Goal: Information Seeking & Learning: Learn about a topic

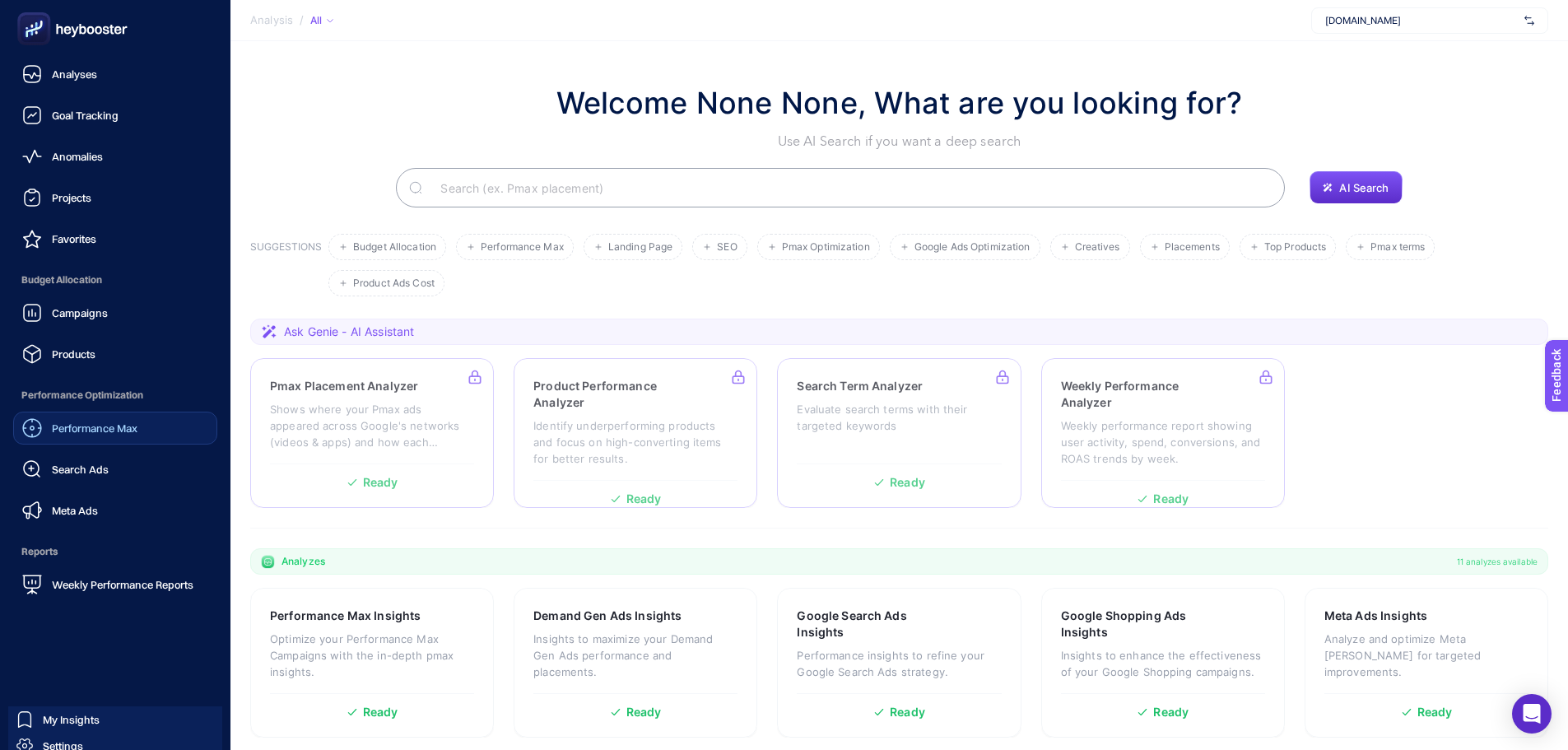
click at [123, 427] on span "Performance Max" at bounding box center [94, 428] width 86 height 13
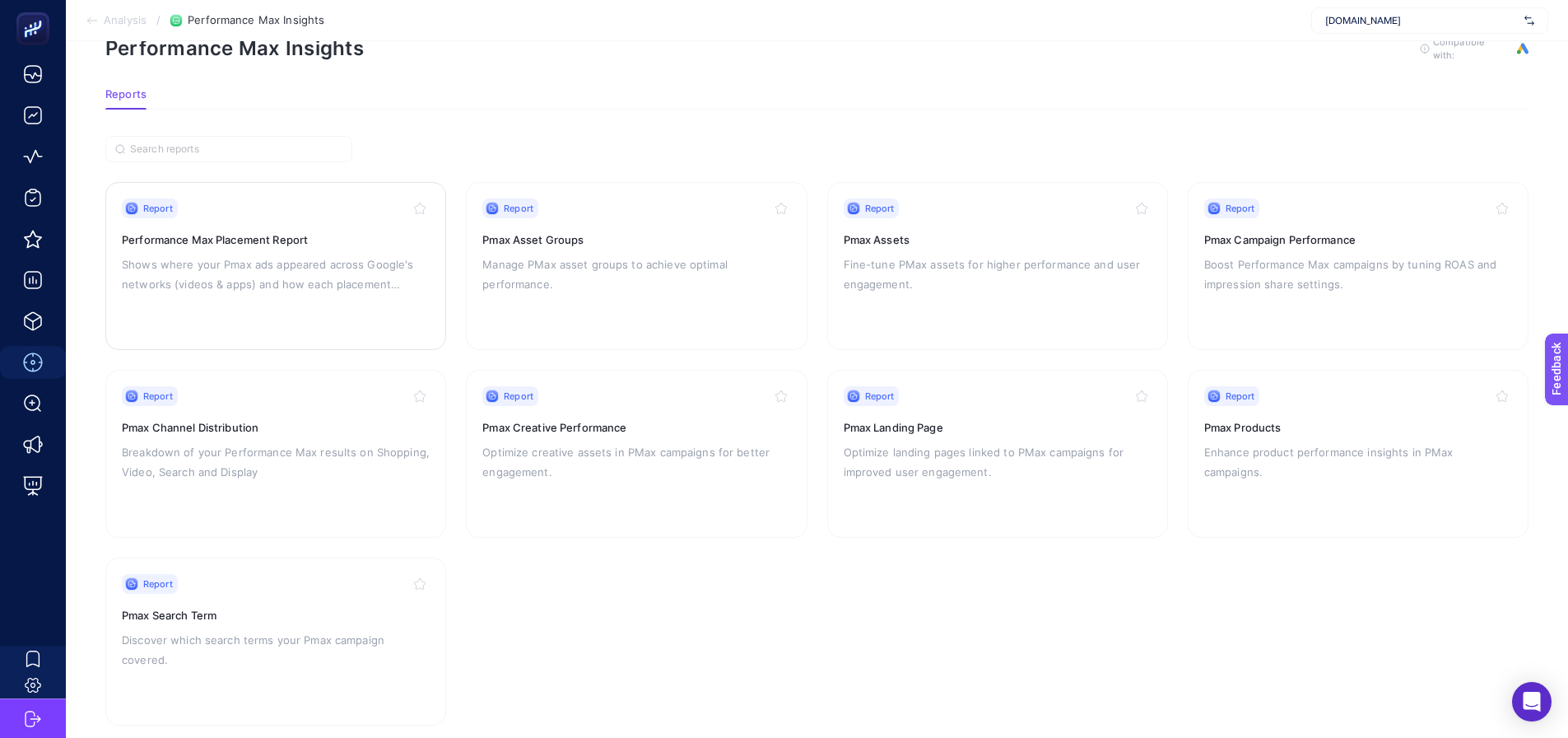
scroll to position [70, 0]
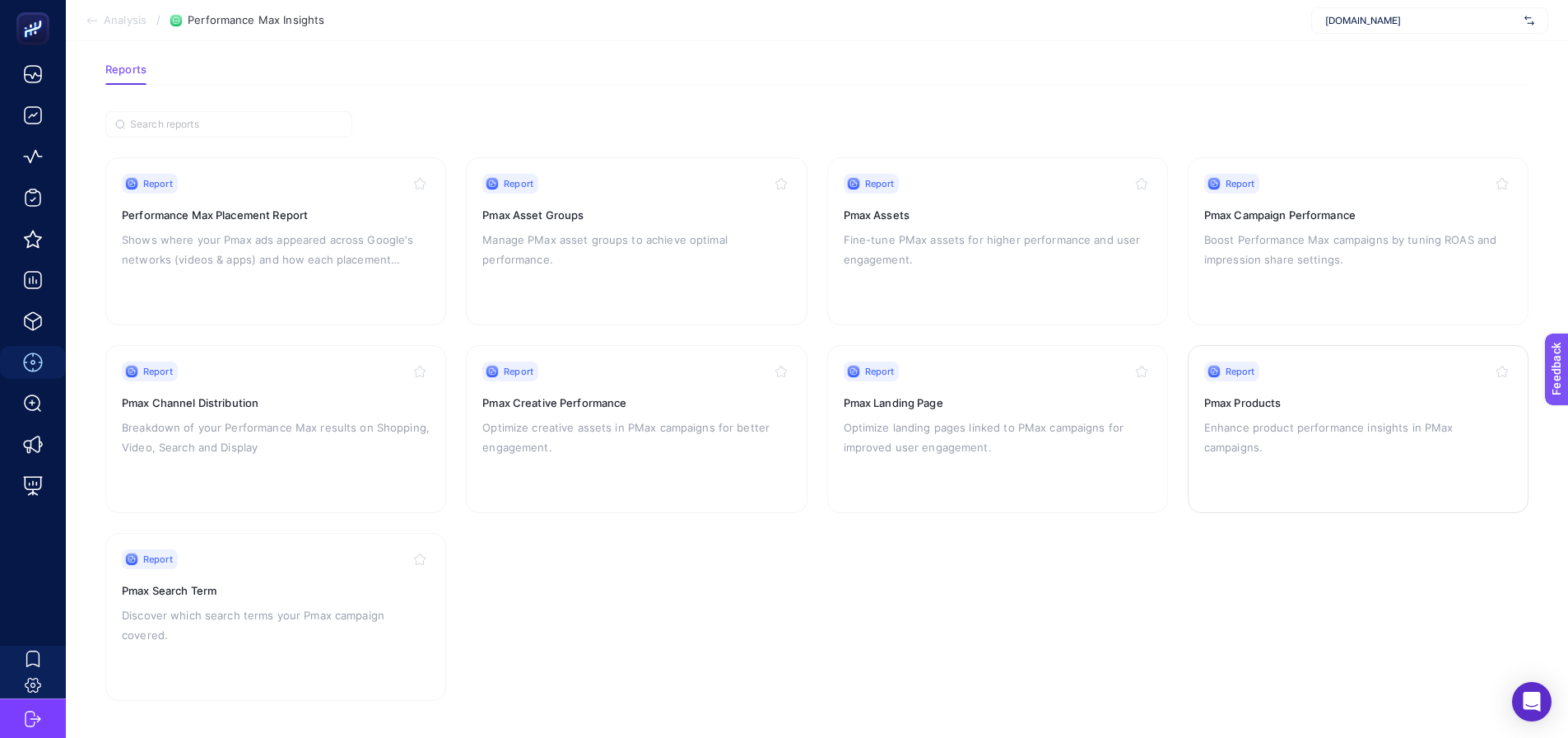
click at [1267, 447] on div "Report Pmax Products Enhance product performance insights in PMax campaigns." at bounding box center [1358, 429] width 308 height 135
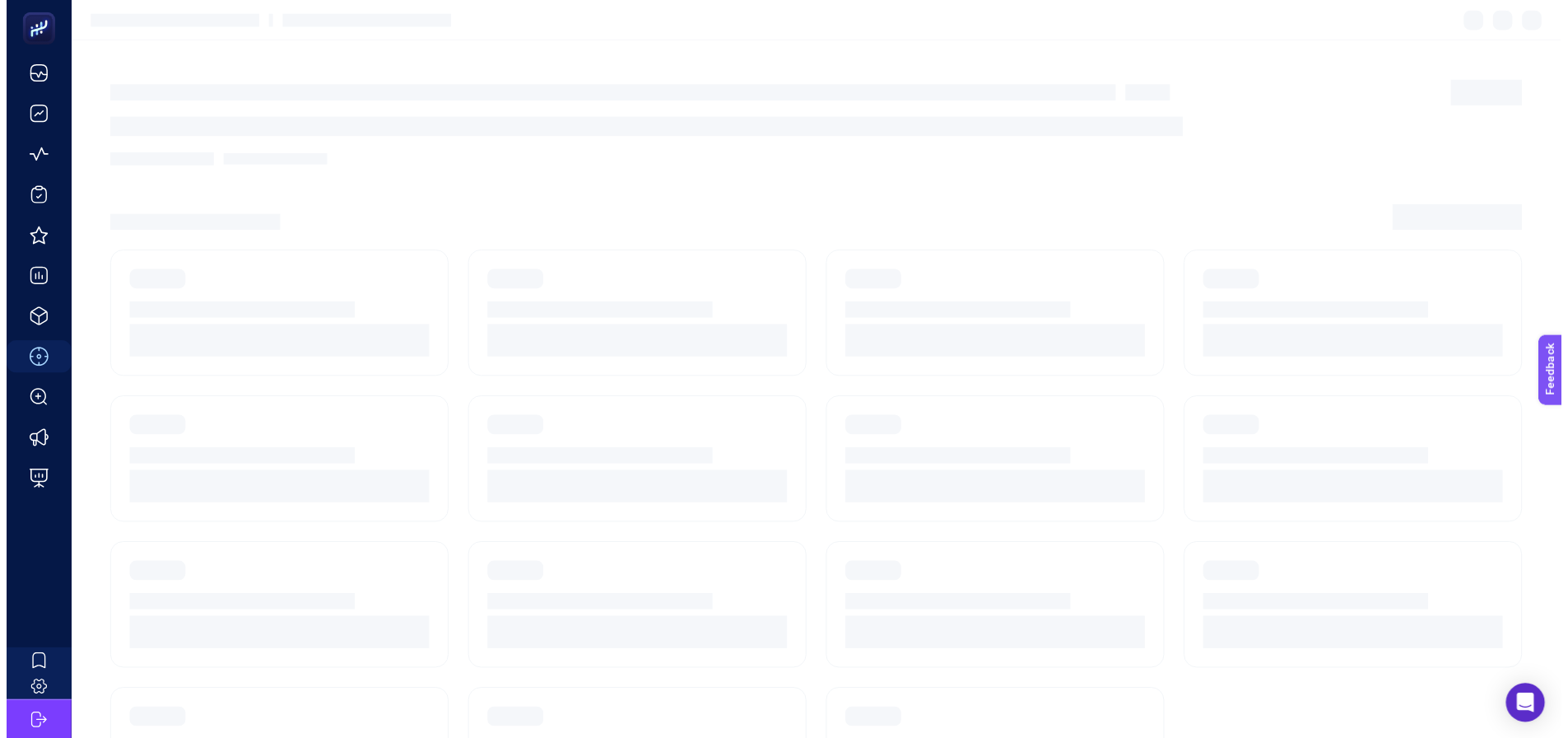
scroll to position [70, 0]
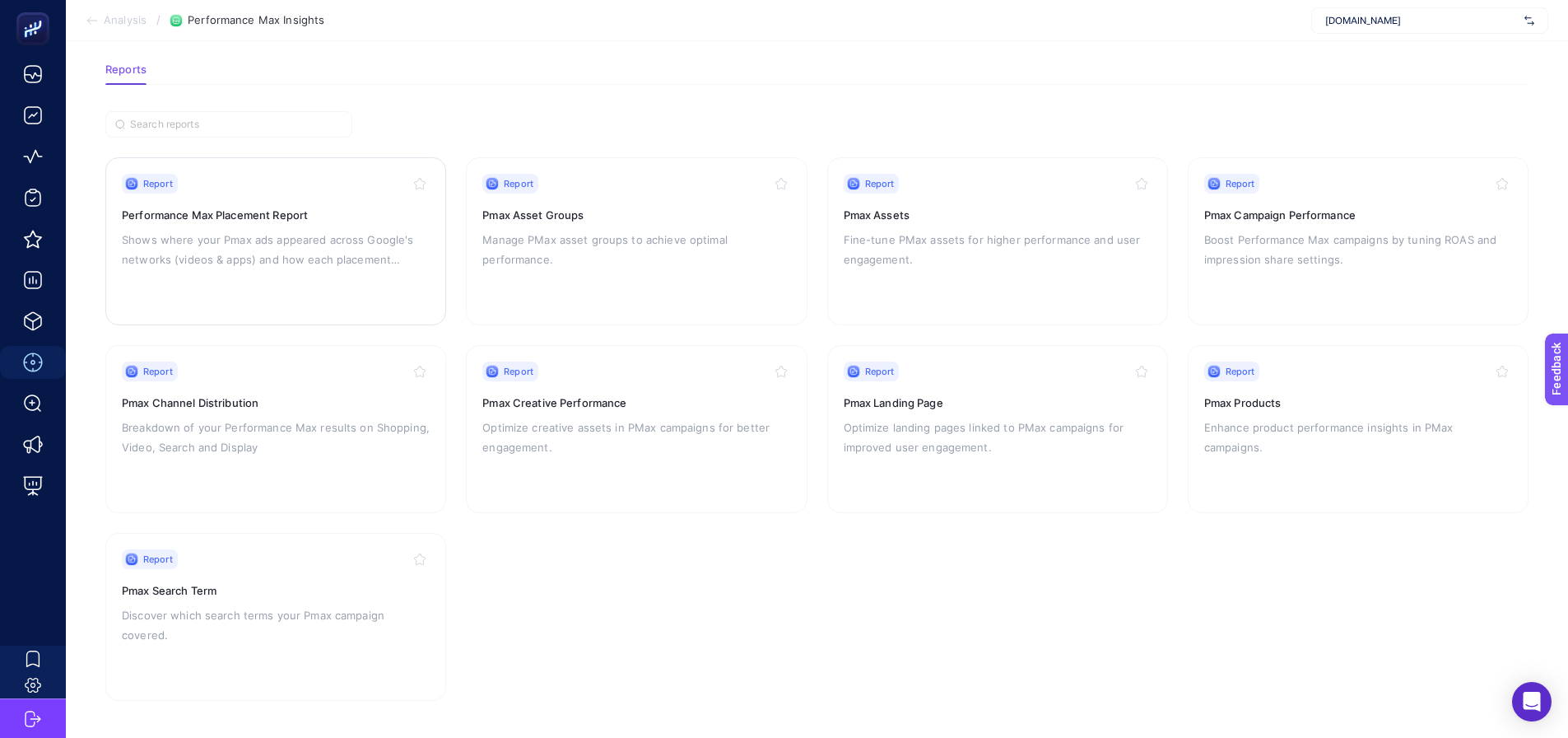
click at [222, 245] on p "Shows where your Pmax ads appeared across Google's networks (videos & apps) and…" at bounding box center [276, 249] width 308 height 39
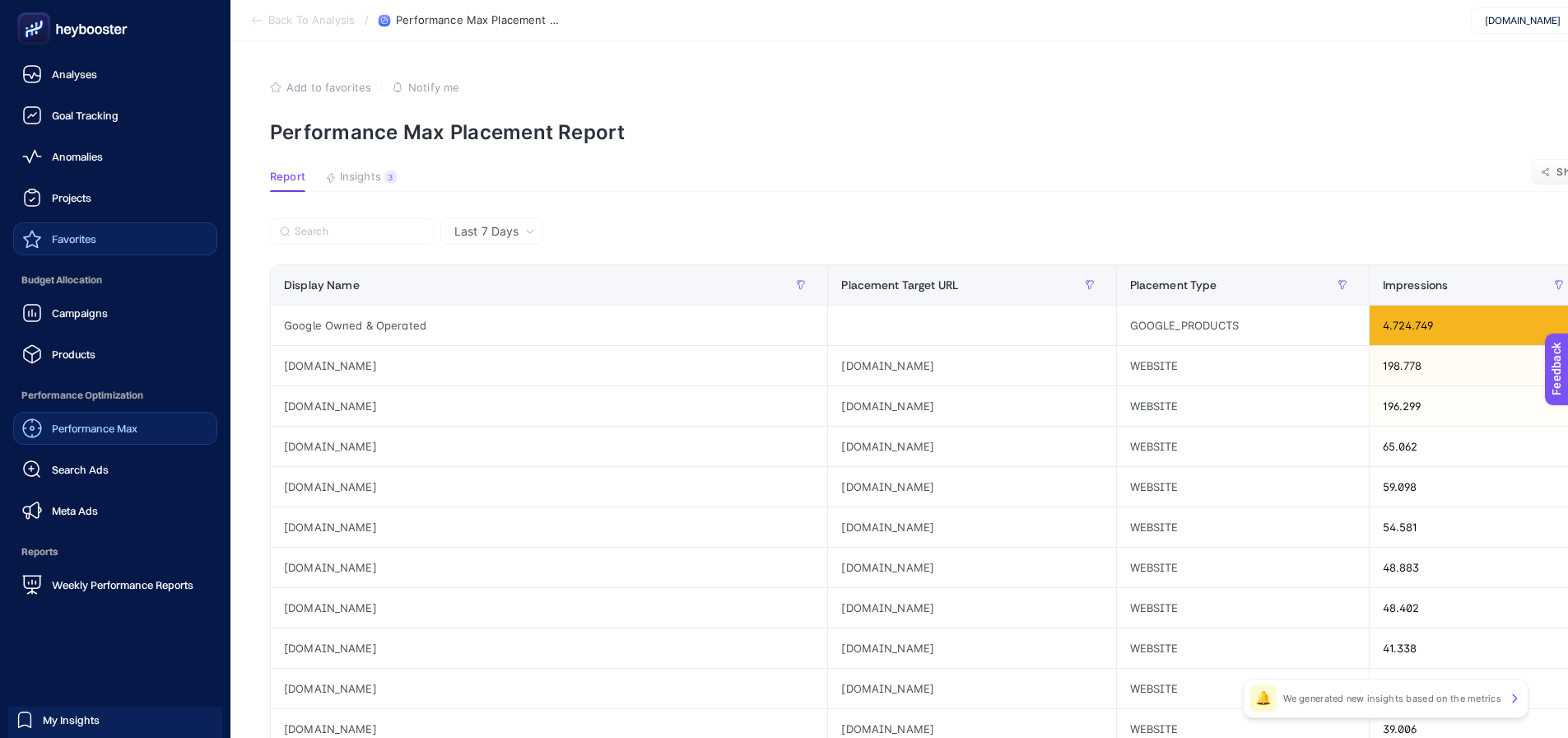
click at [48, 241] on div "Favorites" at bounding box center [59, 239] width 74 height 20
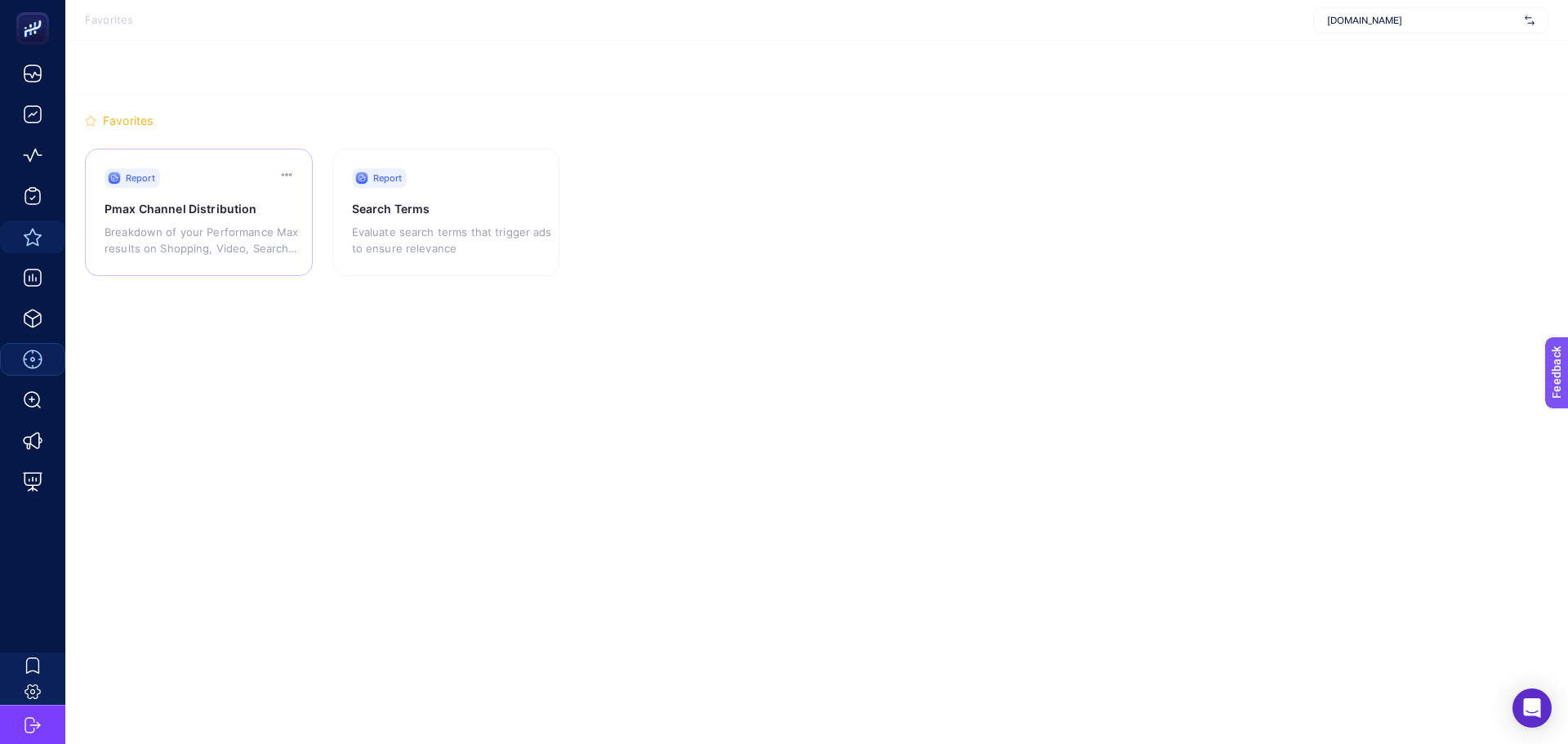
click at [276, 232] on p "Breakdown of your Performance Max results on Shopping, Video, Search and Display" at bounding box center [205, 239] width 204 height 32
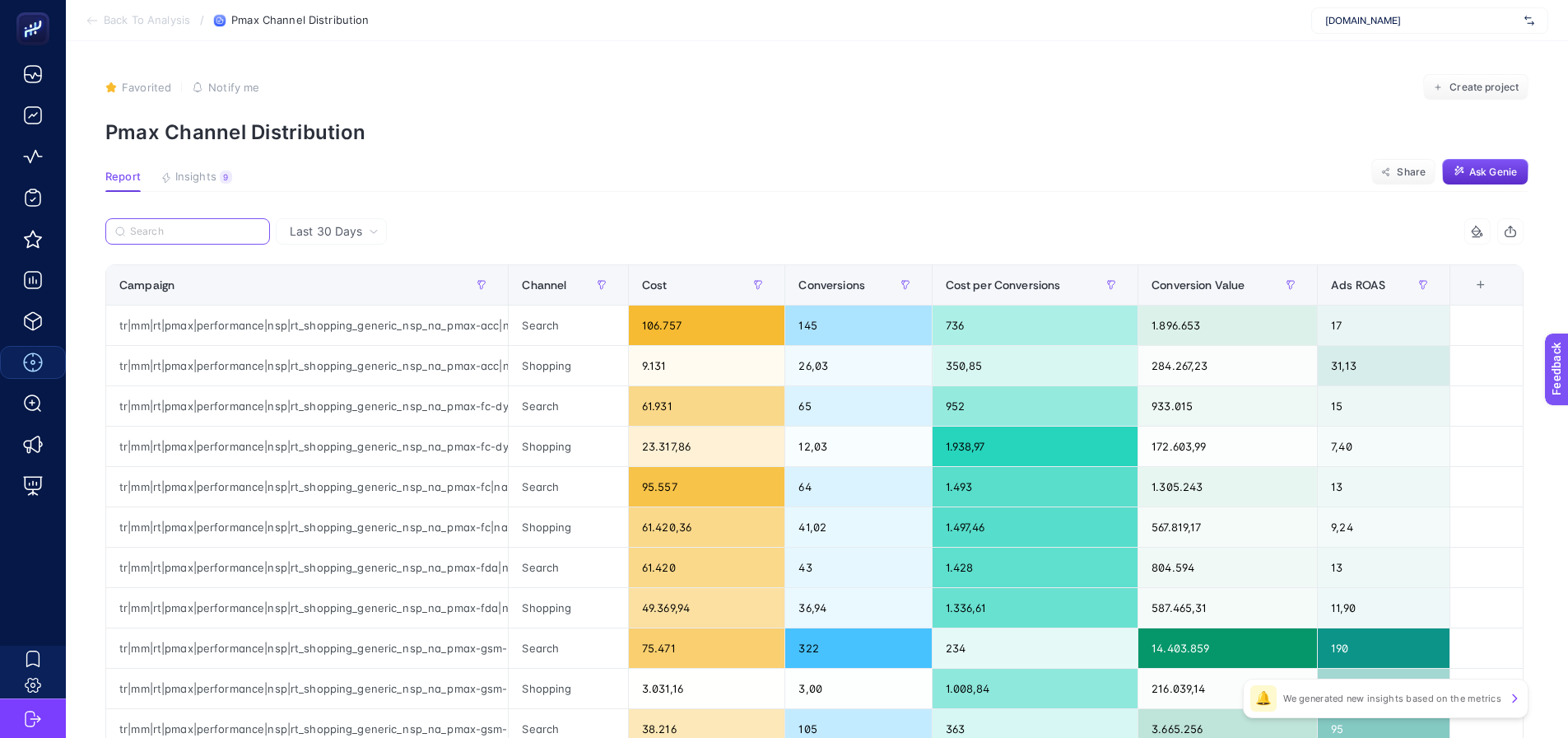
click at [198, 228] on input "Search" at bounding box center [195, 231] width 130 height 12
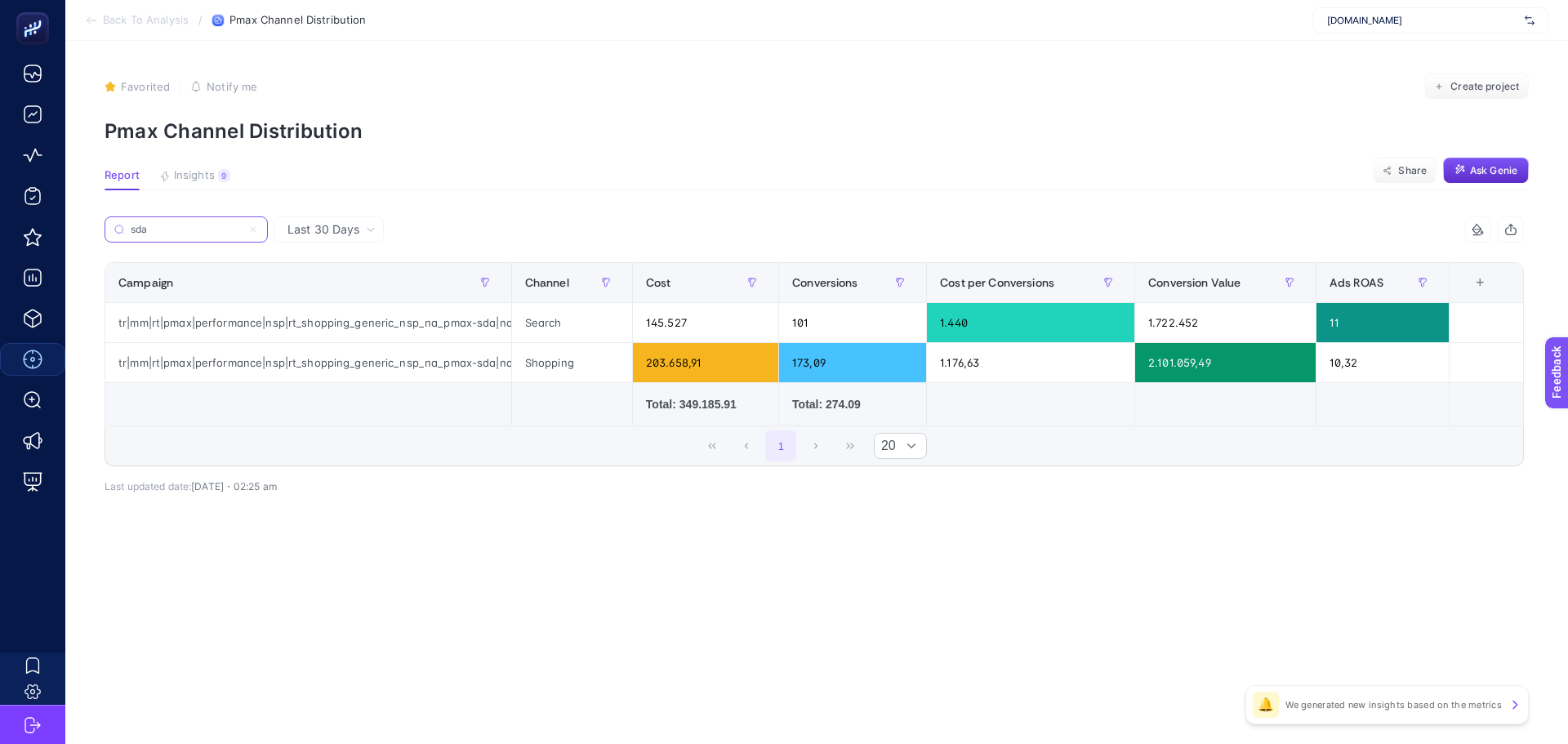
type input "sda"
drag, startPoint x: 509, startPoint y: 281, endPoint x: 674, endPoint y: 284, distance: 165.0
click at [674, 284] on div "sda 5 items selected Campaign Channel Cost Conversions Cost per Conversions Con…" at bounding box center [813, 342] width 1419 height 250
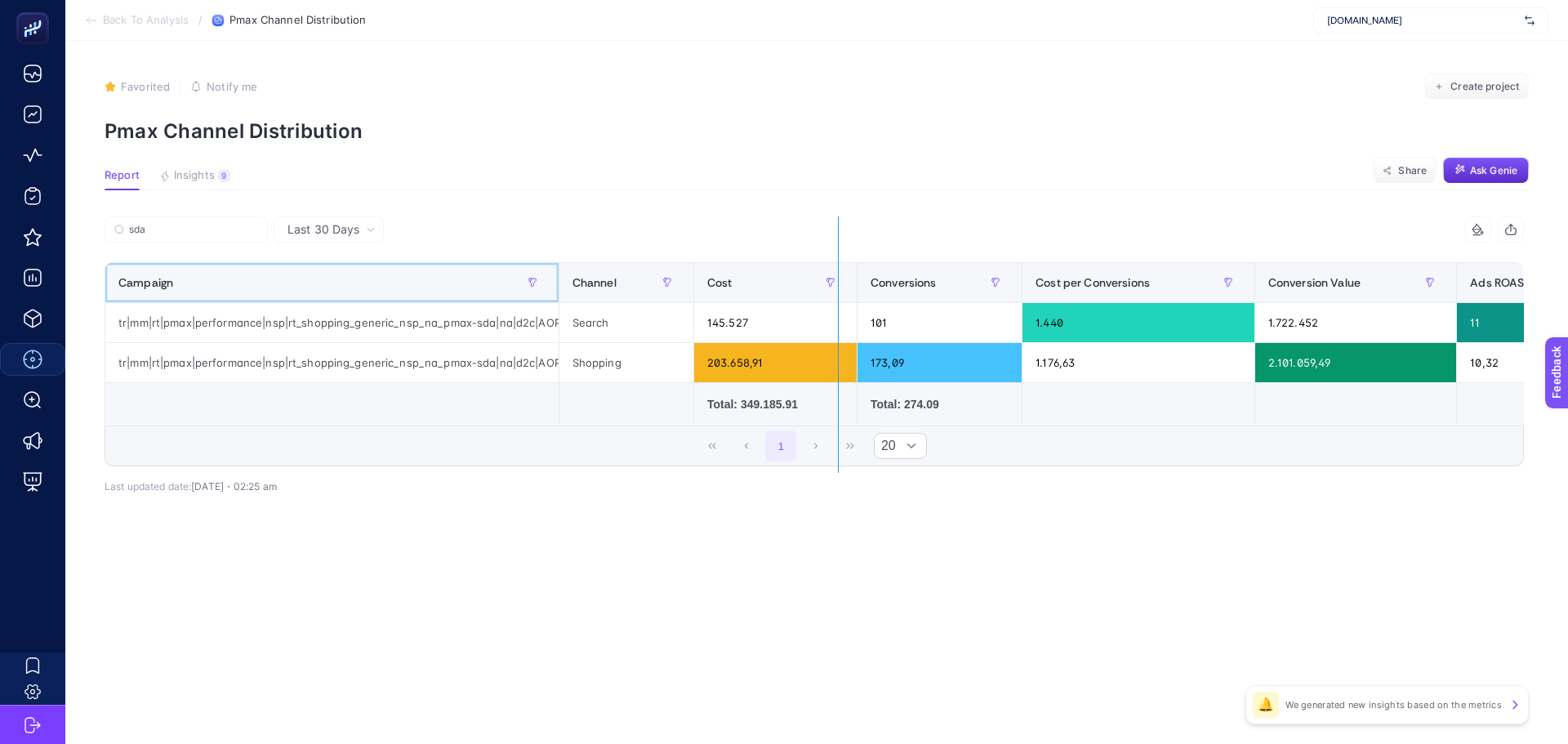
drag, startPoint x: 555, startPoint y: 282, endPoint x: 852, endPoint y: 313, distance: 298.6
click at [852, 313] on div "sda 5 items selected Campaign Channel Cost Conversions Cost per Conversions Con…" at bounding box center [813, 342] width 1419 height 250
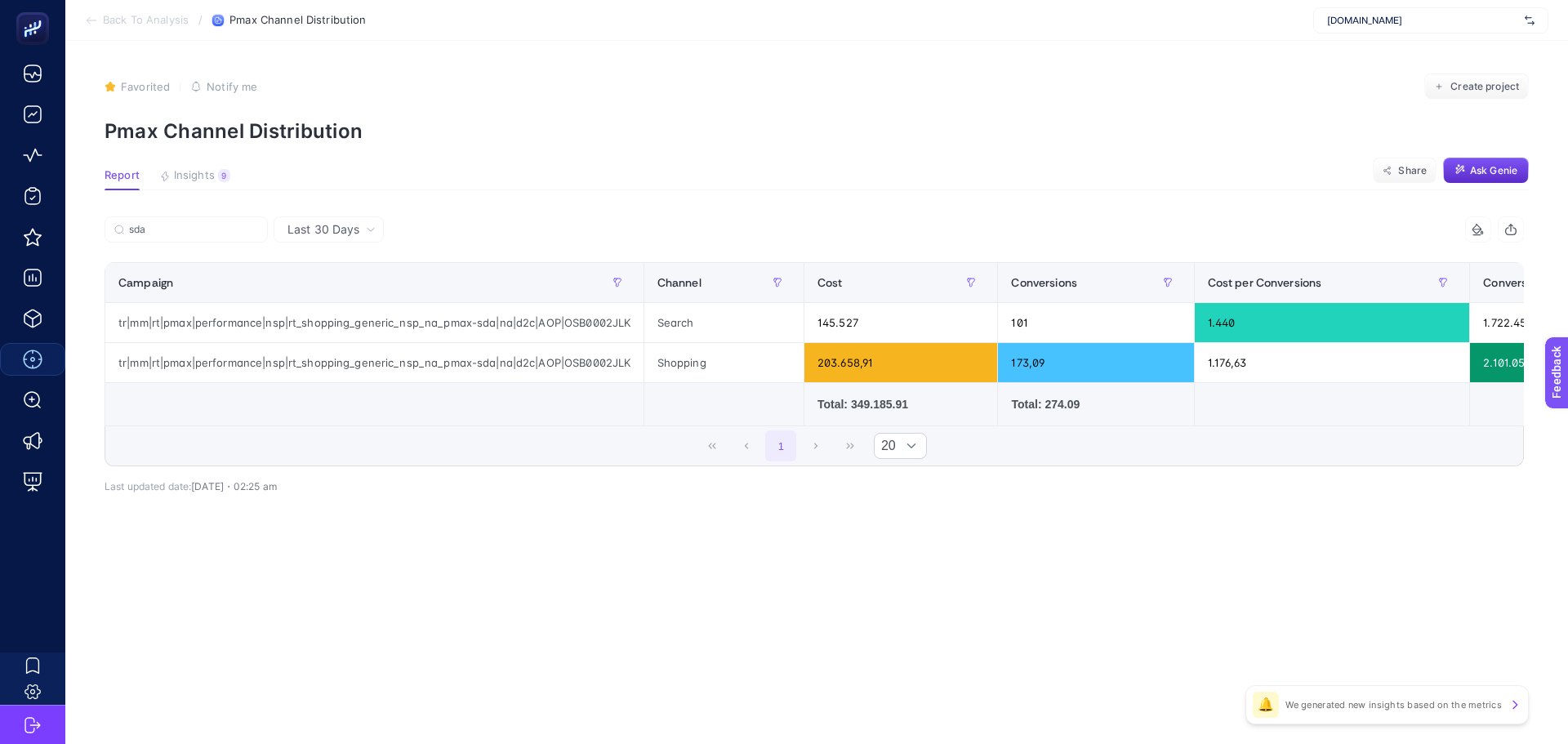
drag, startPoint x: 941, startPoint y: 436, endPoint x: 977, endPoint y: 434, distance: 36.1
click at [977, 434] on div "1 20" at bounding box center [813, 445] width 1417 height 39
click at [297, 227] on span "Last 30 Days" at bounding box center [324, 229] width 72 height 16
click at [300, 239] on div "Last 30 Days Last 30 Days Last 7 Days" at bounding box center [329, 230] width 110 height 27
click at [290, 231] on span "Last 30 Days" at bounding box center [324, 229] width 72 height 16
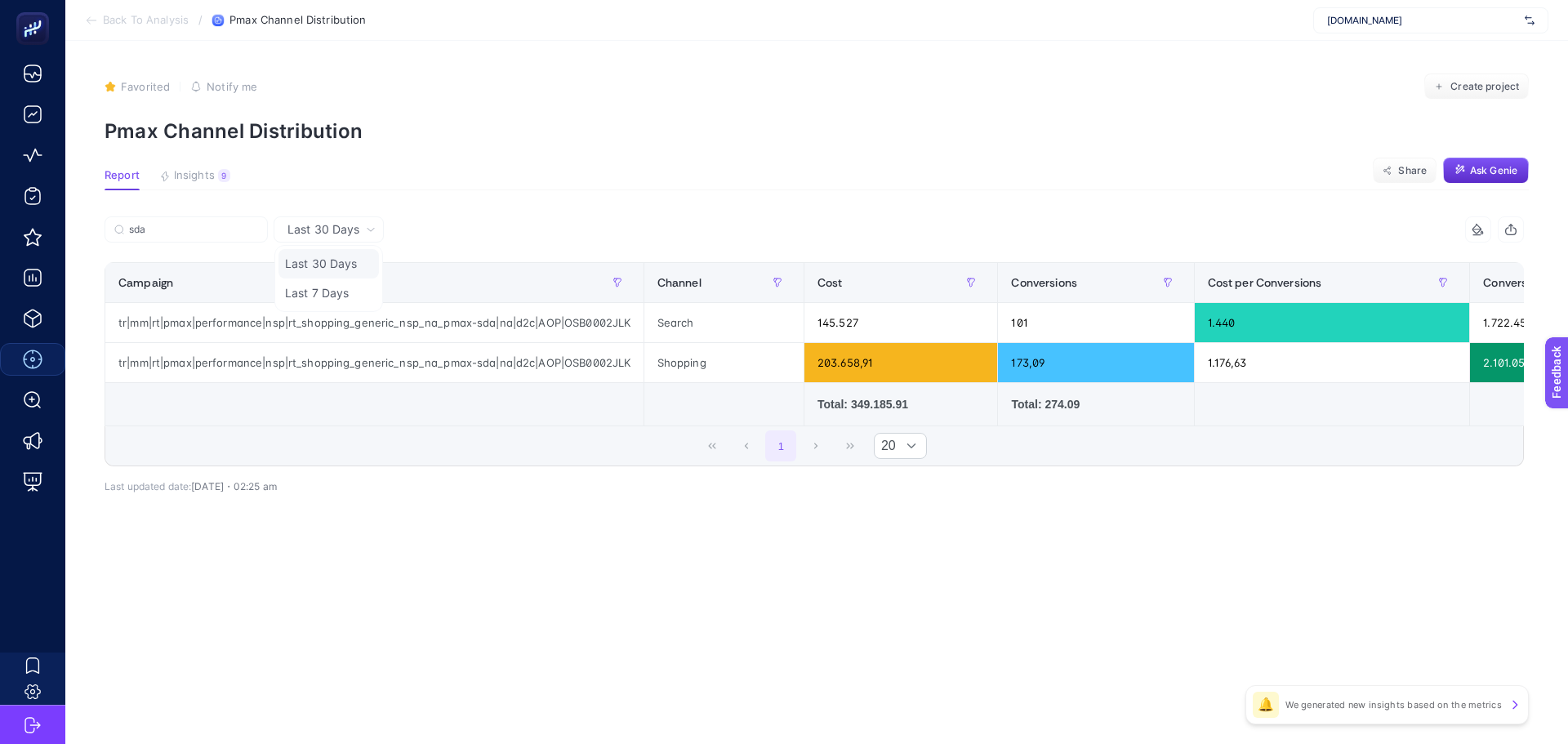
click at [306, 257] on li "Last 30 Days" at bounding box center [329, 263] width 100 height 29
click at [336, 228] on span "Last 30 Days" at bounding box center [324, 229] width 72 height 16
click at [337, 292] on li "Last 7 Days" at bounding box center [329, 292] width 100 height 29
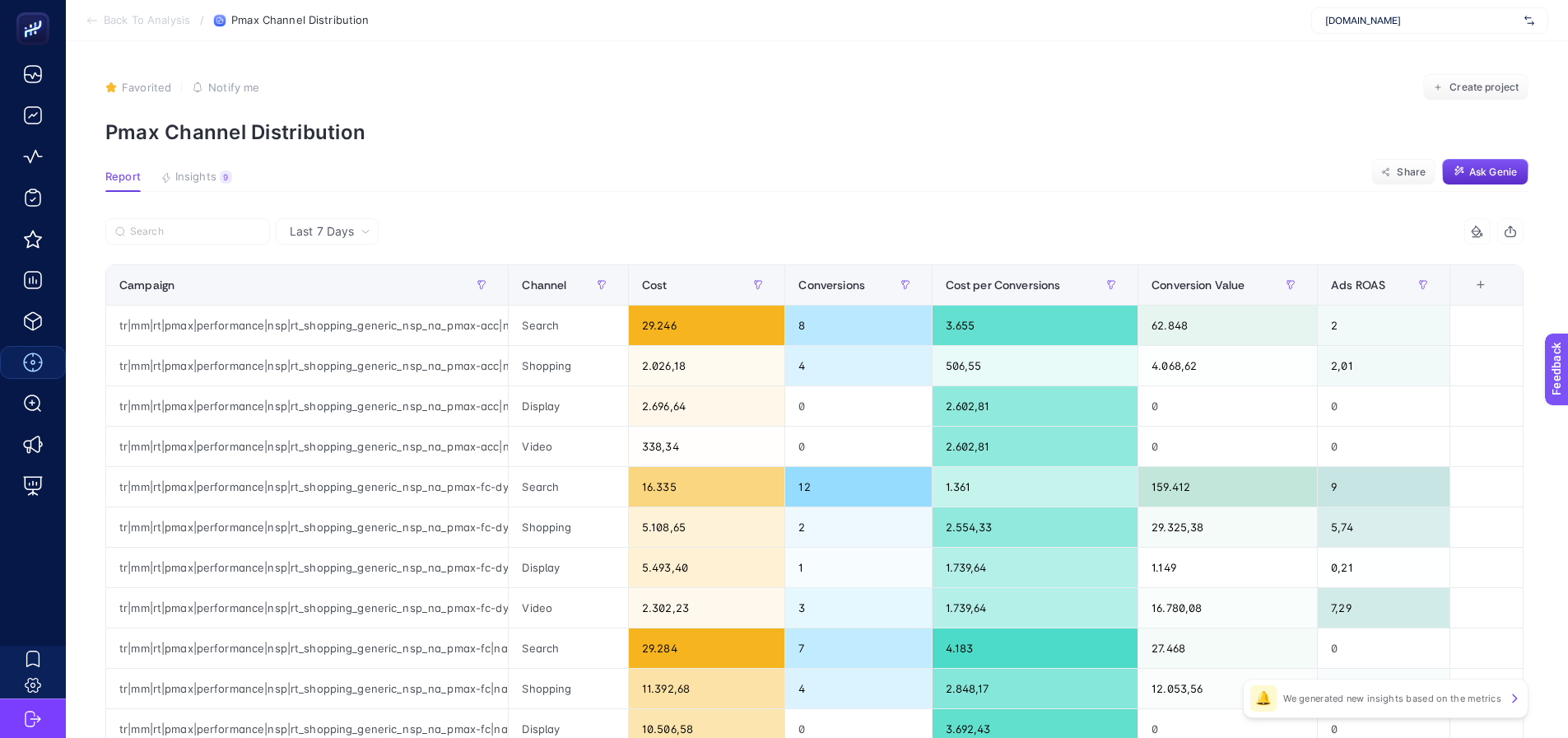
click at [340, 238] on span "Last 7 Days" at bounding box center [322, 231] width 64 height 16
click at [338, 267] on li "Last 30 Days" at bounding box center [326, 265] width 93 height 30
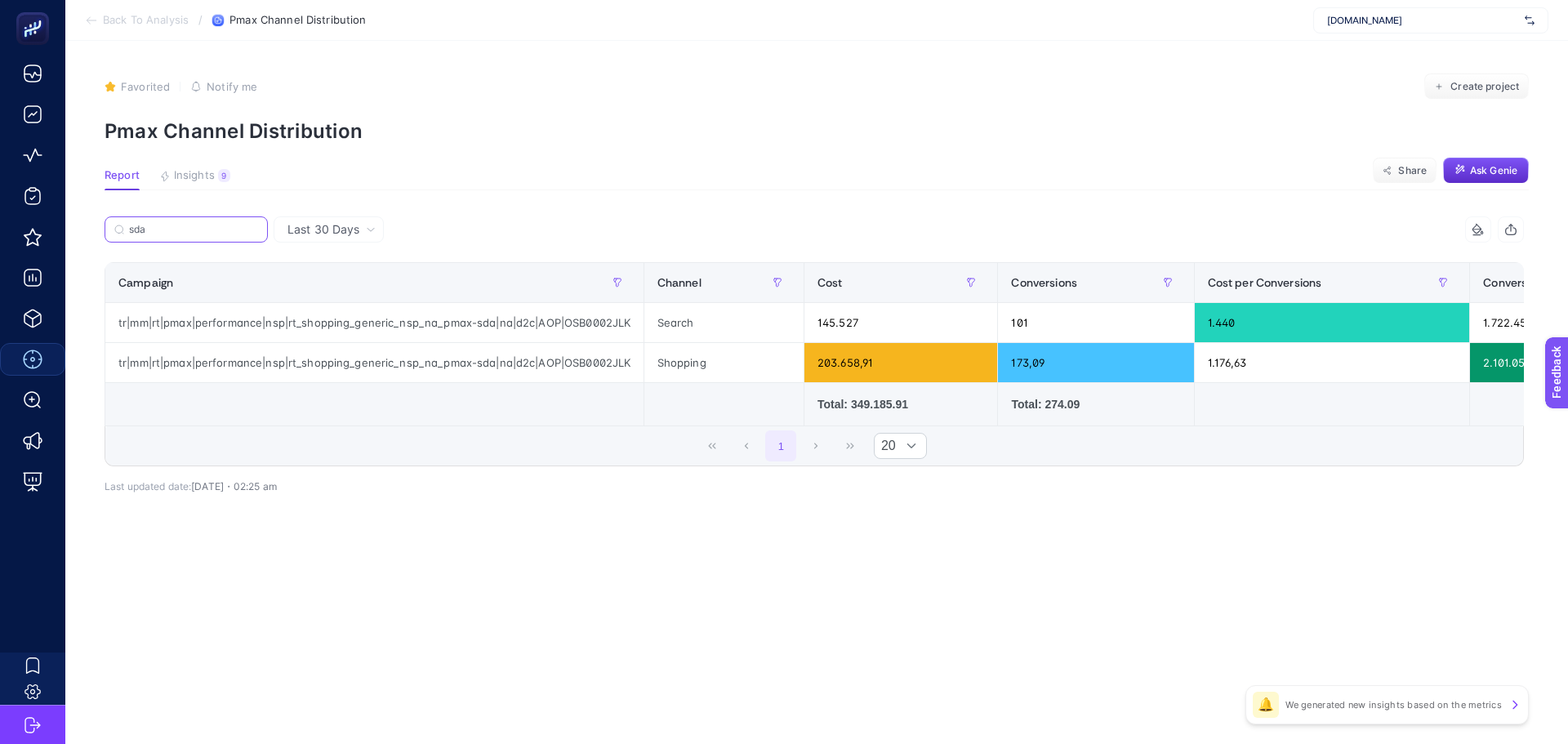
click at [231, 227] on input "sda" at bounding box center [193, 229] width 129 height 12
click at [151, 221] on label "sda" at bounding box center [186, 230] width 163 height 27
click at [151, 223] on input "sda" at bounding box center [186, 229] width 111 height 12
click at [365, 235] on icon at bounding box center [370, 229] width 9 height 9
click at [428, 221] on div "sda" at bounding box center [458, 235] width 709 height 36
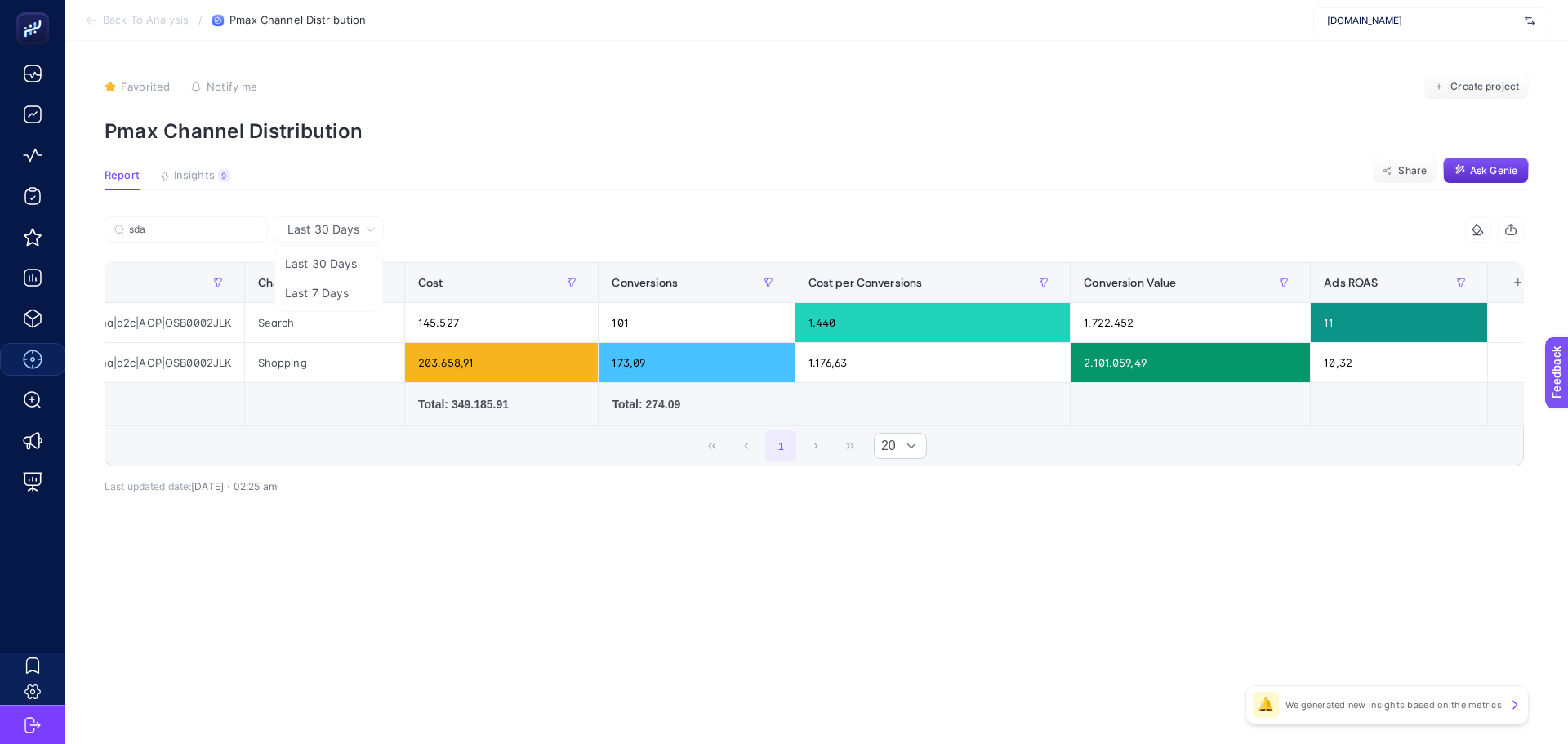
scroll to position [0, 461]
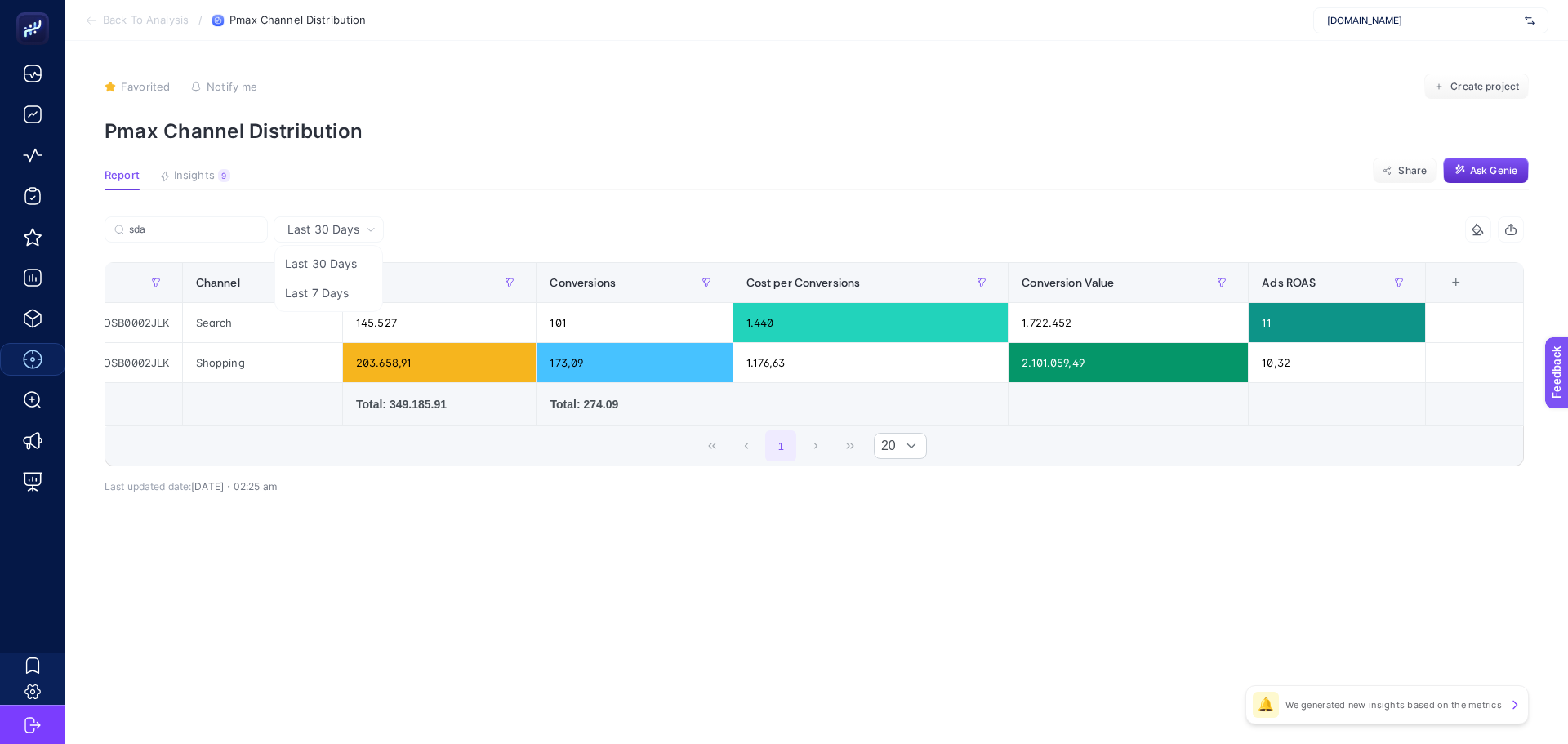
click at [1122, 420] on td at bounding box center [1129, 404] width 241 height 44
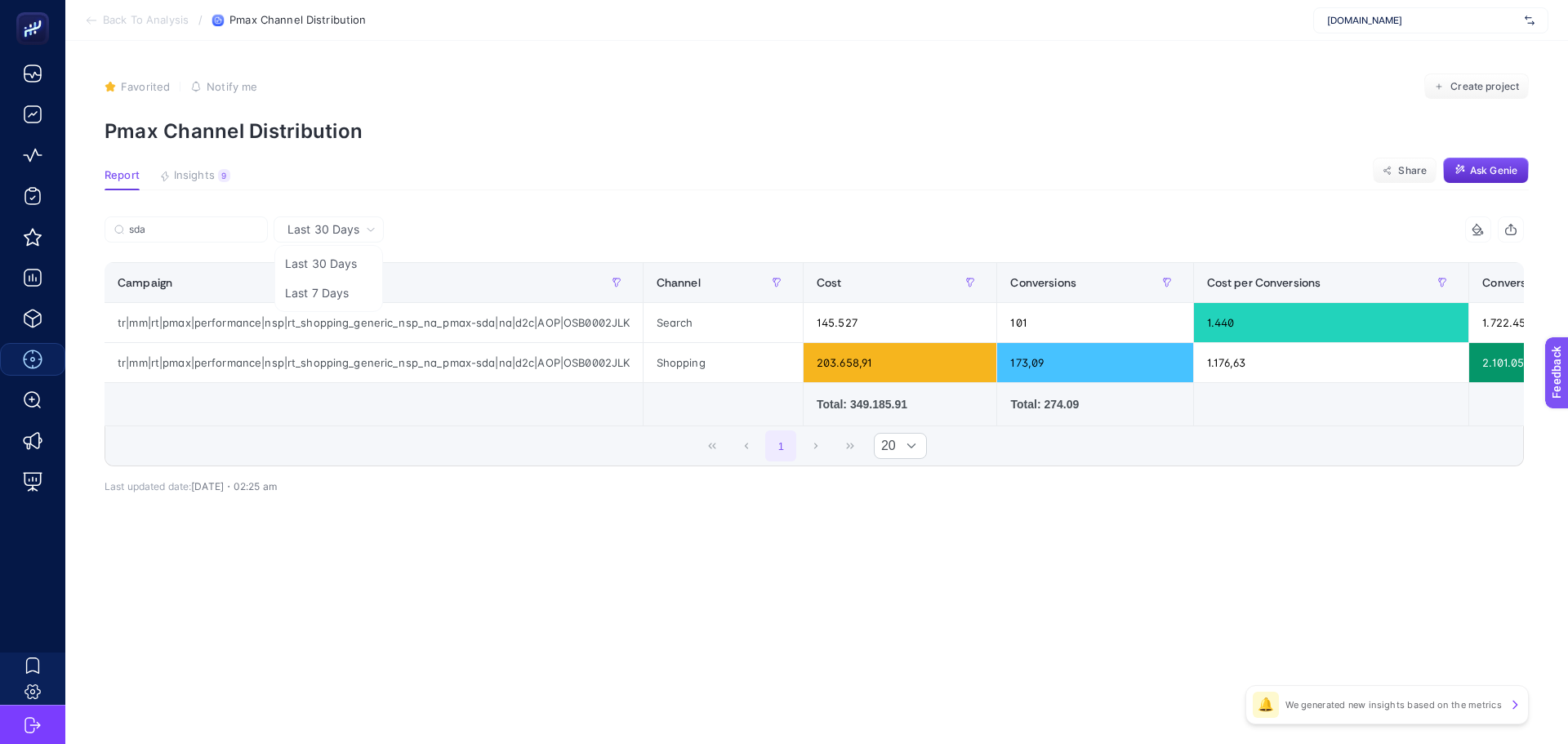
scroll to position [0, 0]
click at [179, 233] on input "sda" at bounding box center [193, 229] width 129 height 12
drag, startPoint x: 900, startPoint y: 365, endPoint x: 1450, endPoint y: 366, distance: 550.0
click at [1490, 365] on tr "tr|mm|rt|pmax|performance|nsp|rt_shopping_generic_nsp_na_pmax-sda|na|d2c|AOP|OS…" at bounding box center [1044, 363] width 1880 height 40
click at [1093, 437] on div "1 20" at bounding box center [813, 445] width 1417 height 39
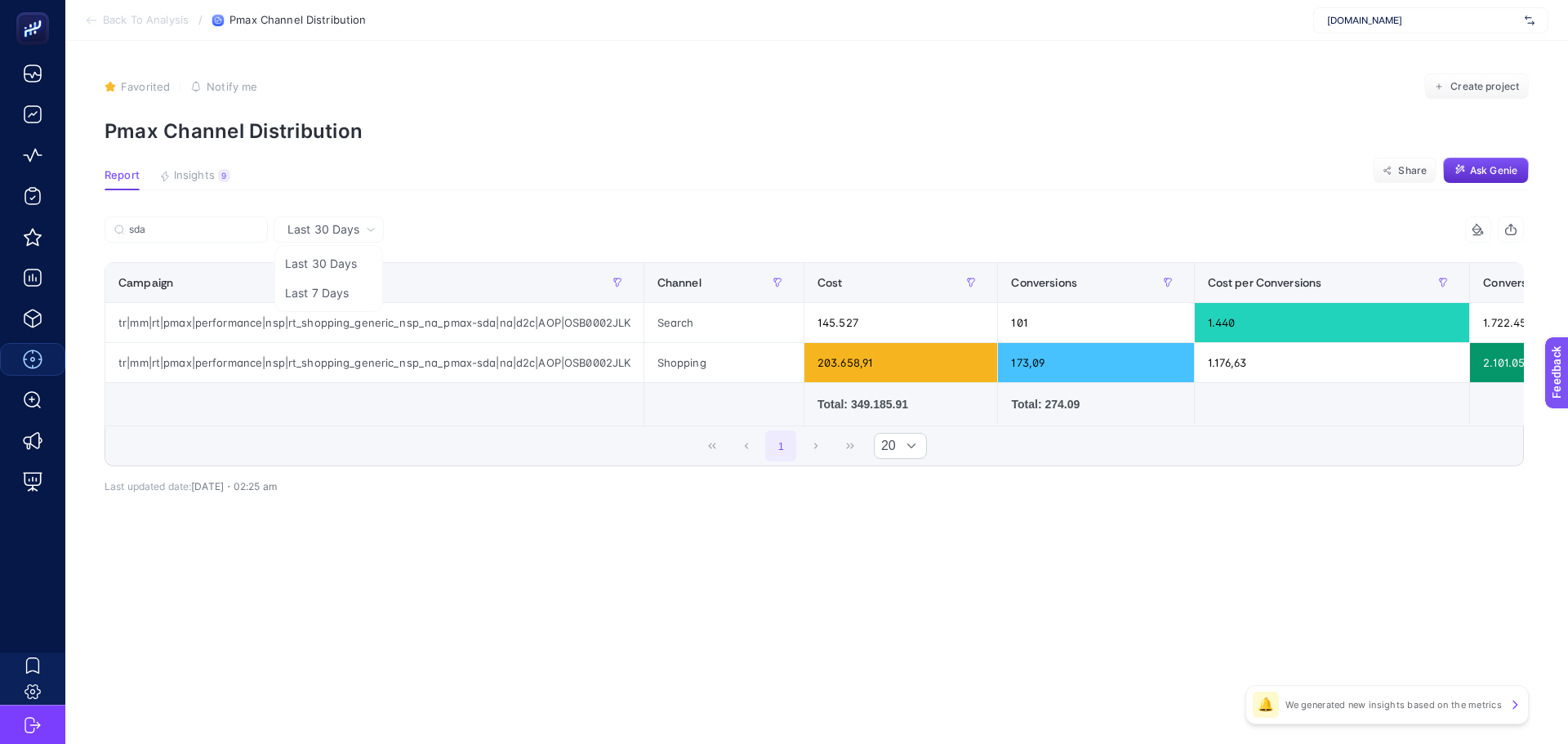
drag, startPoint x: 1095, startPoint y: 436, endPoint x: 1105, endPoint y: 434, distance: 10.2
click at [1105, 434] on div "1 20" at bounding box center [813, 445] width 1417 height 39
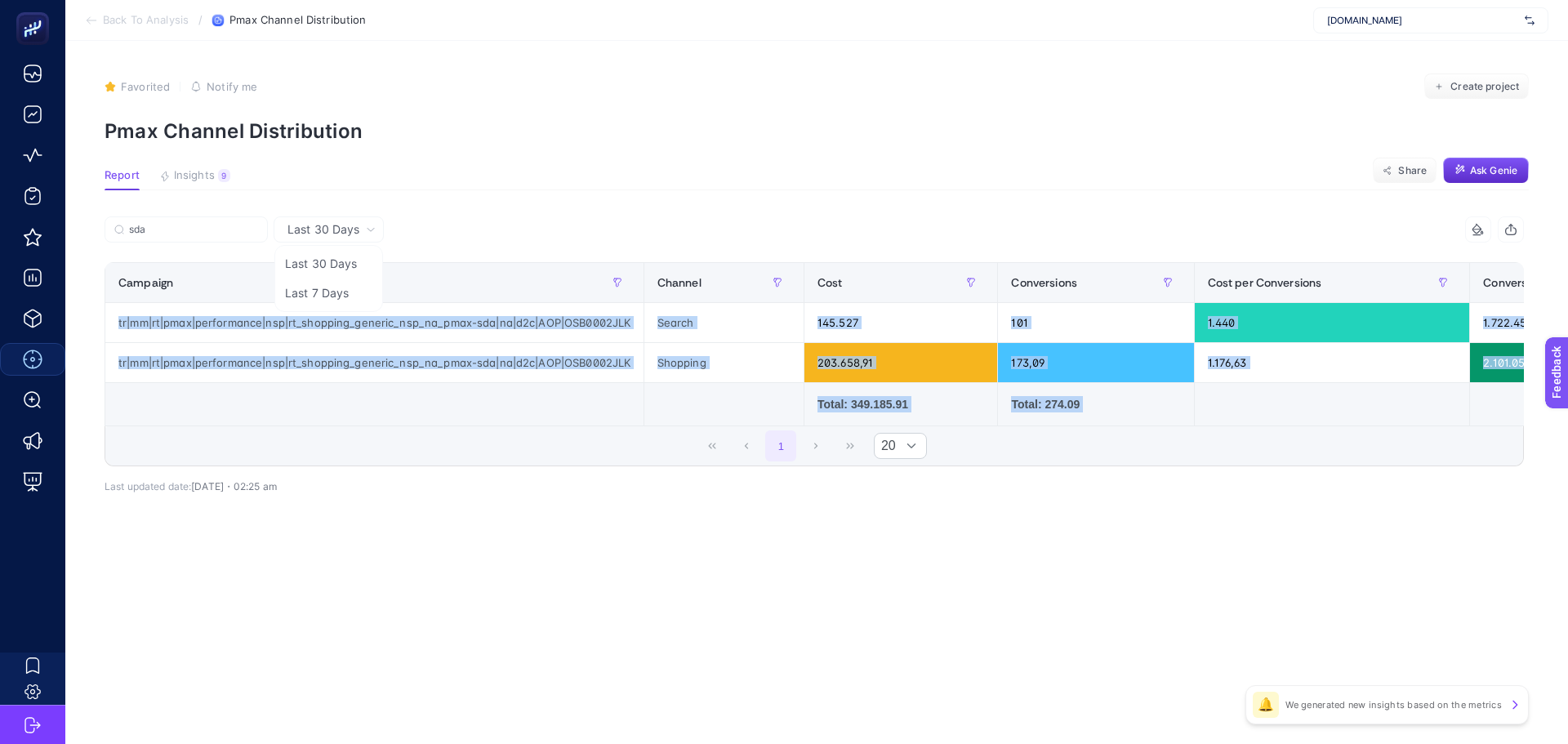
drag, startPoint x: 1105, startPoint y: 434, endPoint x: 1143, endPoint y: 432, distance: 38.1
click at [1143, 432] on div "sda 5 items selected Campaign Channel Cost Conversions Cost per Conversions Con…" at bounding box center [813, 342] width 1419 height 250
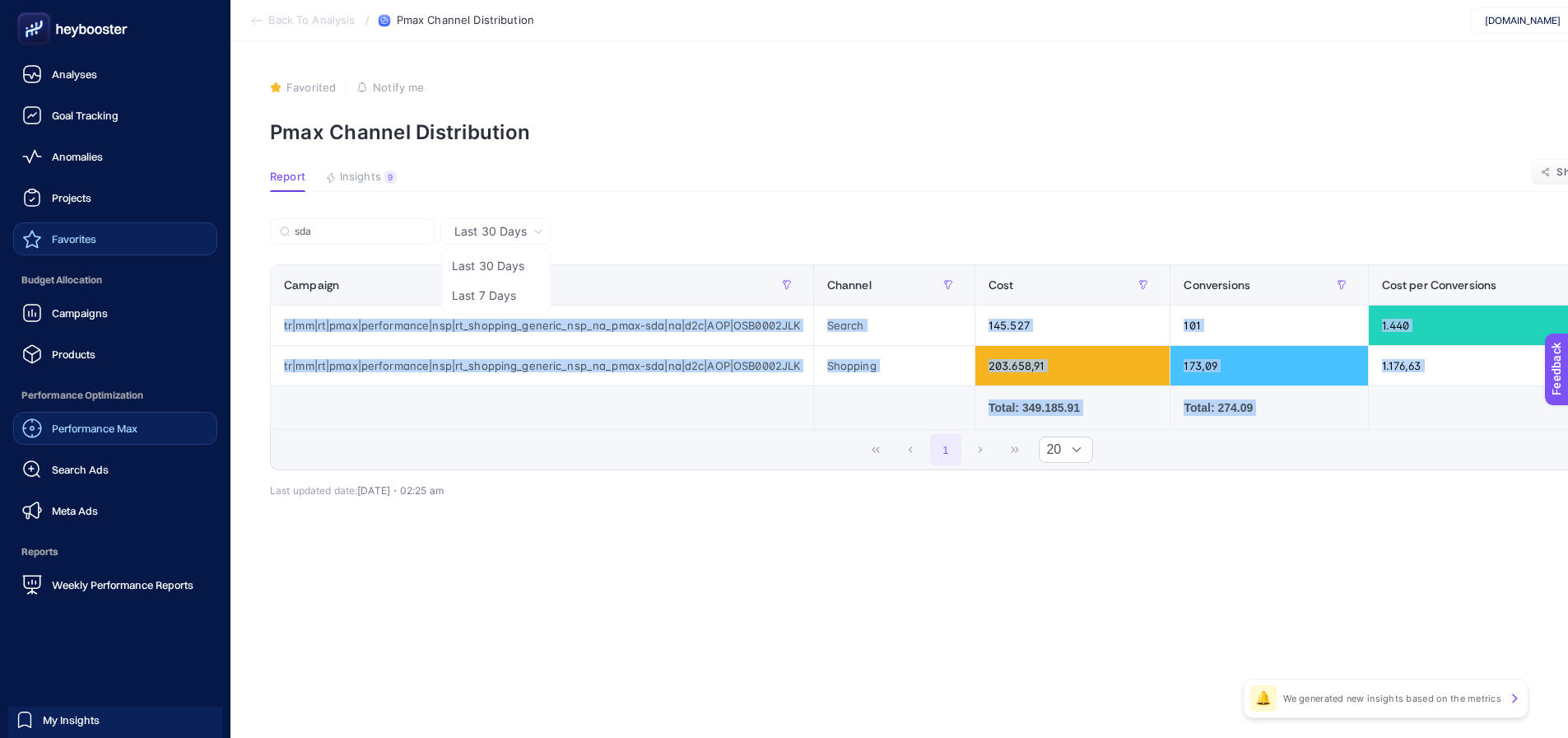
click at [106, 230] on link "Favorites" at bounding box center [115, 239] width 204 height 32
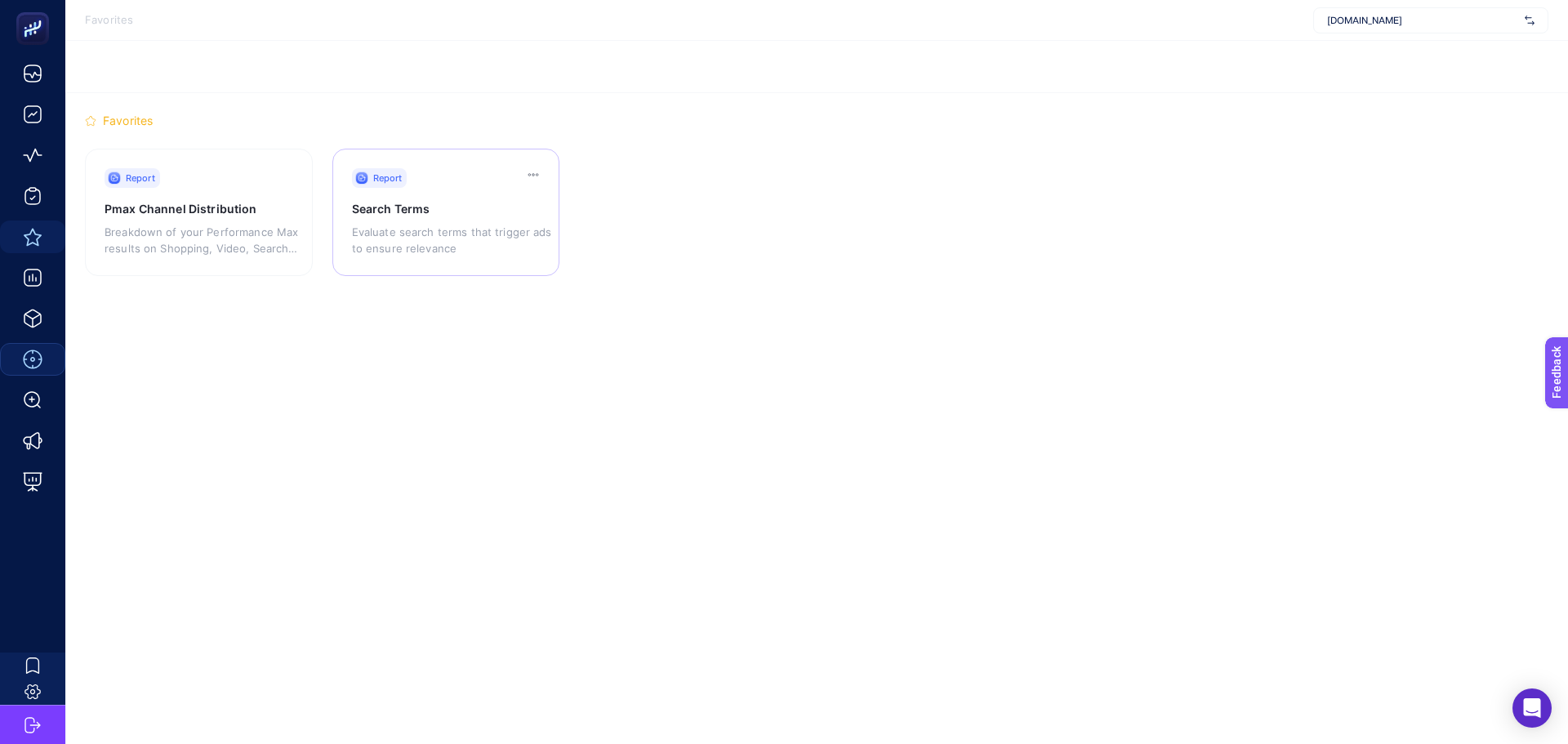
click at [477, 239] on p "Evaluate search terms that trigger ads to ensure relevance" at bounding box center [454, 239] width 204 height 32
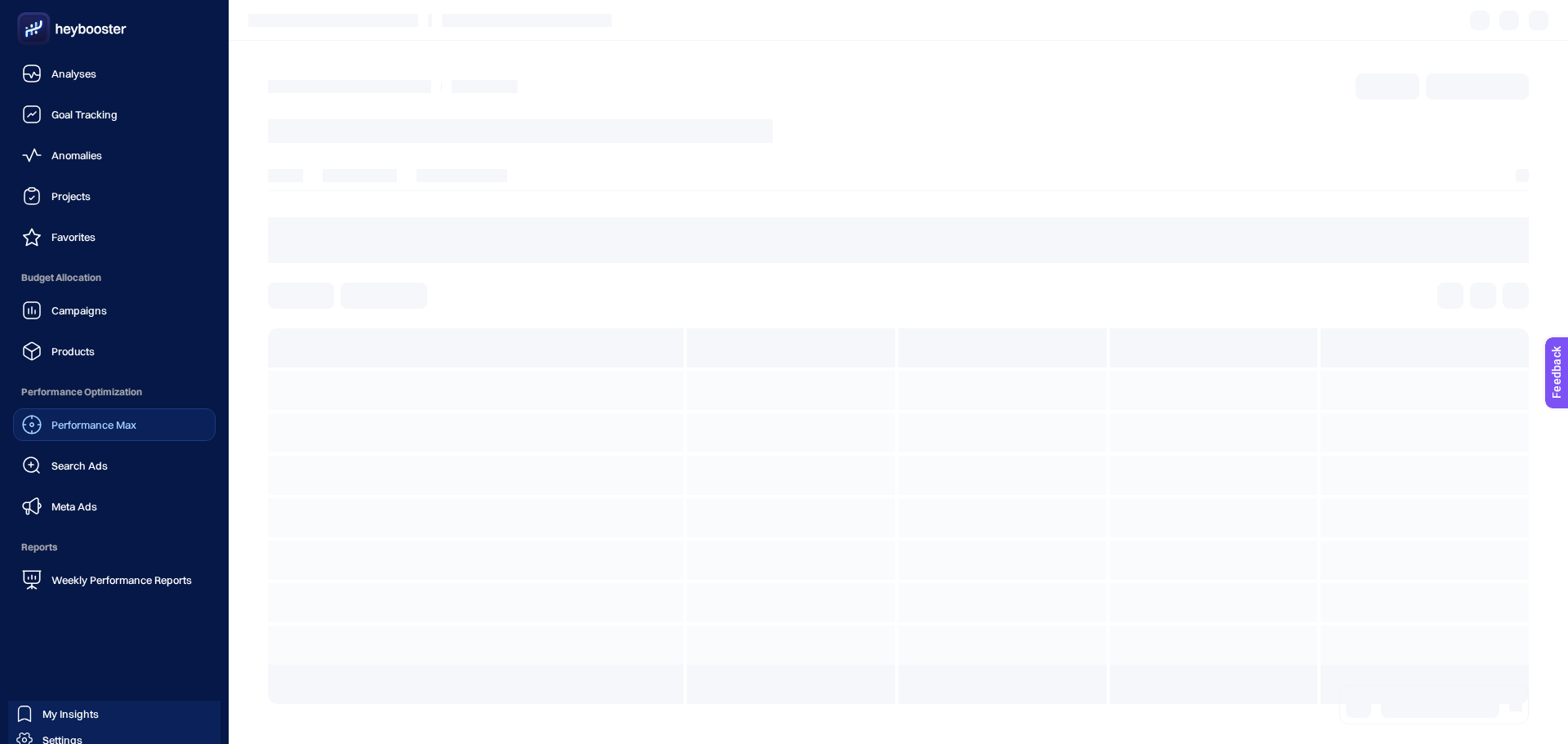
click at [92, 434] on link "Performance Max" at bounding box center [115, 424] width 203 height 32
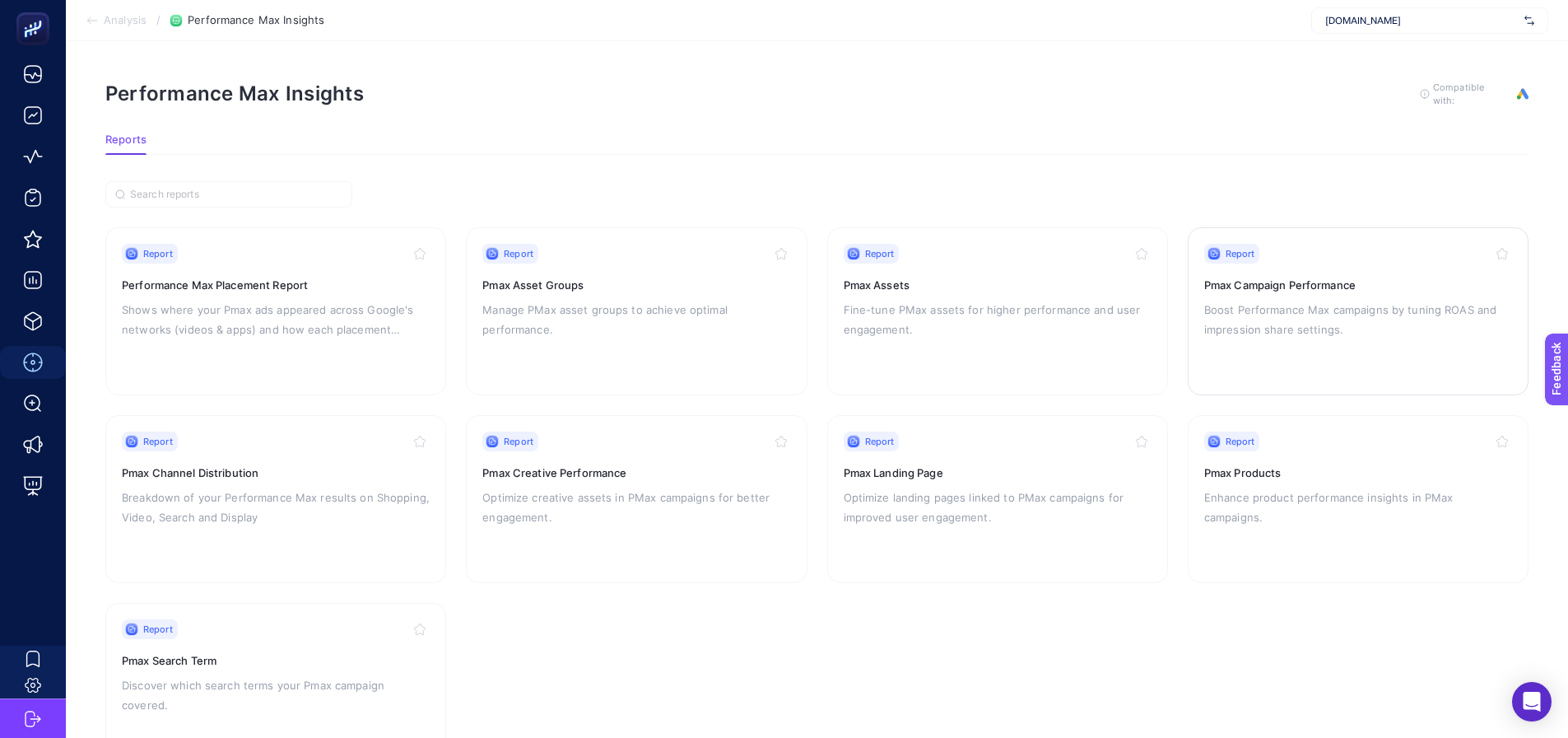
click at [1343, 264] on div "Report Pmax Campaign Performance Boost Performance Max campaigns by tuning ROAS…" at bounding box center [1358, 310] width 308 height 135
click at [1272, 514] on div "Report Pmax Products Enhance product performance insights in PMax campaigns." at bounding box center [1358, 498] width 308 height 135
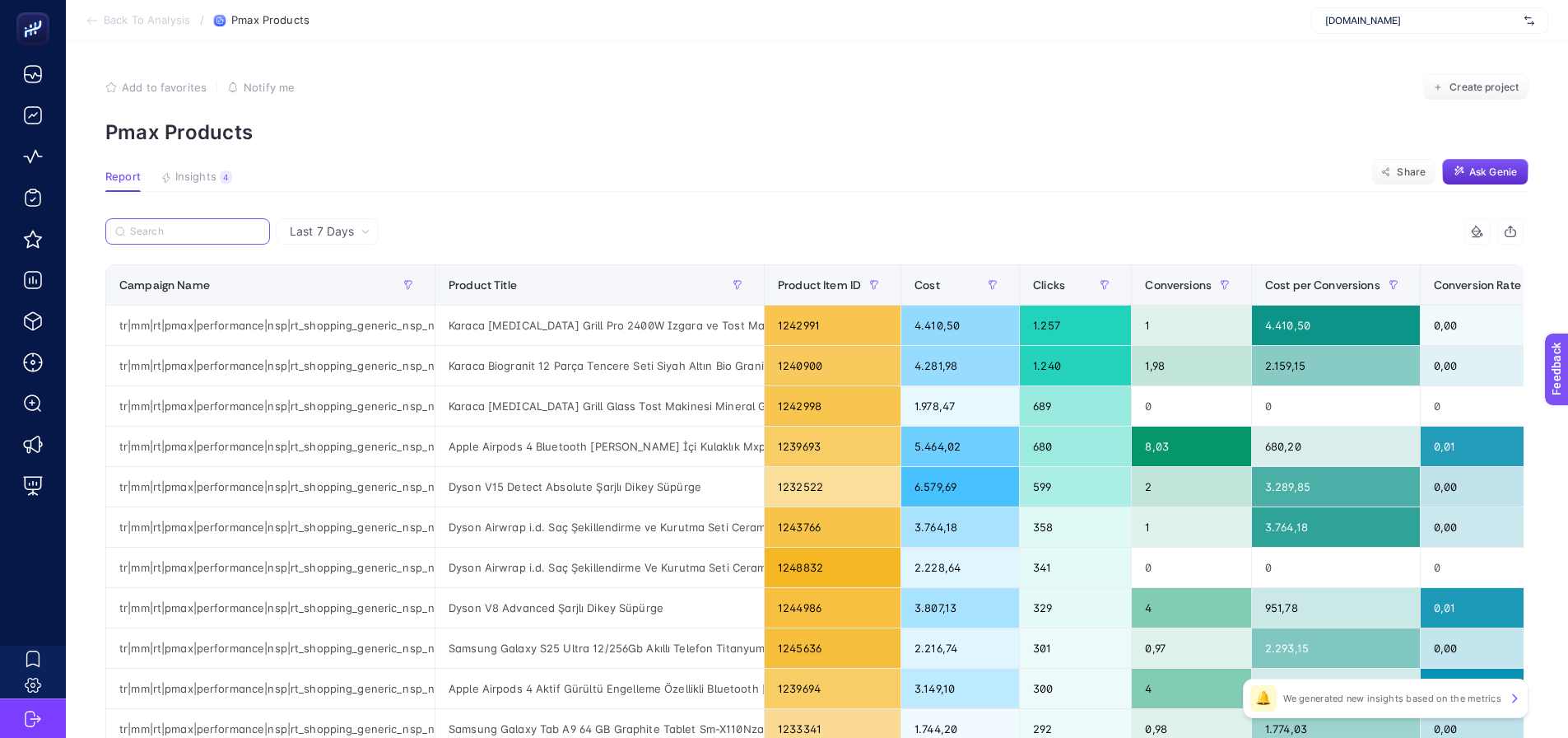
click at [233, 232] on input "Search" at bounding box center [195, 231] width 130 height 12
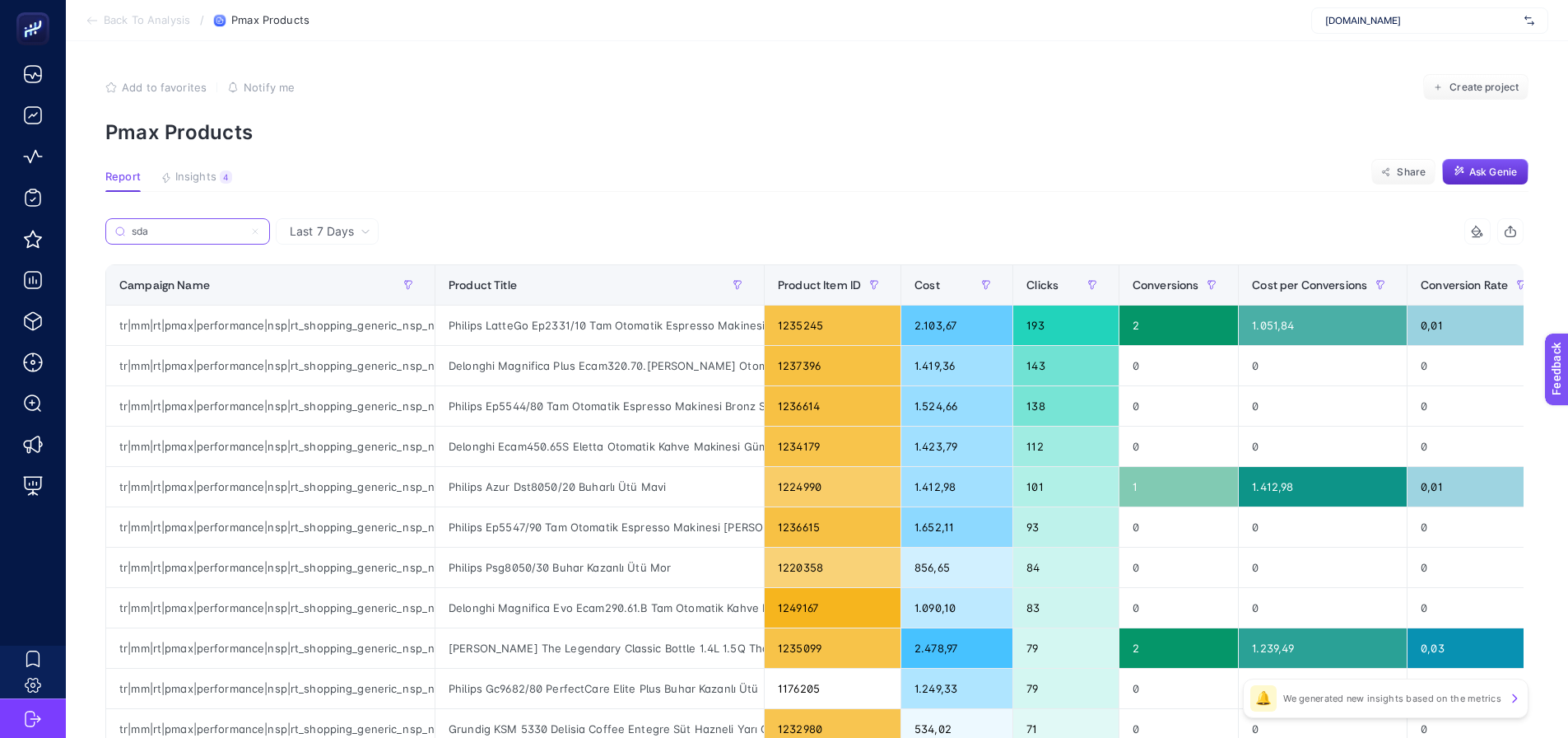
type input "sda"
click at [365, 232] on icon at bounding box center [365, 231] width 7 height 3
click at [344, 235] on span "Last 7 Days" at bounding box center [322, 231] width 64 height 16
click at [327, 230] on span "Last 7 Days" at bounding box center [322, 231] width 64 height 16
click at [350, 226] on span "Last 7 Days" at bounding box center [322, 231] width 64 height 16
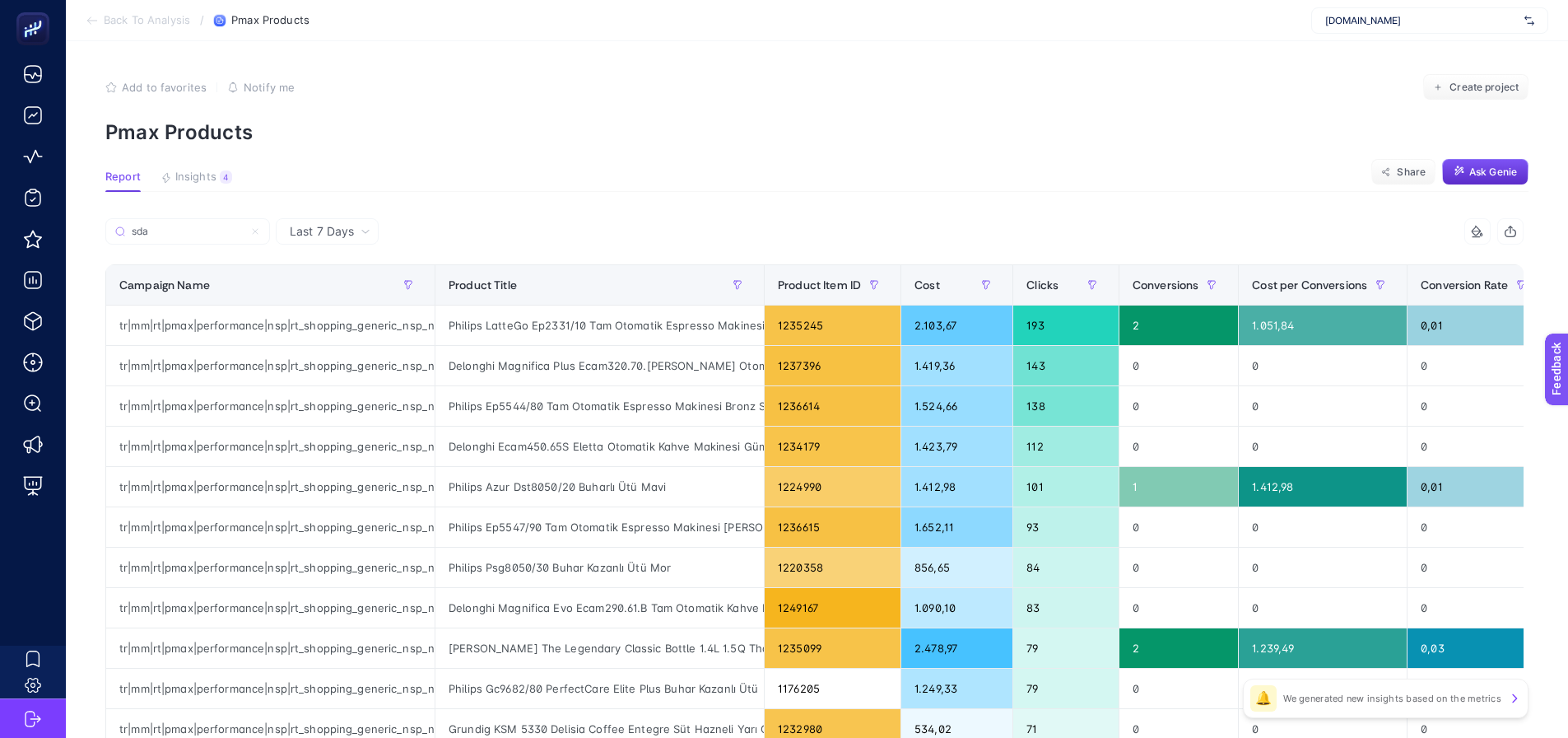
click at [351, 227] on span "Last 7 Days" at bounding box center [322, 231] width 64 height 16
click at [195, 177] on span "Insights" at bounding box center [196, 178] width 41 height 13
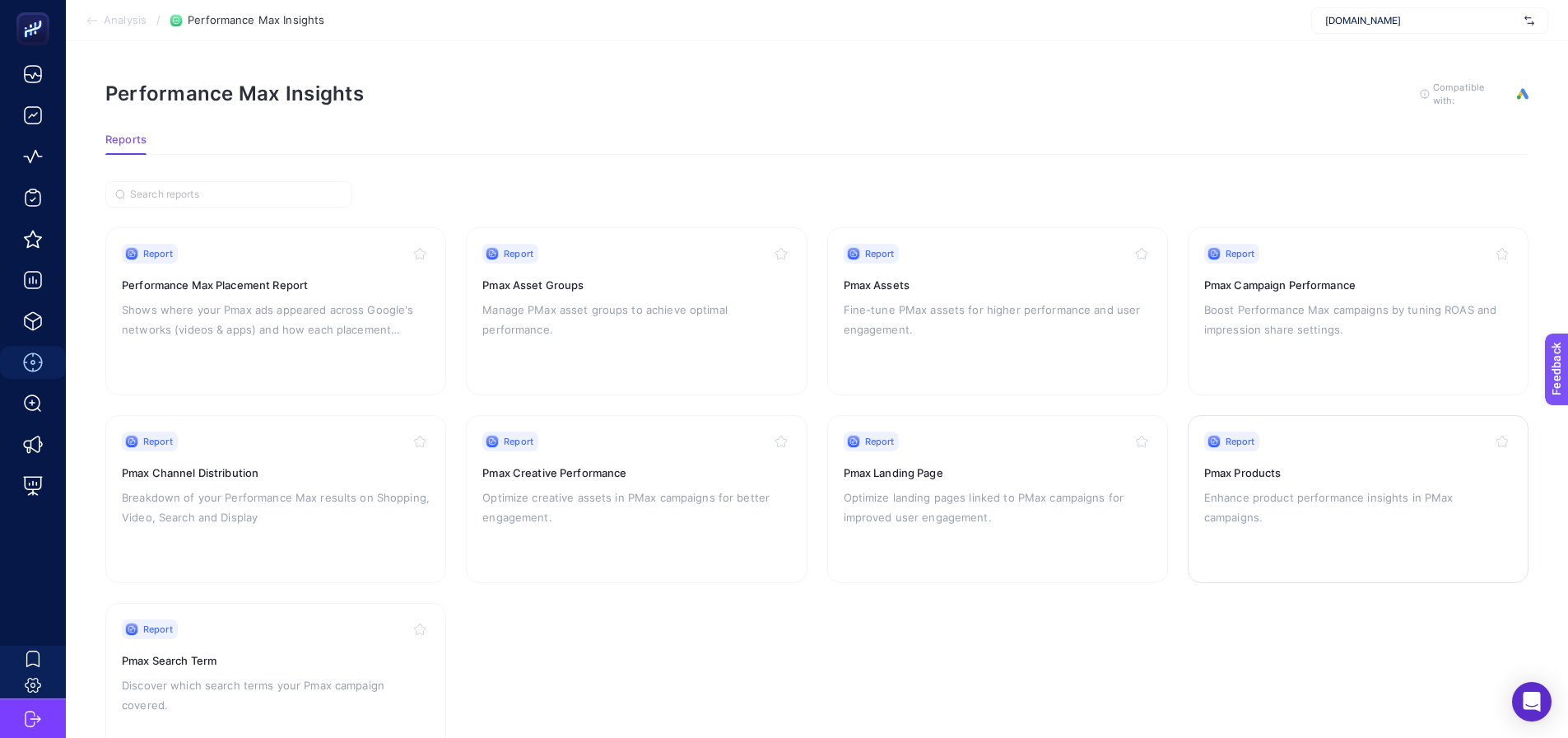
click at [1352, 461] on div "Report Pmax Products Enhance product performance insights in PMax campaigns." at bounding box center [1358, 498] width 308 height 135
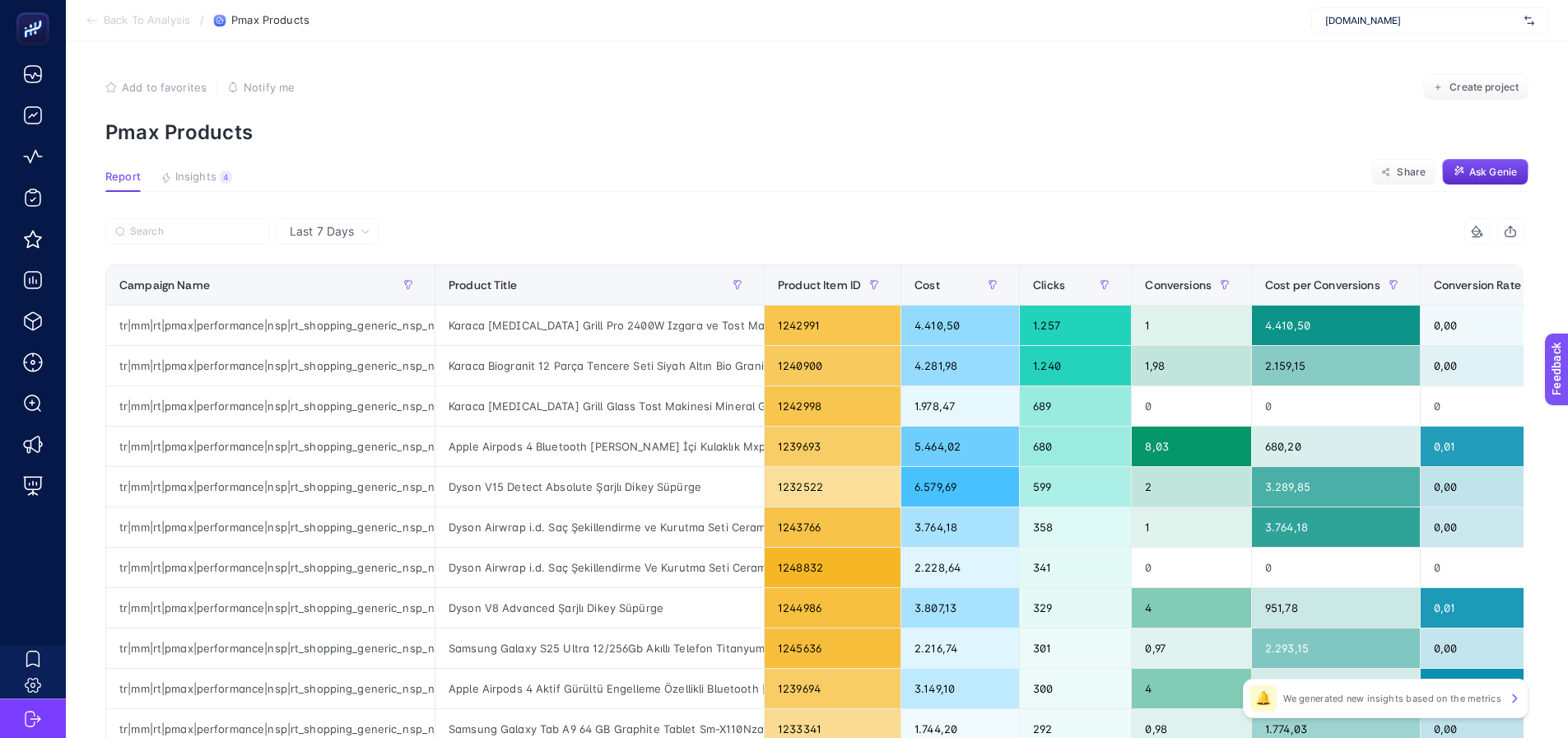
click at [324, 229] on span "Last 7 Days" at bounding box center [322, 231] width 64 height 16
click at [338, 306] on li "Last 30 Days" at bounding box center [326, 295] width 93 height 30
click at [0, 0] on input "Search" at bounding box center [0, 0] width 0 height 0
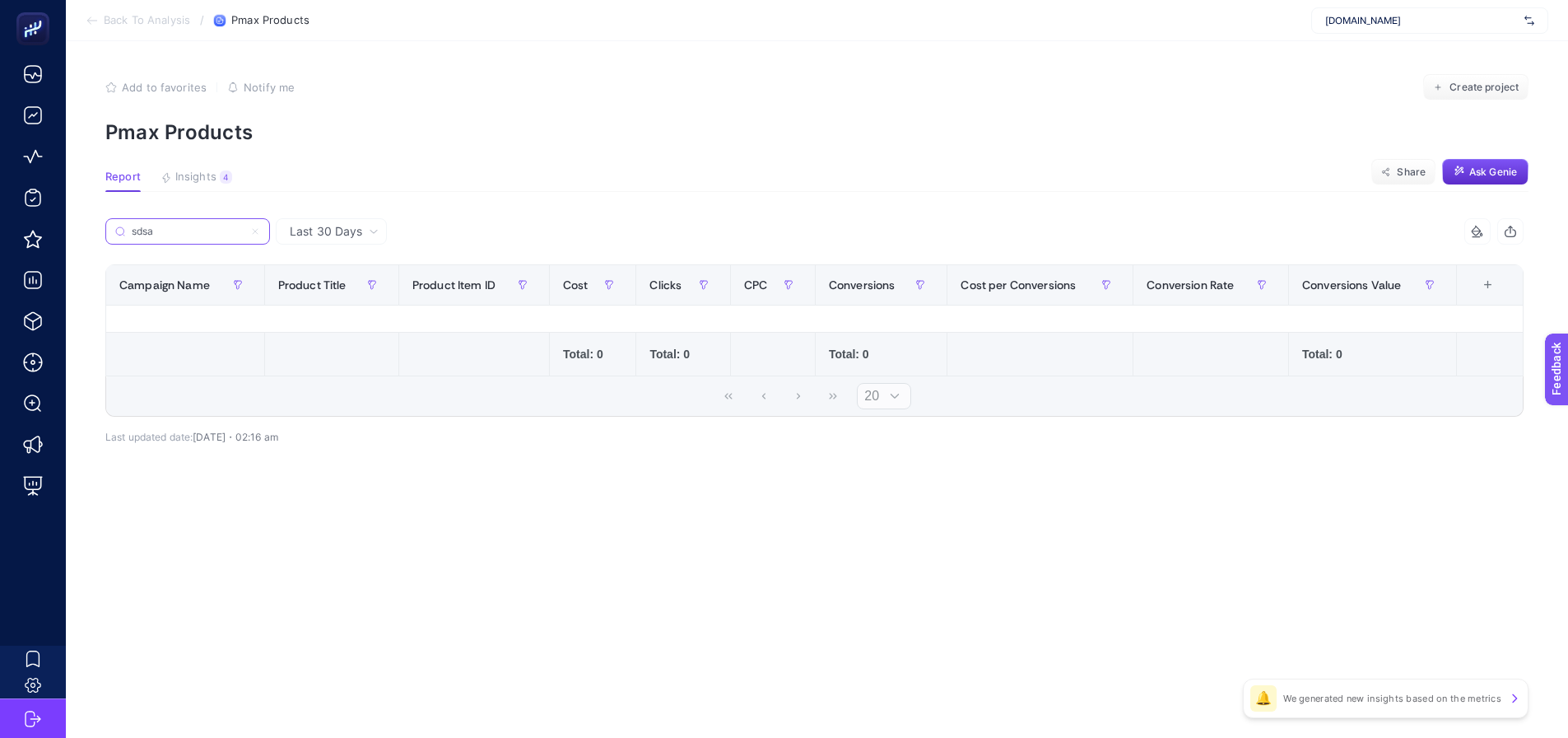
click at [200, 230] on input "sdsa" at bounding box center [187, 231] width 112 height 12
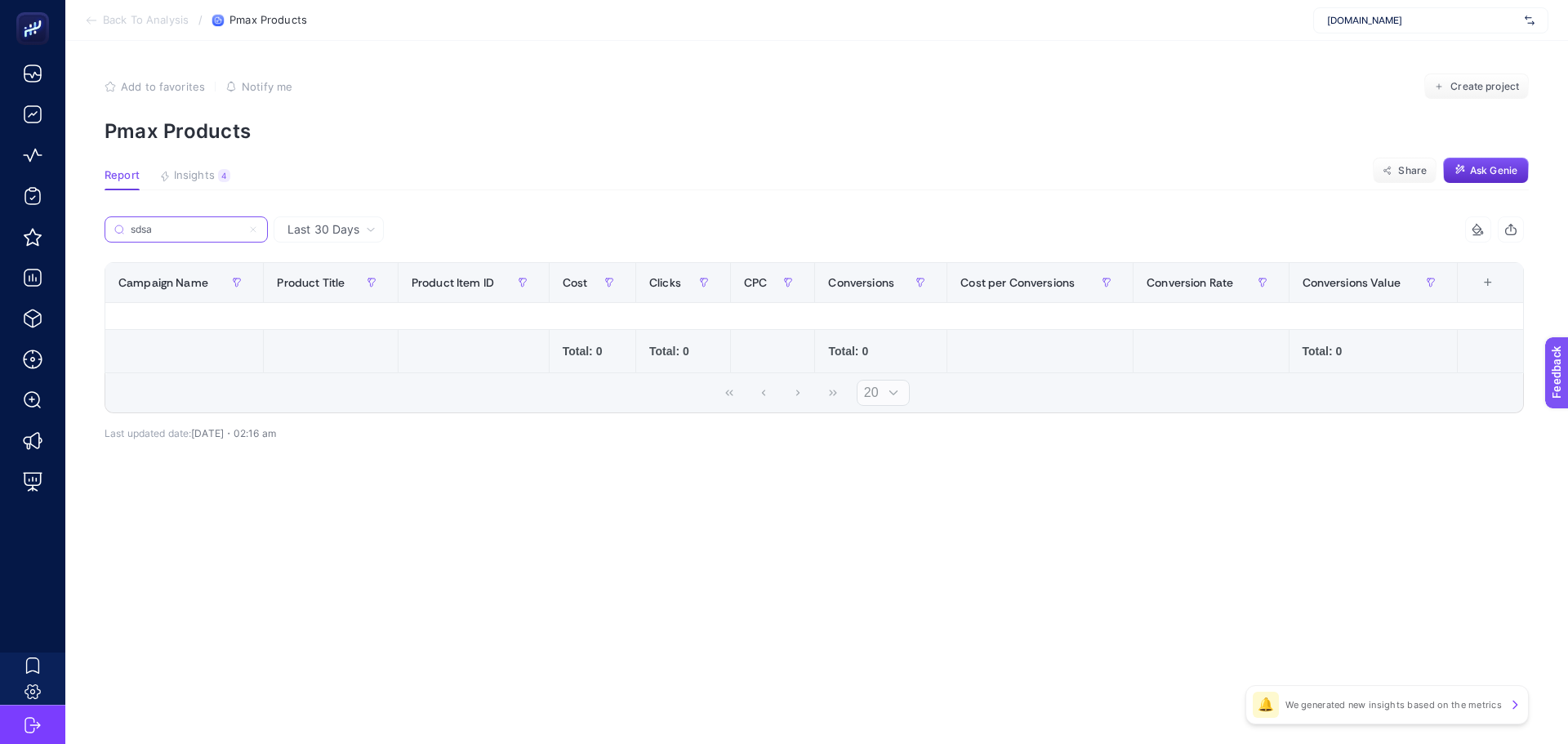
click at [208, 224] on input "sdsa" at bounding box center [186, 229] width 111 height 12
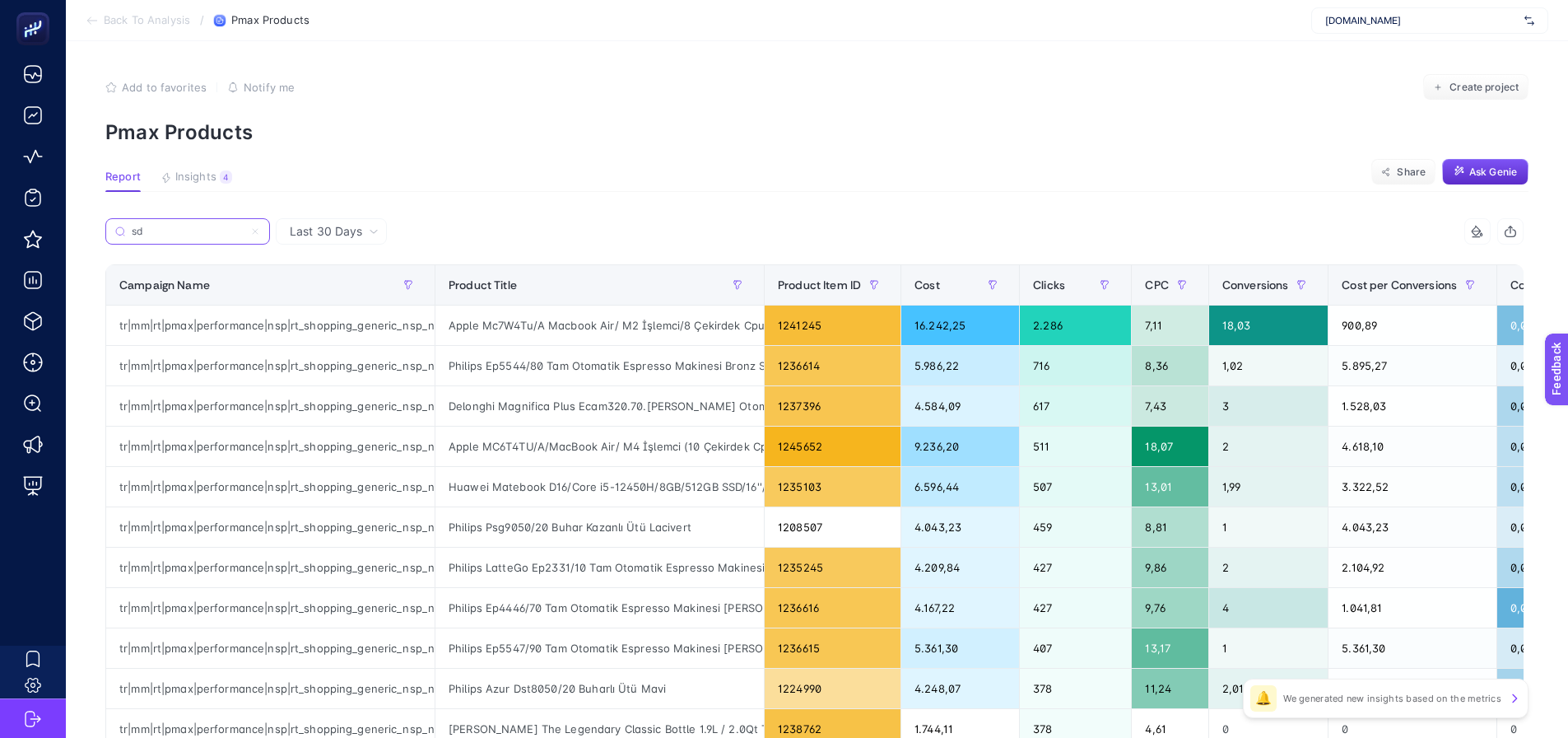
drag, startPoint x: 146, startPoint y: 236, endPoint x: 180, endPoint y: 236, distance: 34.0
click at [180, 236] on input "sd" at bounding box center [187, 231] width 112 height 12
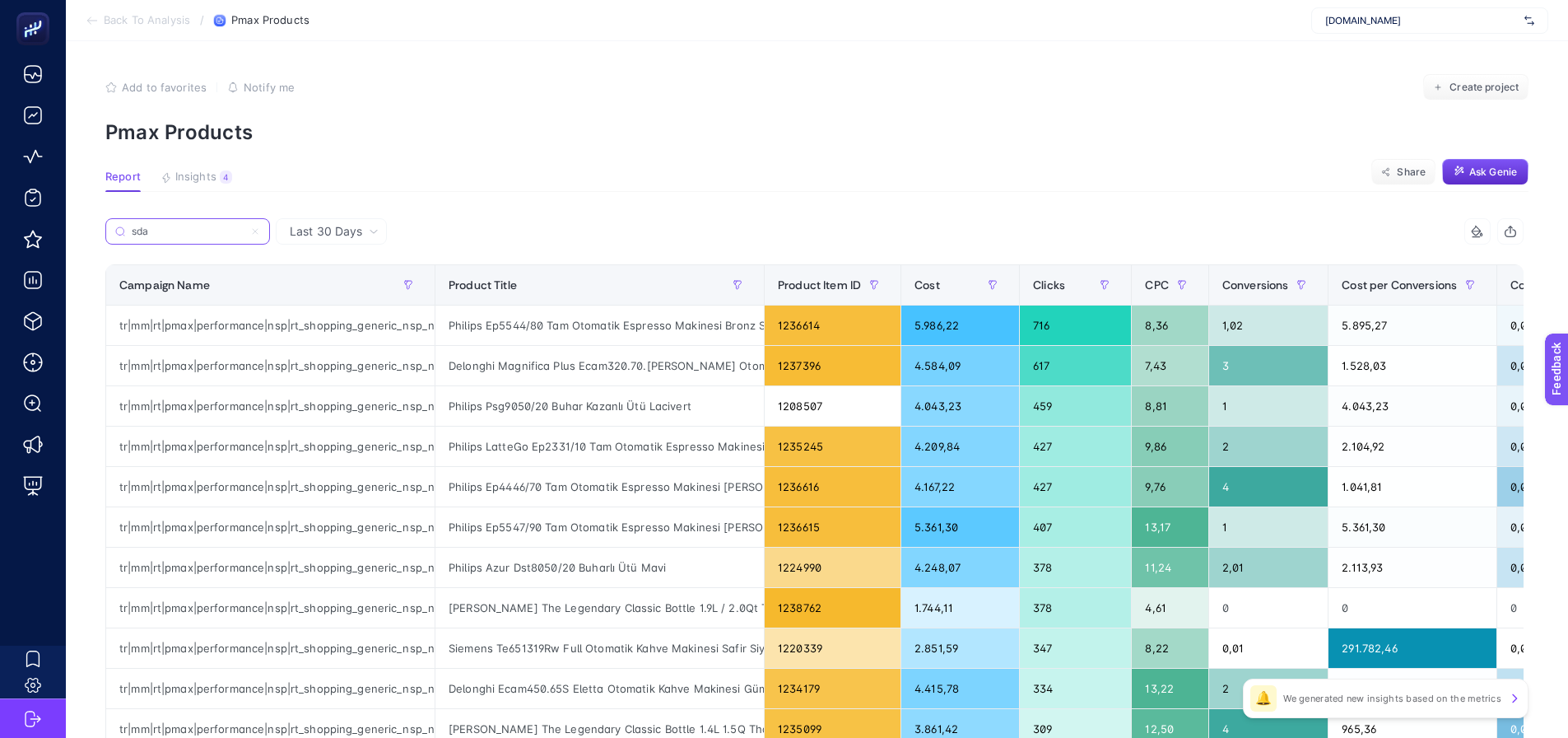
type input "sda"
click at [1242, 279] on span "Conversions" at bounding box center [1256, 285] width 67 height 13
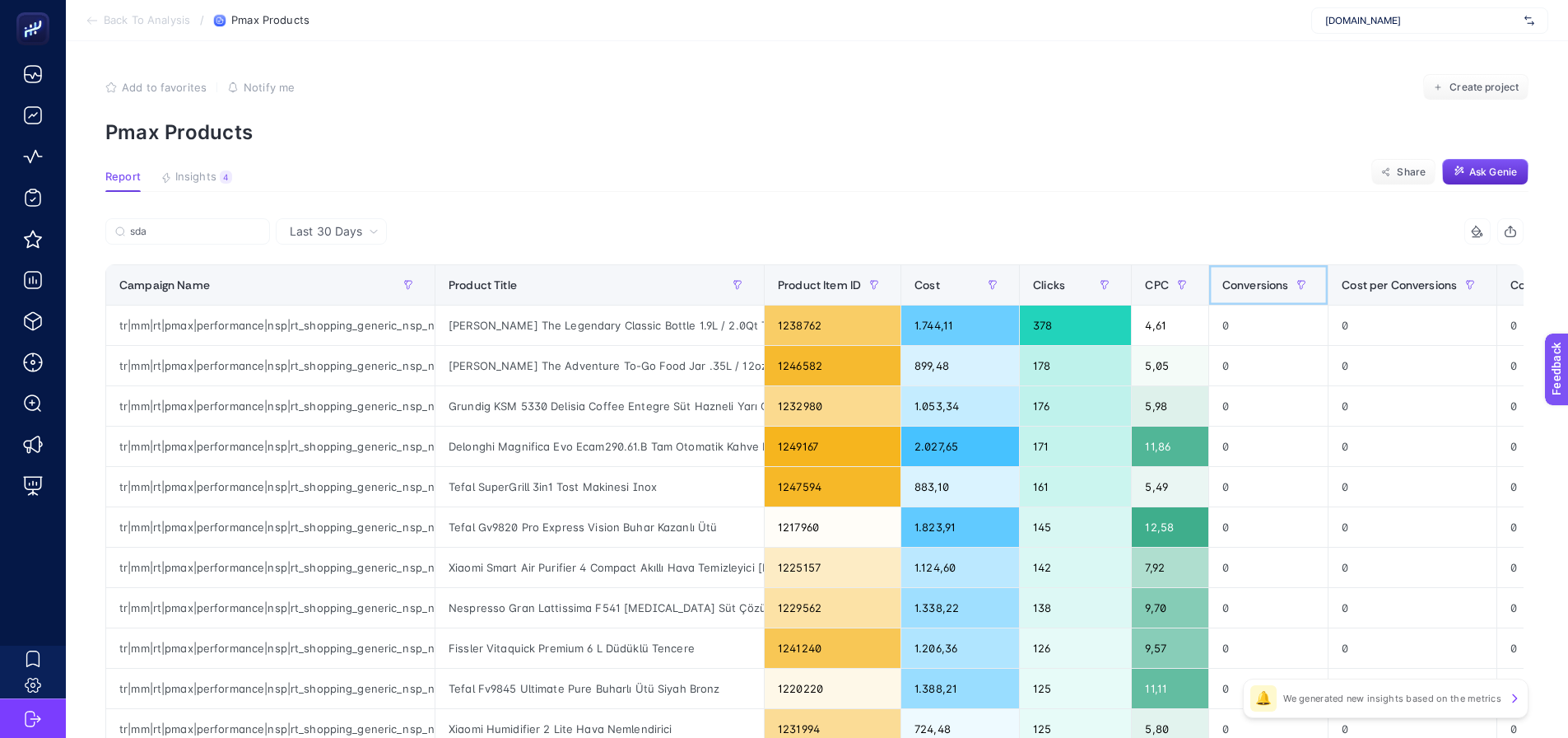
click at [1272, 288] on span "Conversions" at bounding box center [1256, 285] width 67 height 13
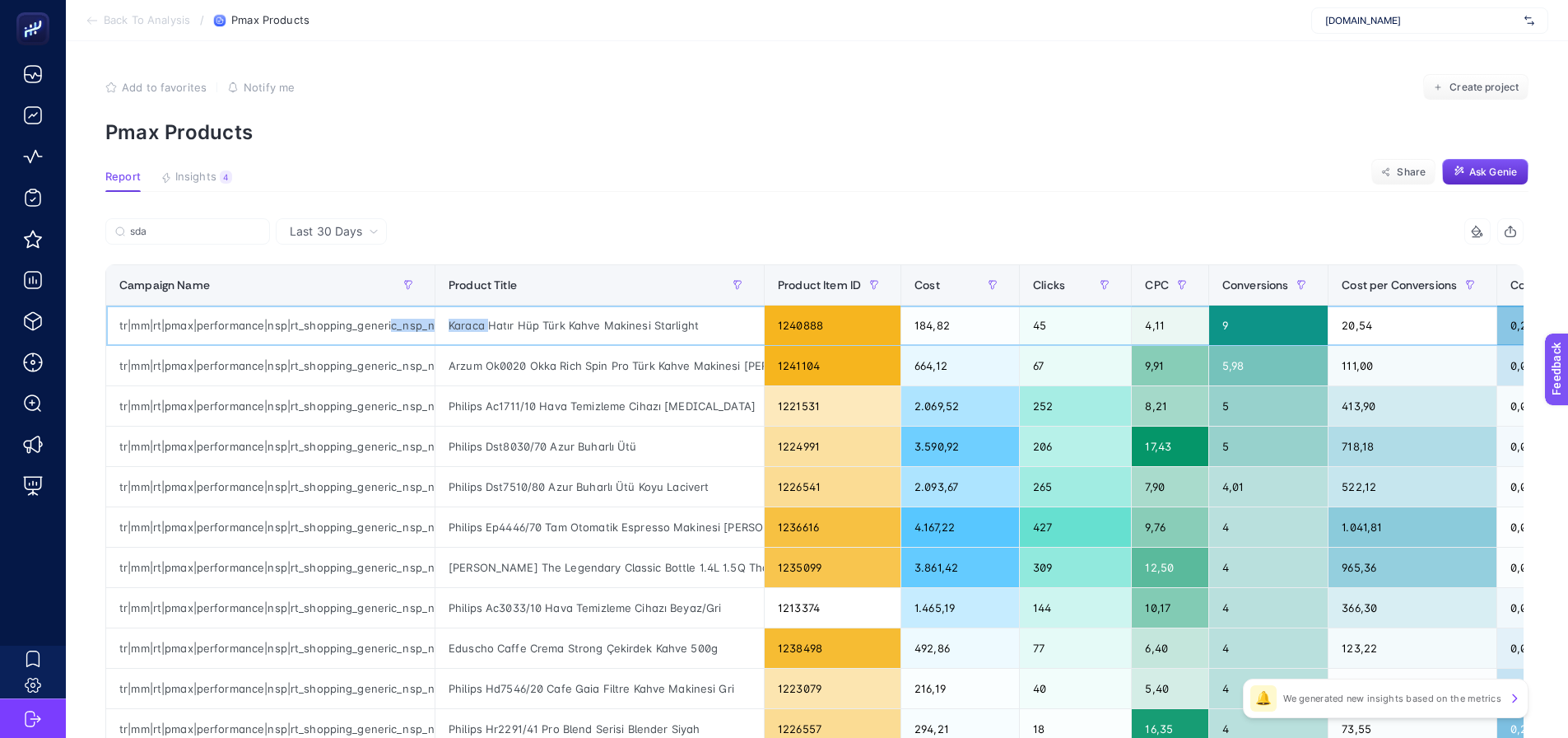
drag, startPoint x: 529, startPoint y: 327, endPoint x: 398, endPoint y: 303, distance: 133.2
click at [398, 303] on table "Campaign Name Product Title Product Item ID Cost Clicks CPC Conversions Cost pe…" at bounding box center [977, 710] width 1746 height 892
drag, startPoint x: 484, startPoint y: 295, endPoint x: 711, endPoint y: 294, distance: 227.0
click at [711, 294] on div "sda 8 items selected Campaign Name Product Title Product Item ID Cost Clicks CP…" at bounding box center [814, 707] width 1418 height 979
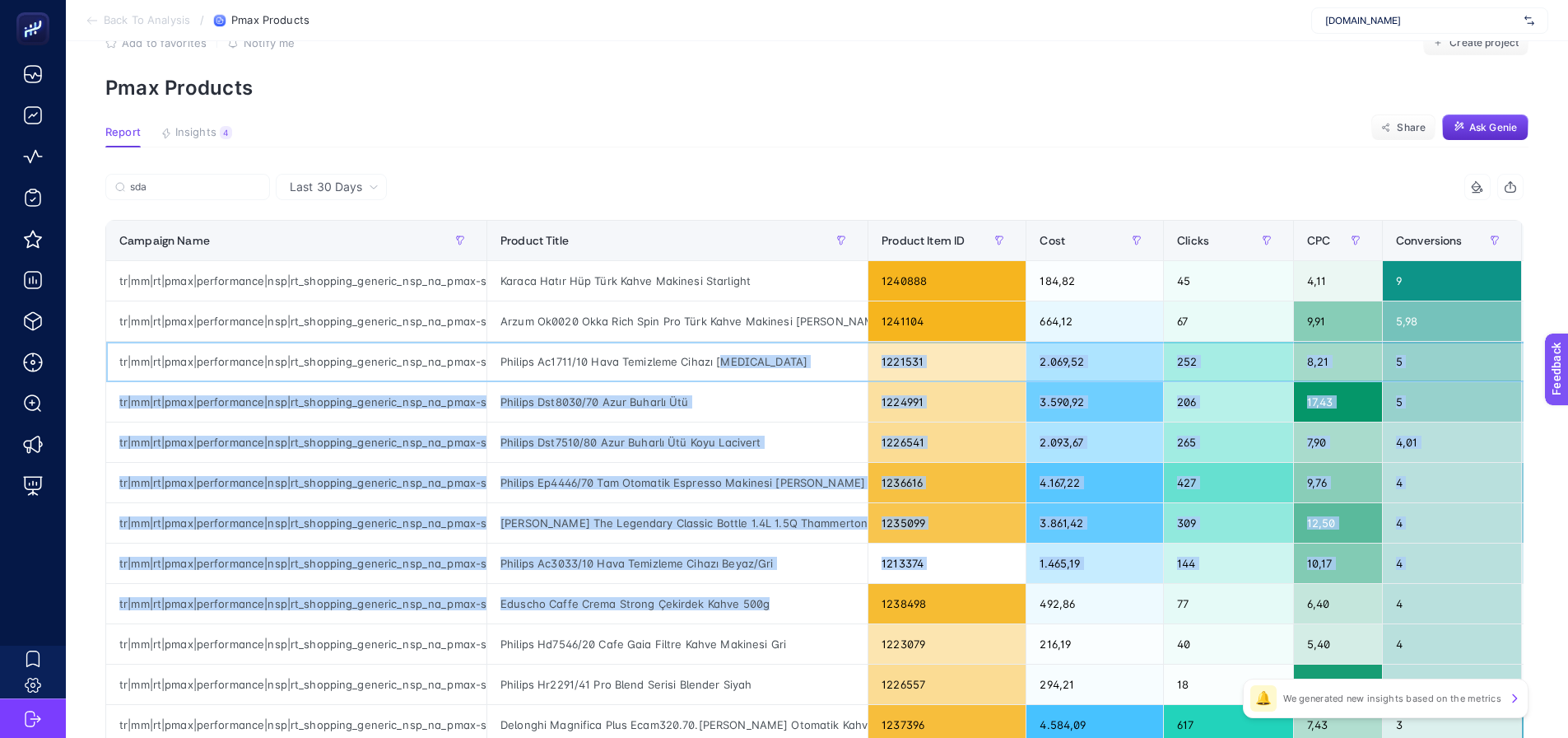
scroll to position [82, 0]
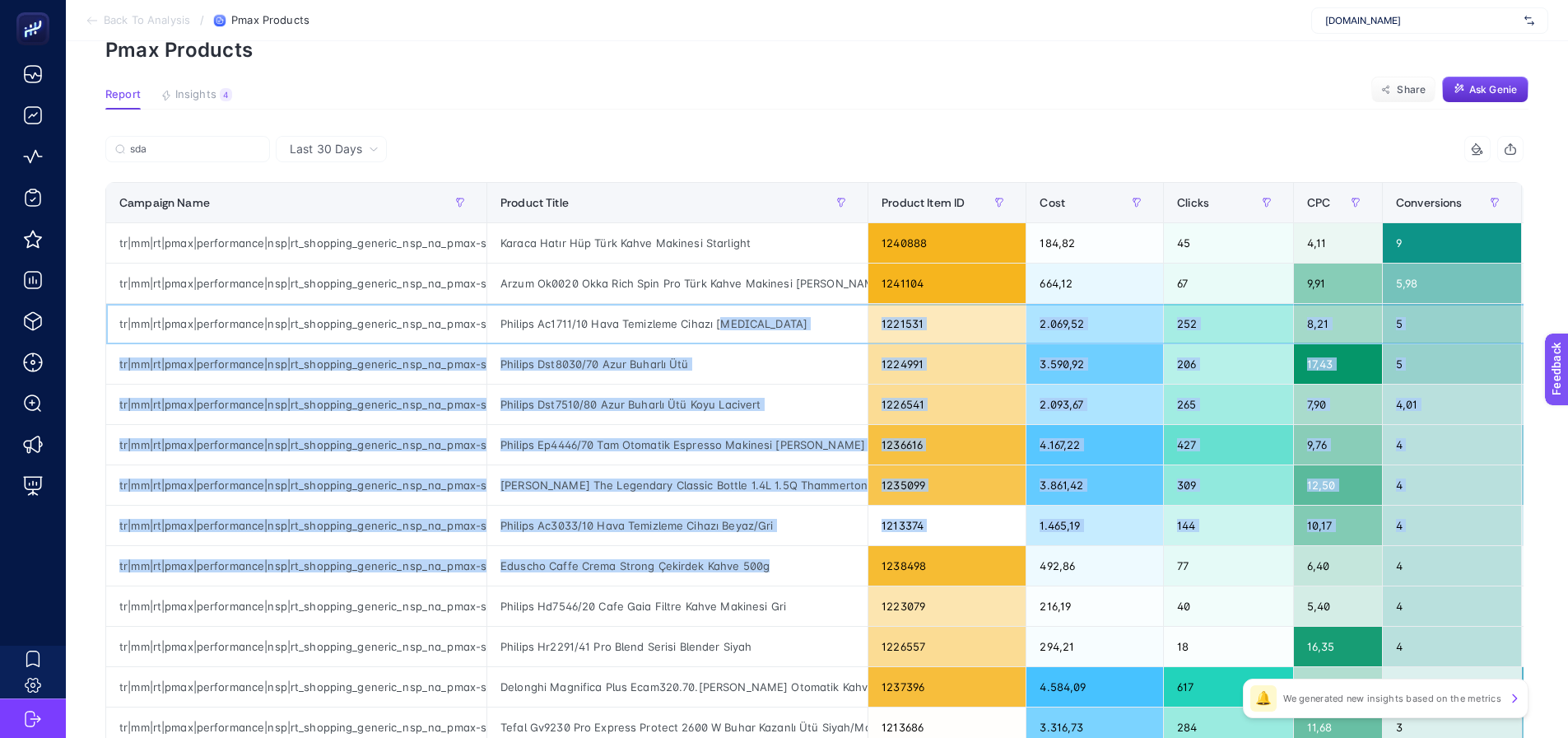
drag, startPoint x: 722, startPoint y: 407, endPoint x: 802, endPoint y: 574, distance: 185.2
click at [802, 574] on tbody "tr|mm|rt|pmax|performance|nsp|rt_shopping_generic_nsp_na_pmax-sda|na|d2c|AOP|OS…" at bounding box center [1116, 626] width 2019 height 807
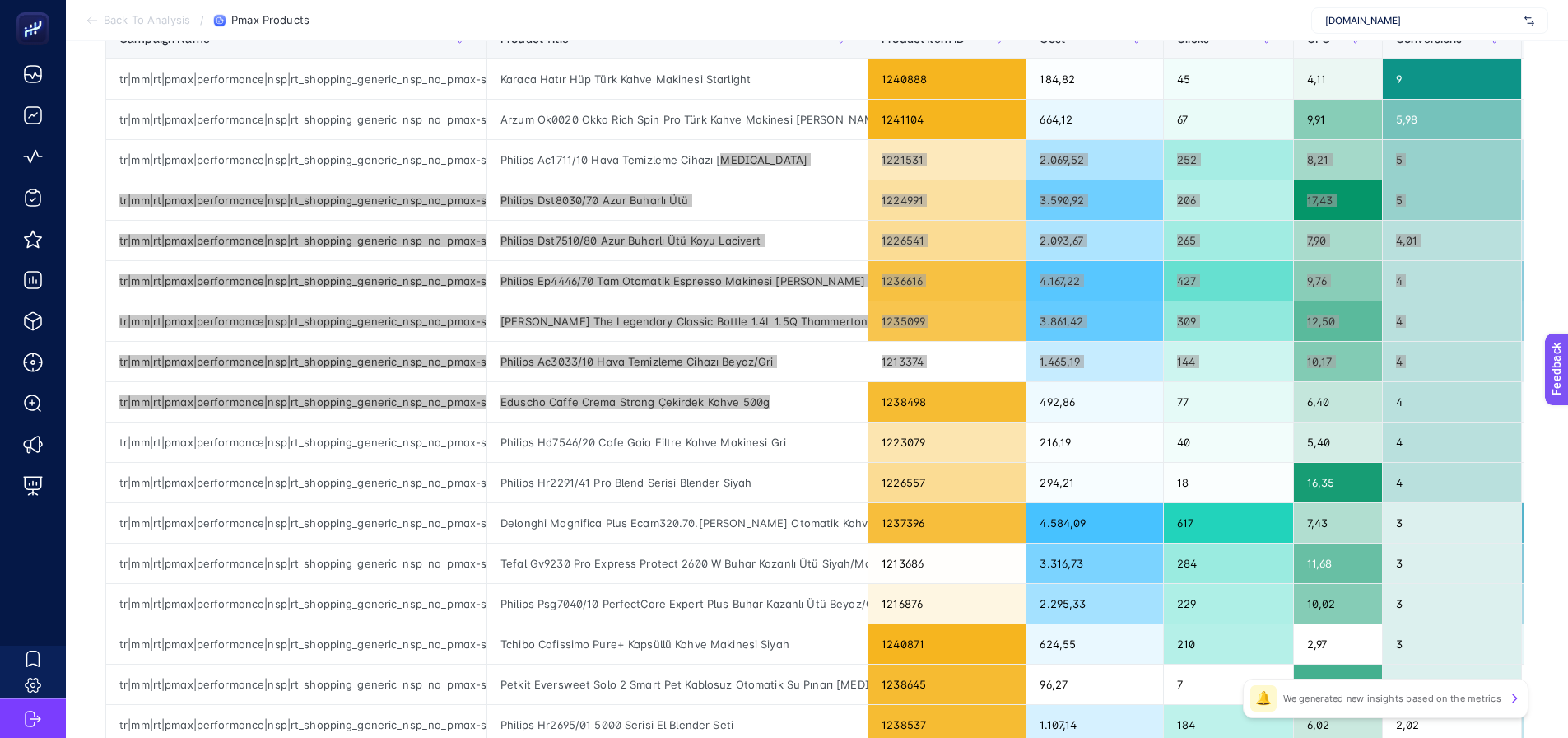
scroll to position [0, 0]
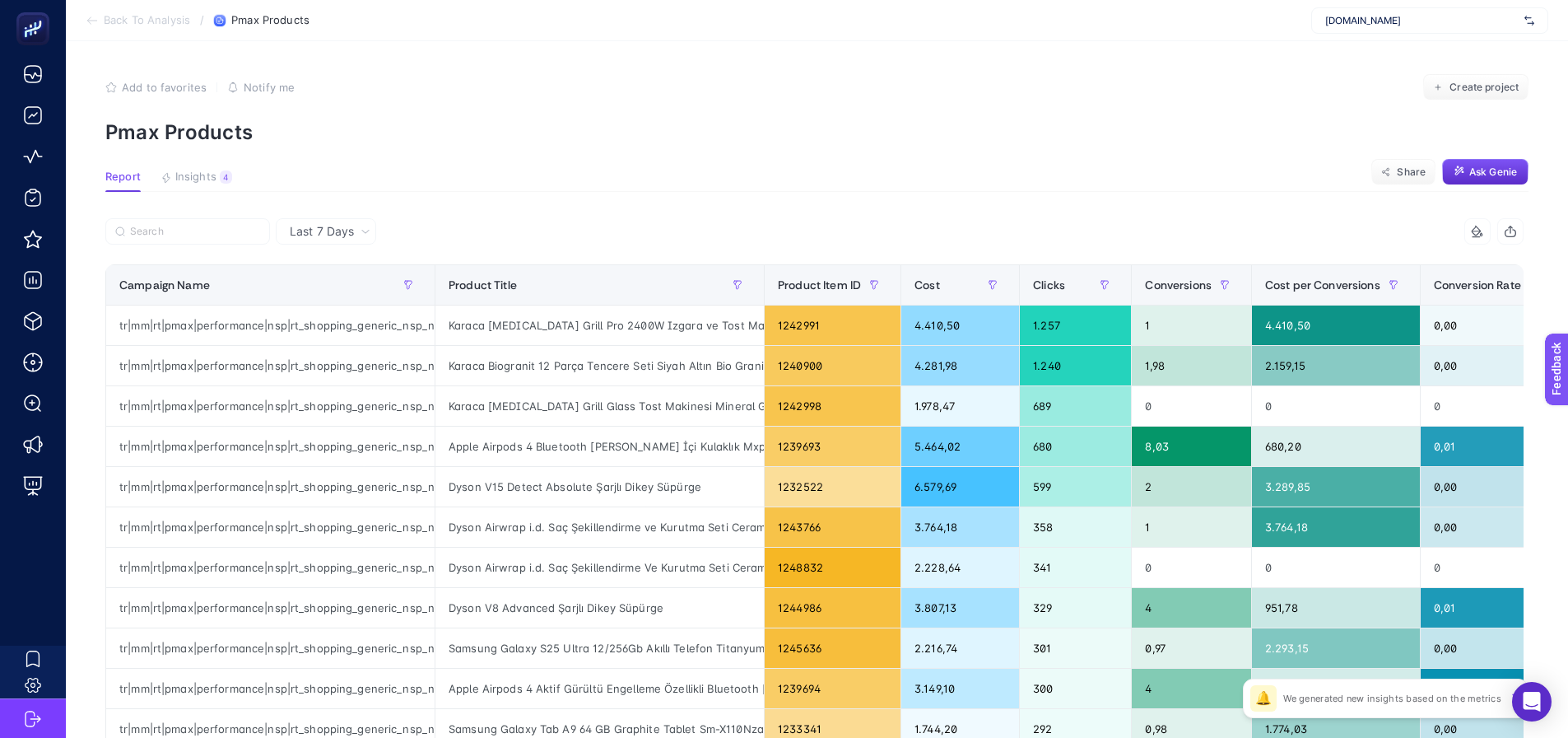
click at [174, 82] on span "Add to favorites" at bounding box center [164, 88] width 85 height 13
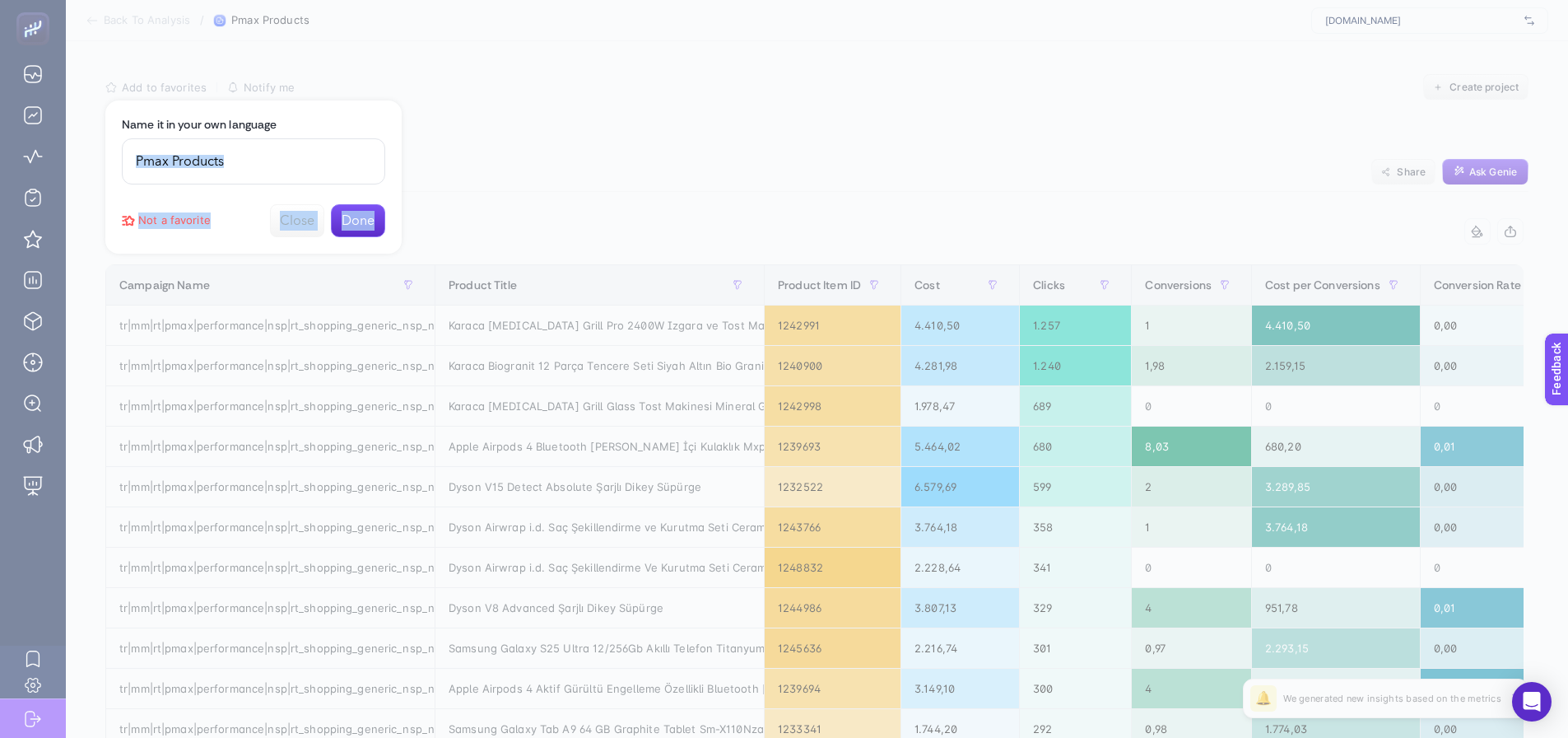
click at [206, 94] on div "Add to favorites false Name it in your own language Not a favorite Close Done" at bounding box center [156, 88] width 101 height 13
click at [293, 221] on button "Close" at bounding box center [297, 221] width 54 height 32
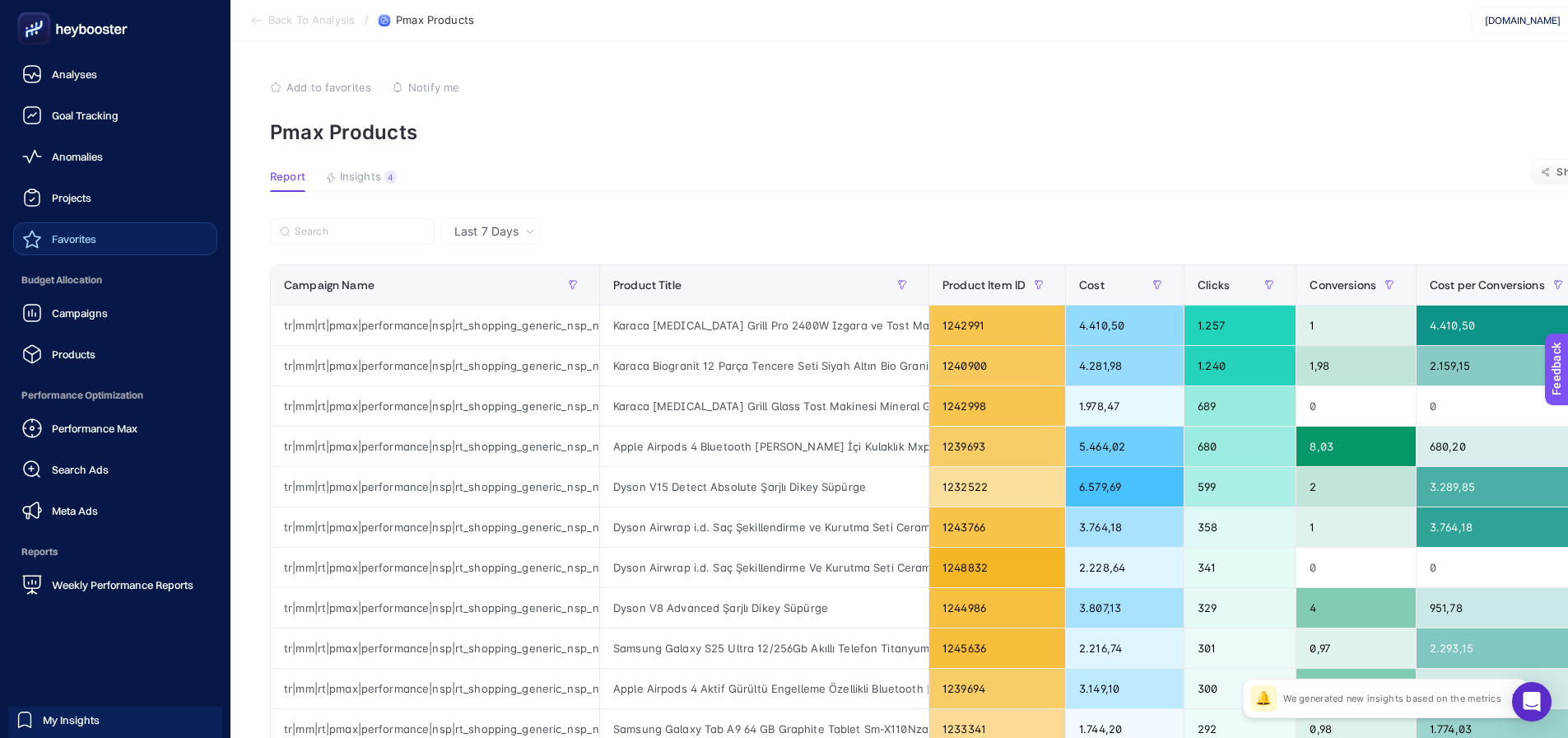
click at [94, 242] on span "Favorites" at bounding box center [73, 239] width 45 height 13
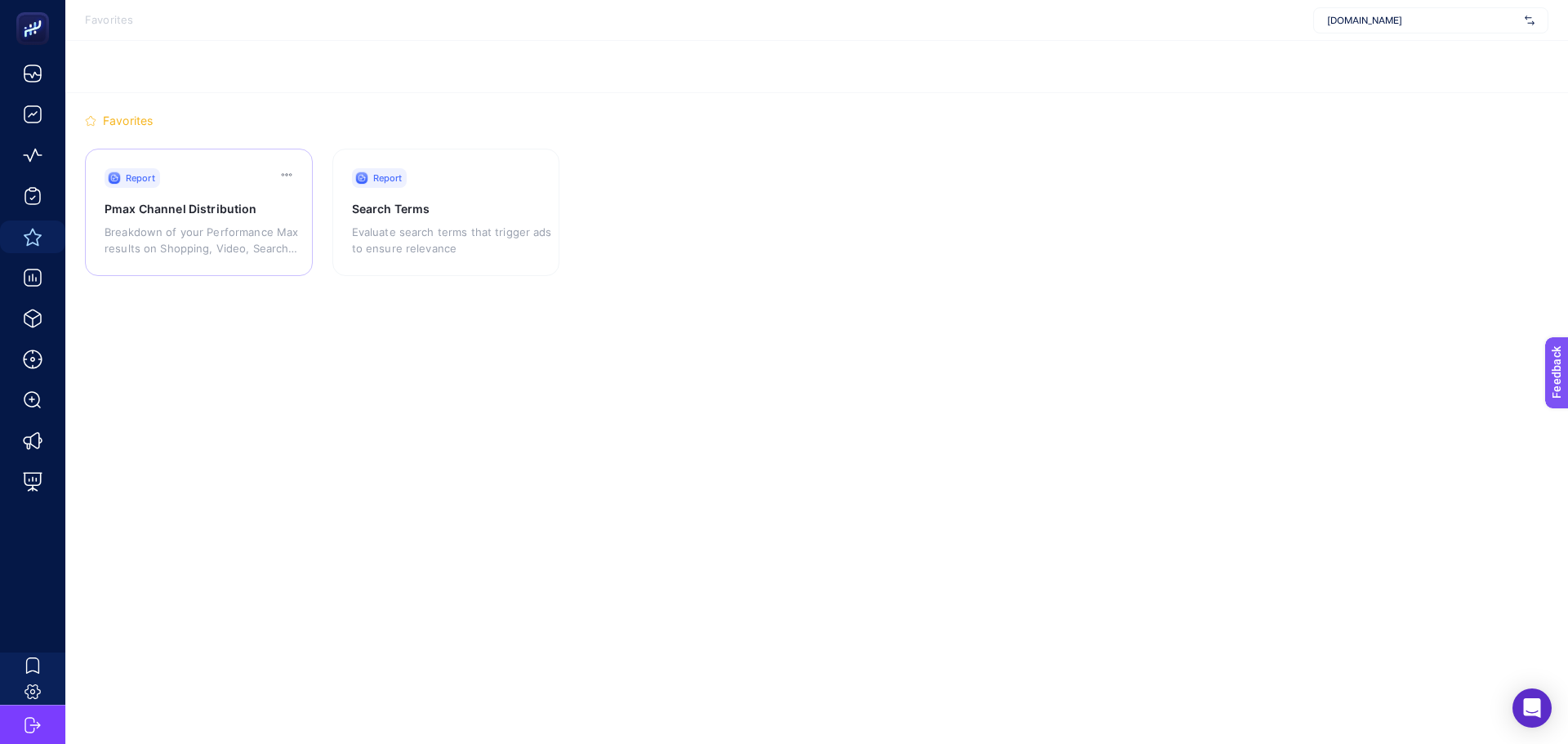
click at [240, 235] on p "Breakdown of your Performance Max results on Shopping, Video, Search and Display" at bounding box center [205, 239] width 204 height 32
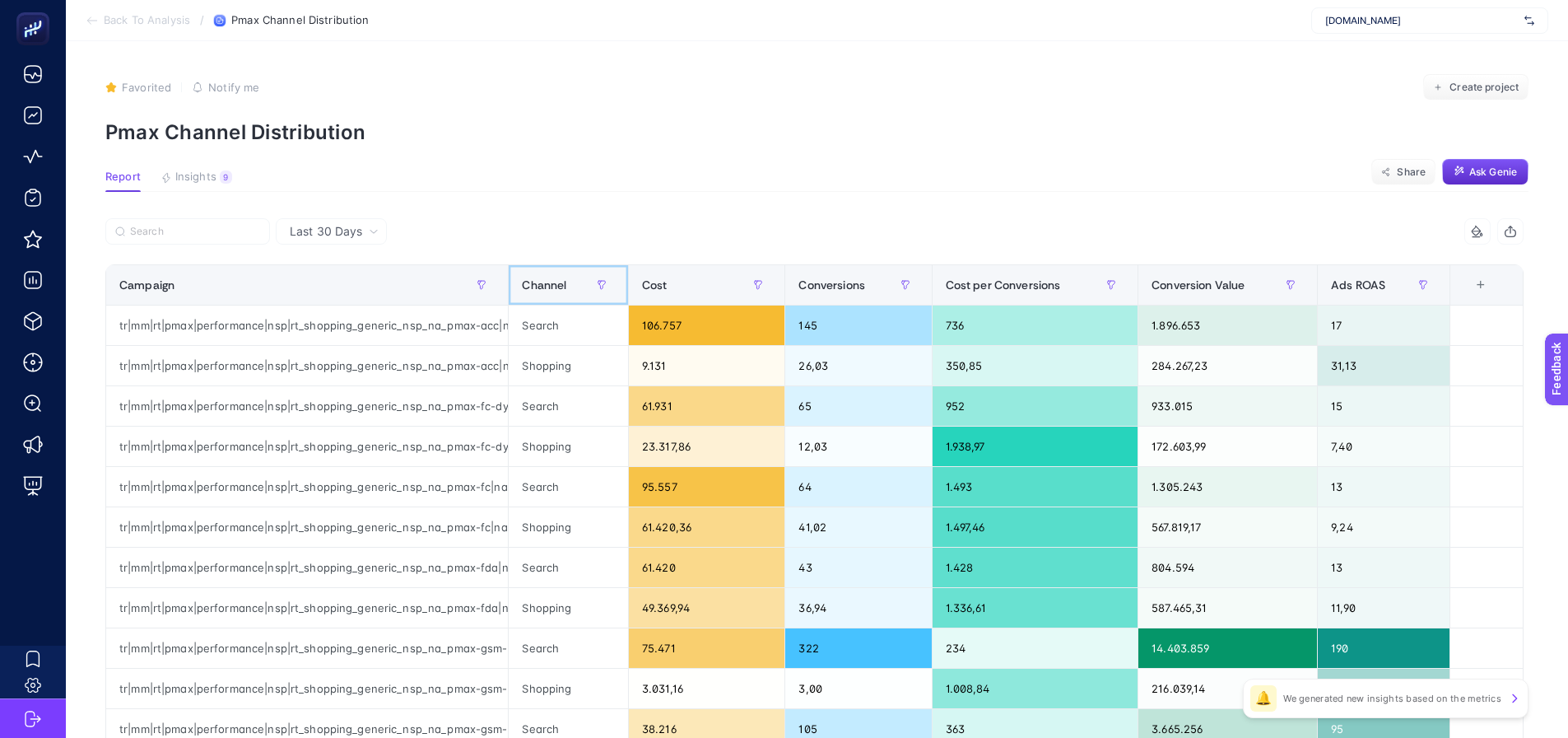
click at [585, 295] on div "Channel" at bounding box center [568, 285] width 93 height 27
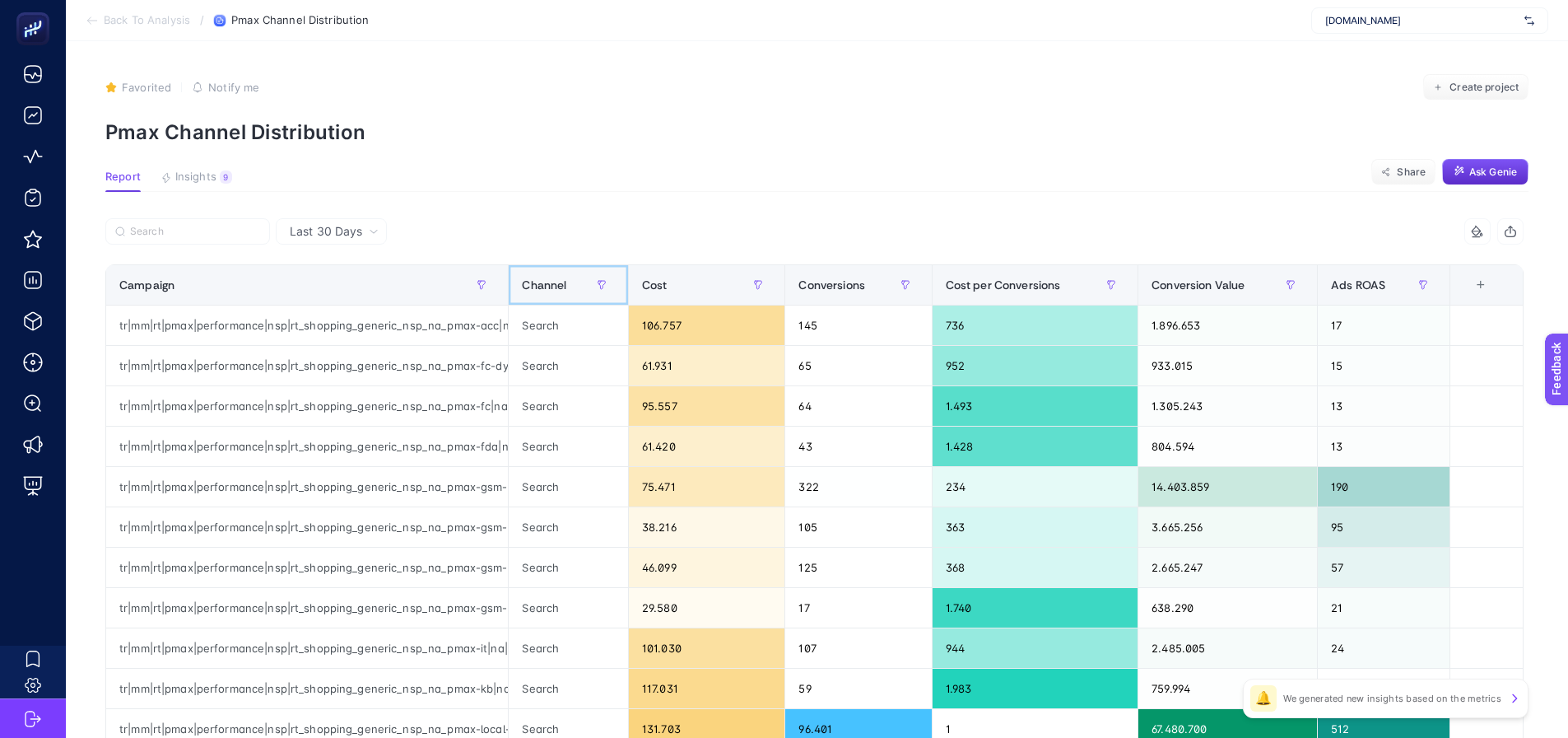
click at [583, 299] on th "Channel" at bounding box center [569, 285] width 120 height 40
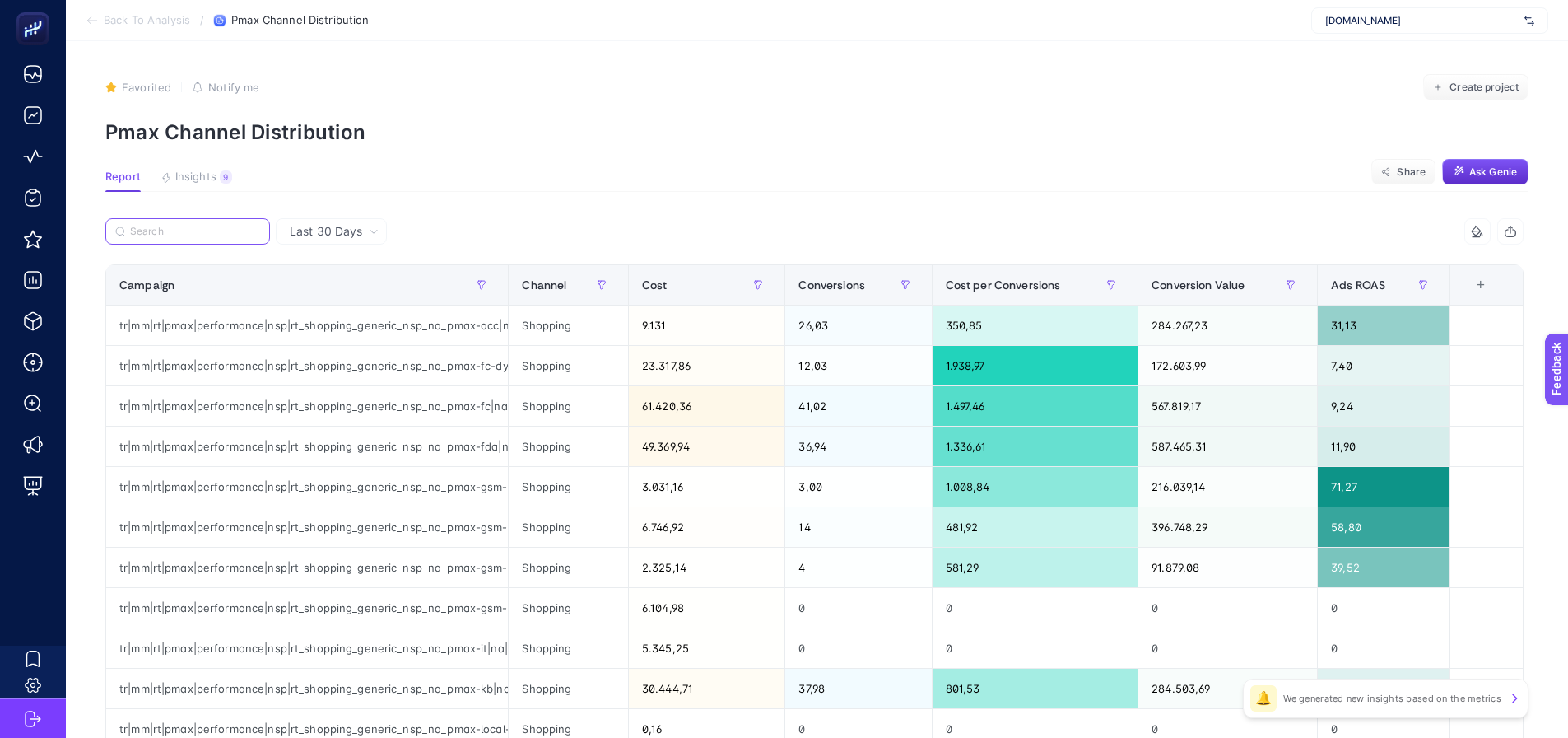
click at [185, 230] on input "Search" at bounding box center [195, 231] width 130 height 12
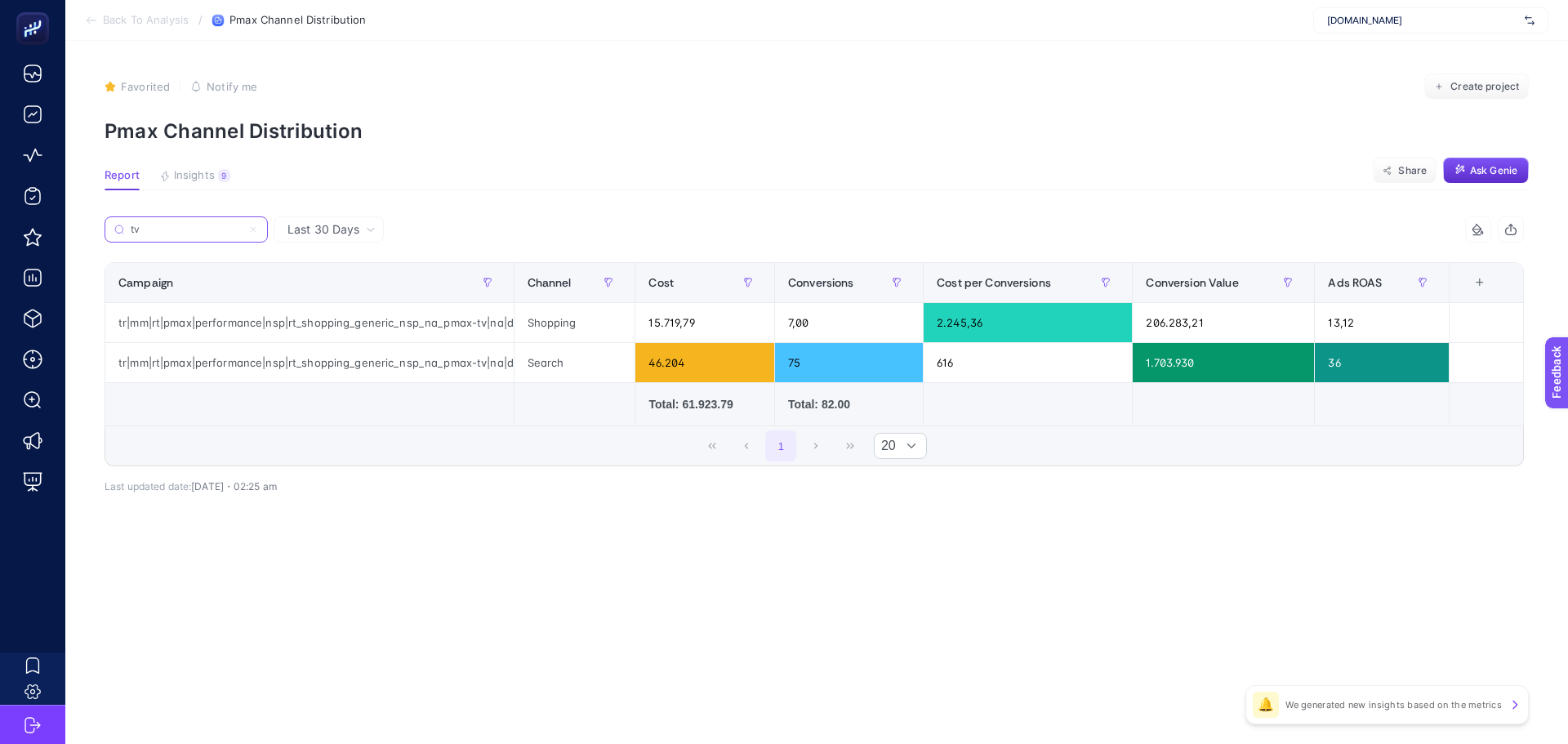
type input "tv"
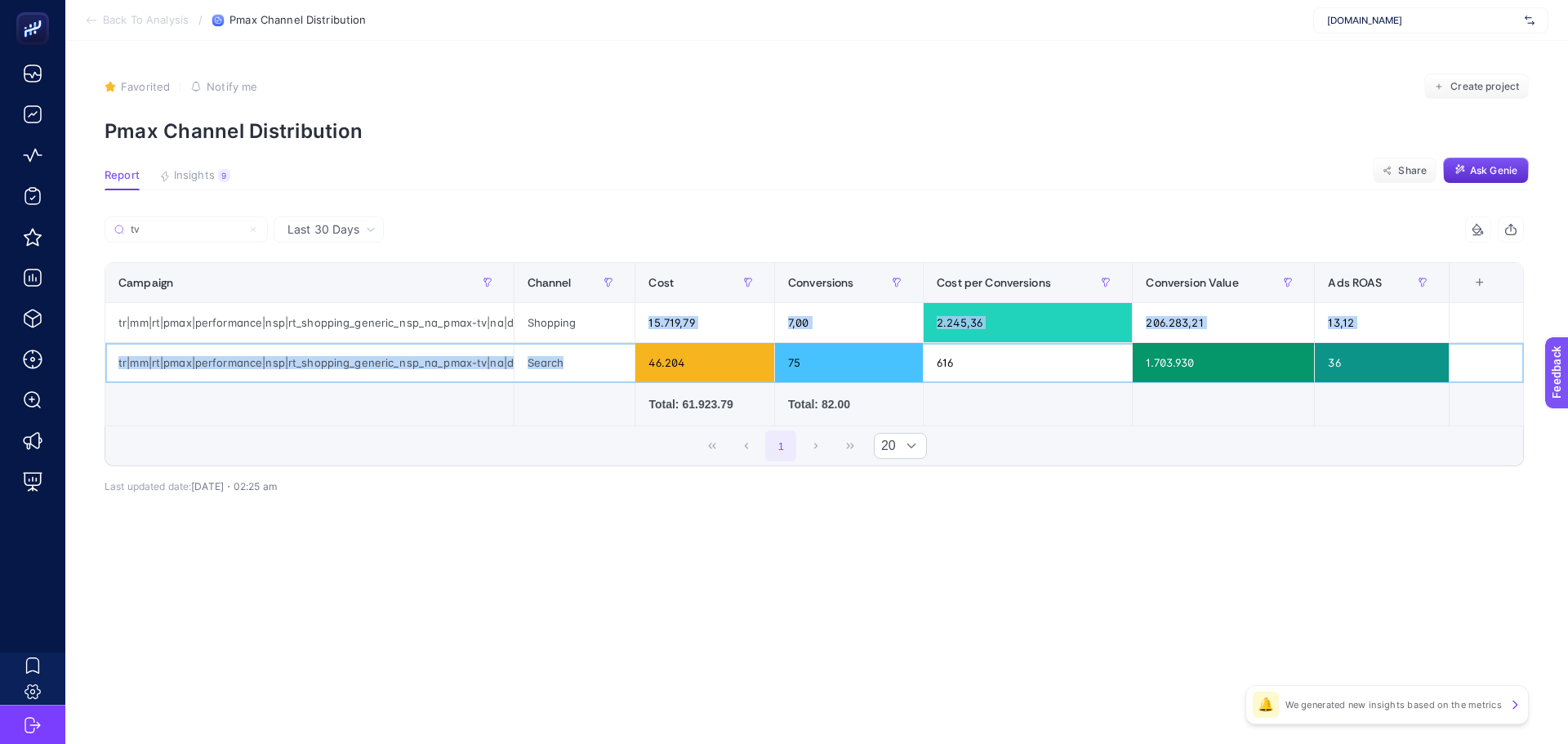
drag, startPoint x: 584, startPoint y: 371, endPoint x: 633, endPoint y: 325, distance: 67.2
click at [633, 325] on tbody "tr|mm|rt|pmax|performance|nsp|rt_shopping_generic_nsp_na_pmax-tv|na|d2c|AOP|OSB…" at bounding box center [814, 343] width 1418 height 80
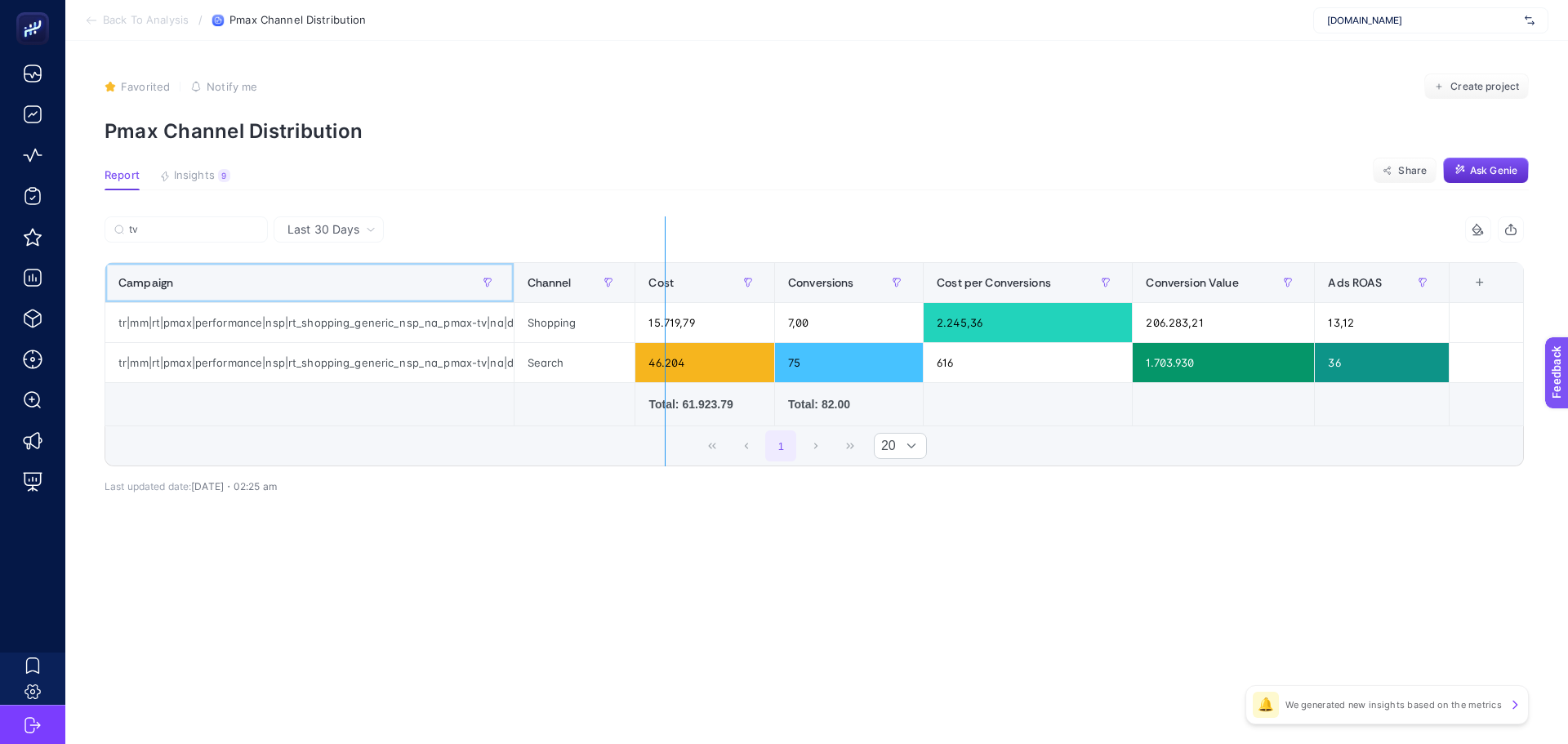
drag, startPoint x: 508, startPoint y: 292, endPoint x: 665, endPoint y: 288, distance: 157.1
click at [665, 288] on div "tv 5 items selected Campaign Channel Cost Conversions Cost per Conversions Conv…" at bounding box center [813, 342] width 1419 height 250
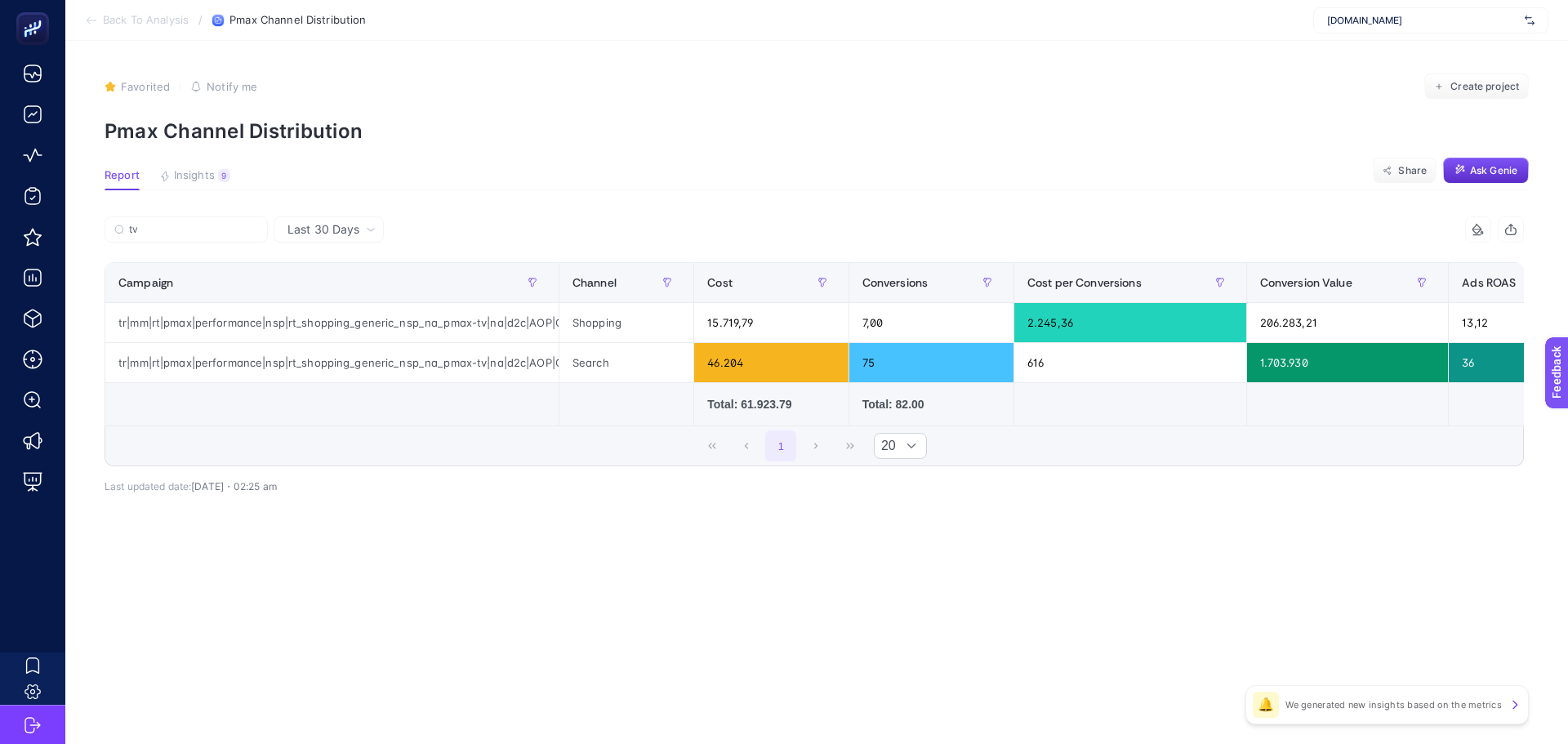
click at [352, 228] on span "Last 30 Days" at bounding box center [324, 229] width 72 height 16
click at [338, 292] on li "Last 7 Days" at bounding box center [329, 292] width 100 height 29
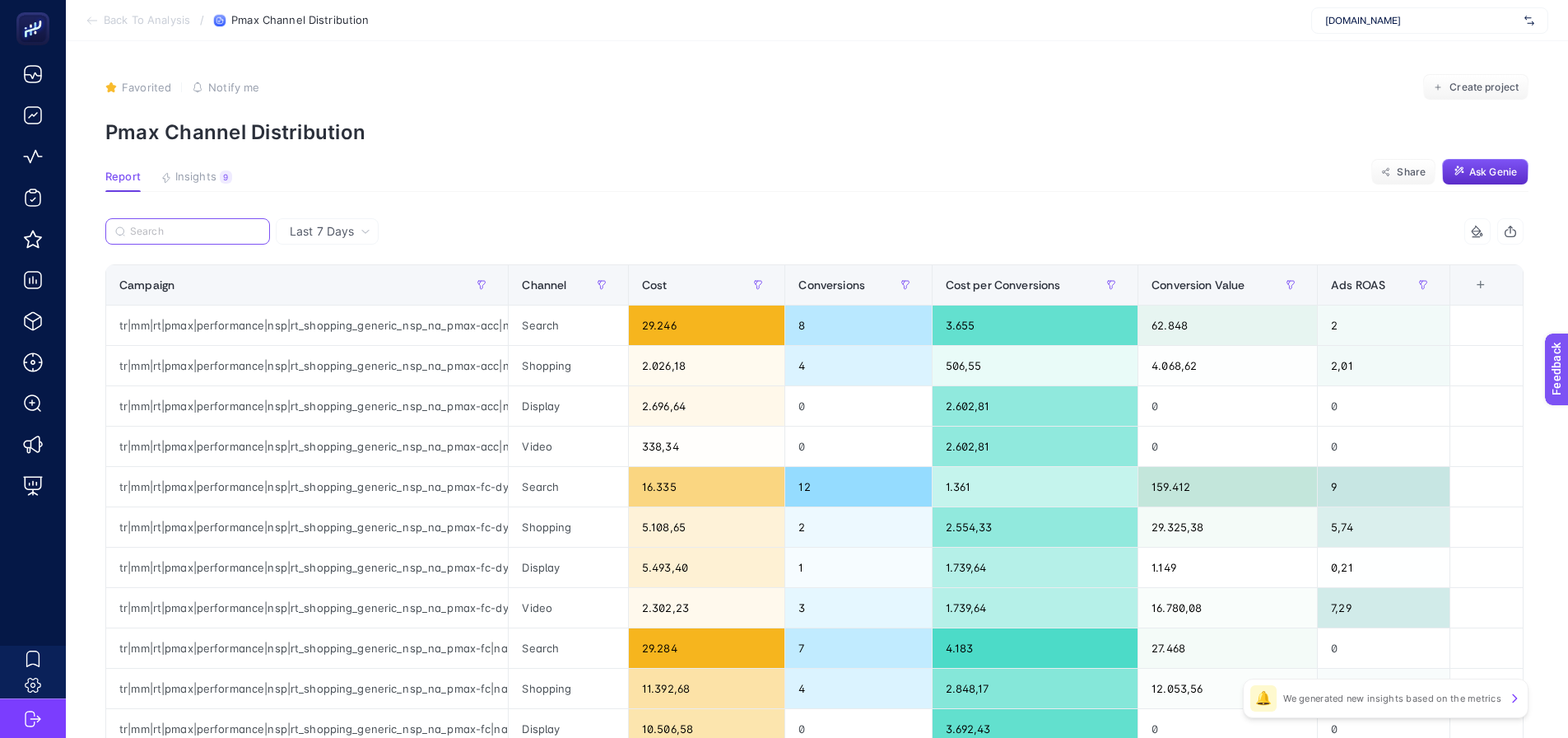
click at [233, 234] on input "Search" at bounding box center [195, 231] width 130 height 12
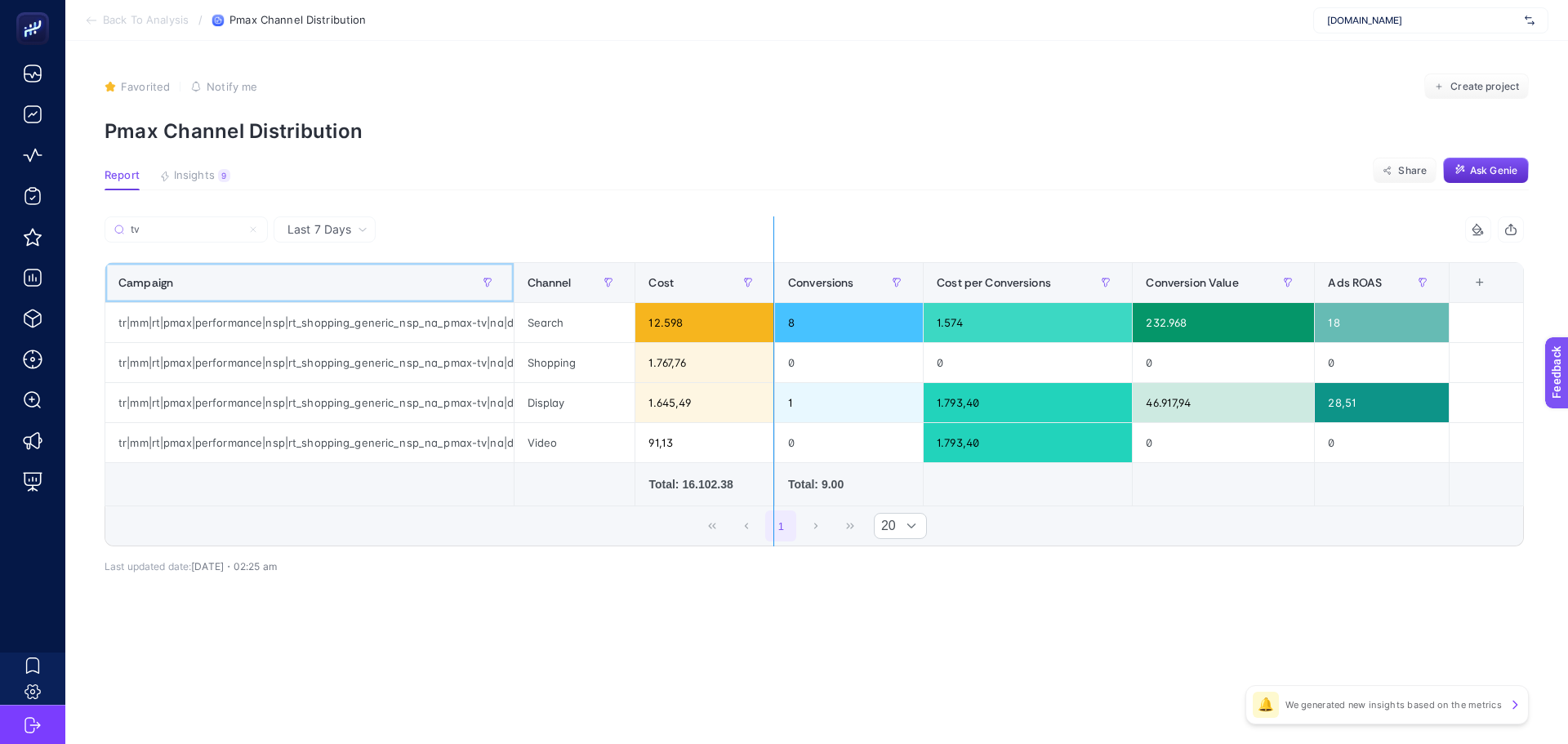
drag, startPoint x: 513, startPoint y: 282, endPoint x: 774, endPoint y: 286, distance: 261.0
click at [774, 286] on div "tv 5 items selected Campaign Channel Cost Conversions Cost per Conversions Conv…" at bounding box center [813, 381] width 1419 height 329
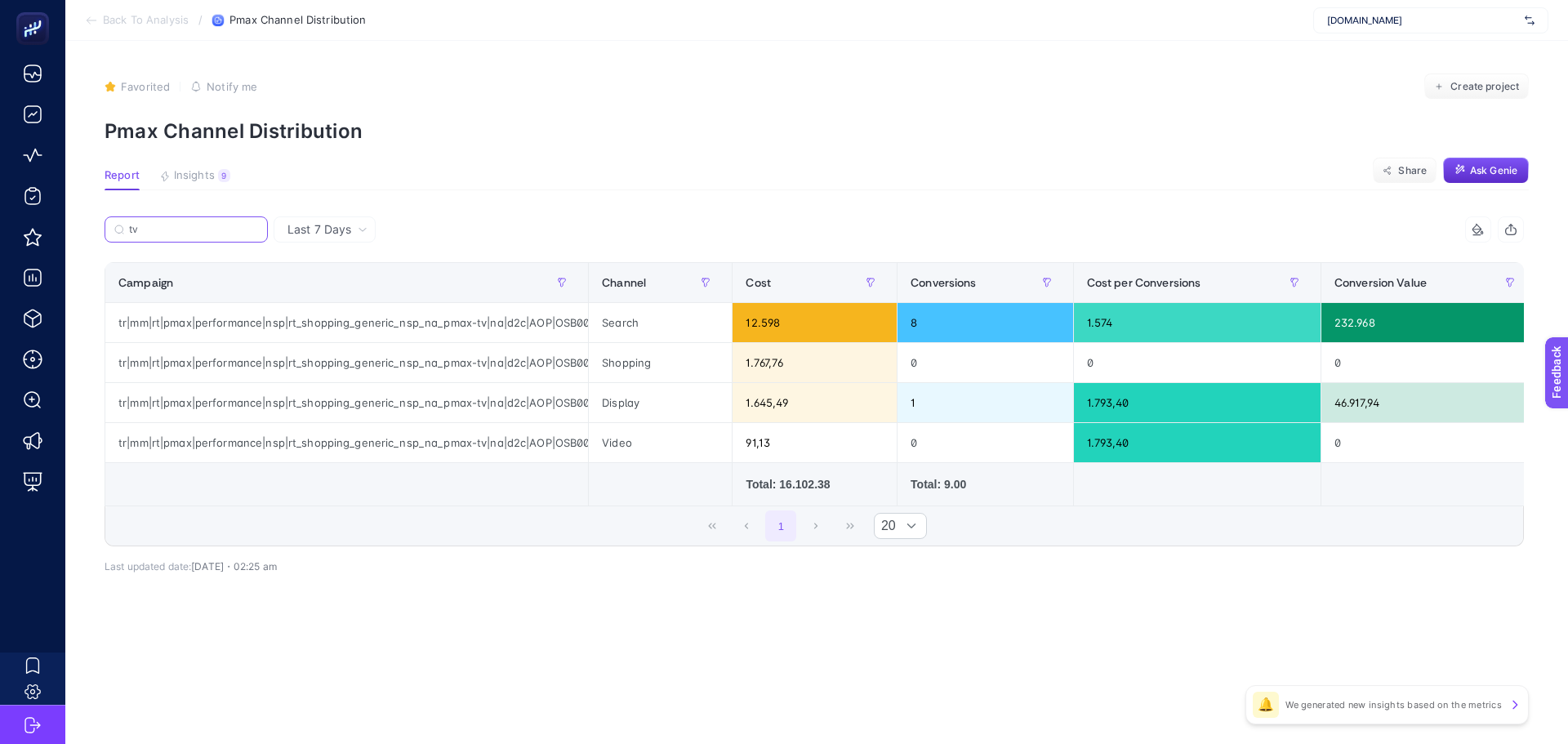
click at [235, 234] on input "tv" at bounding box center [193, 229] width 129 height 12
click at [235, 234] on input "tv" at bounding box center [186, 229] width 111 height 12
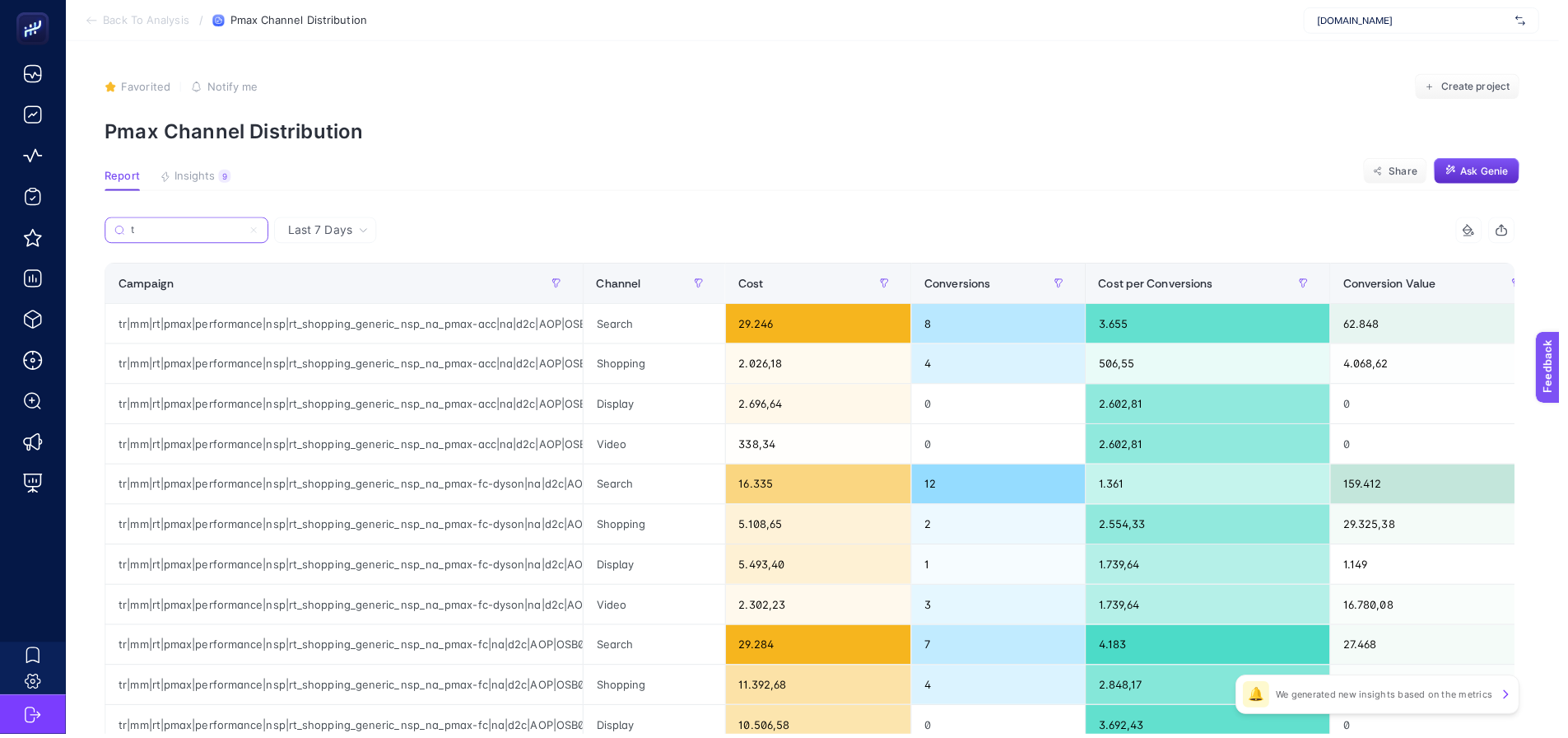
type input "tv"
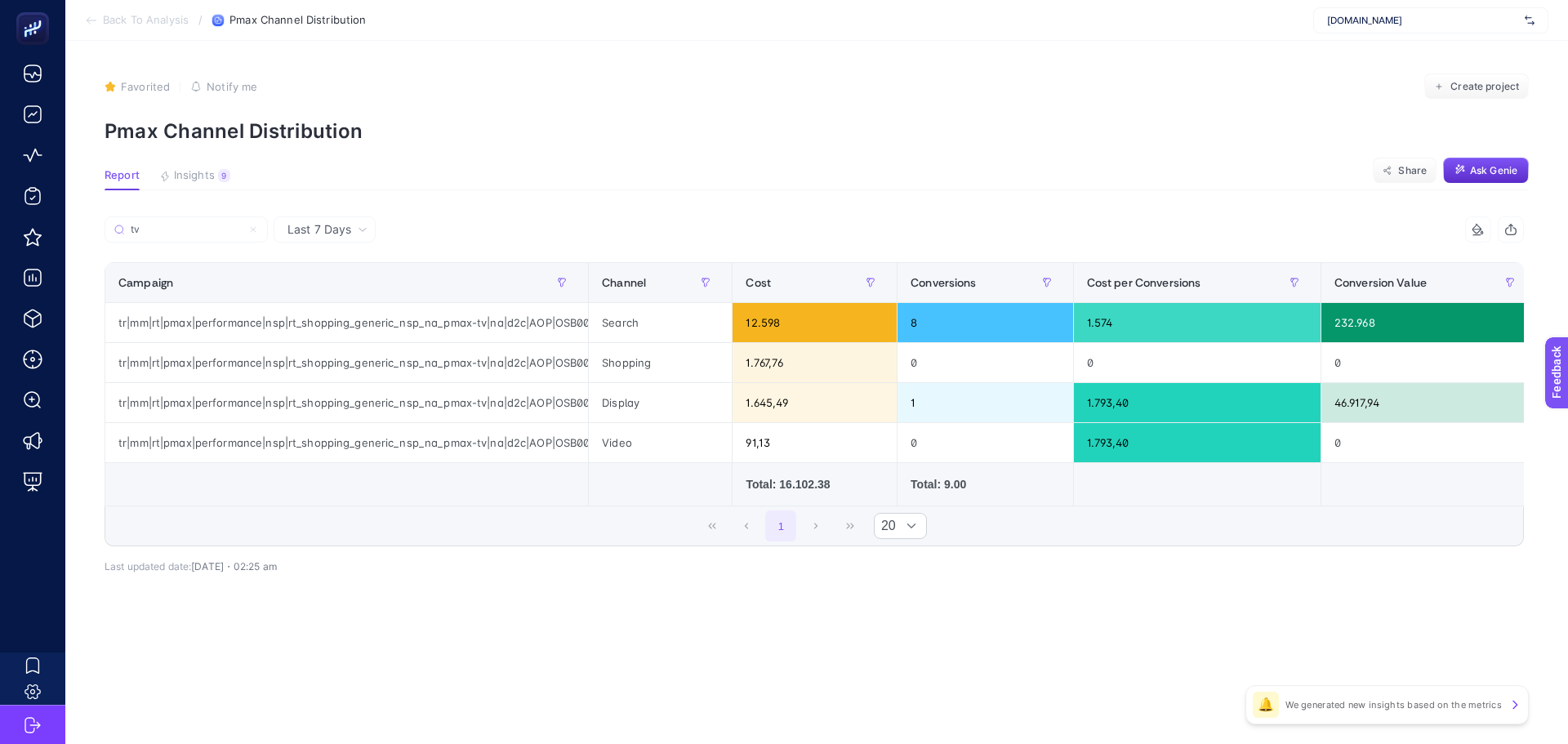
drag, startPoint x: 299, startPoint y: 232, endPoint x: 312, endPoint y: 241, distance: 15.8
click at [299, 233] on span "Last 7 Days" at bounding box center [319, 229] width 63 height 16
click at [363, 264] on li "Last 30 Days" at bounding box center [324, 263] width 92 height 29
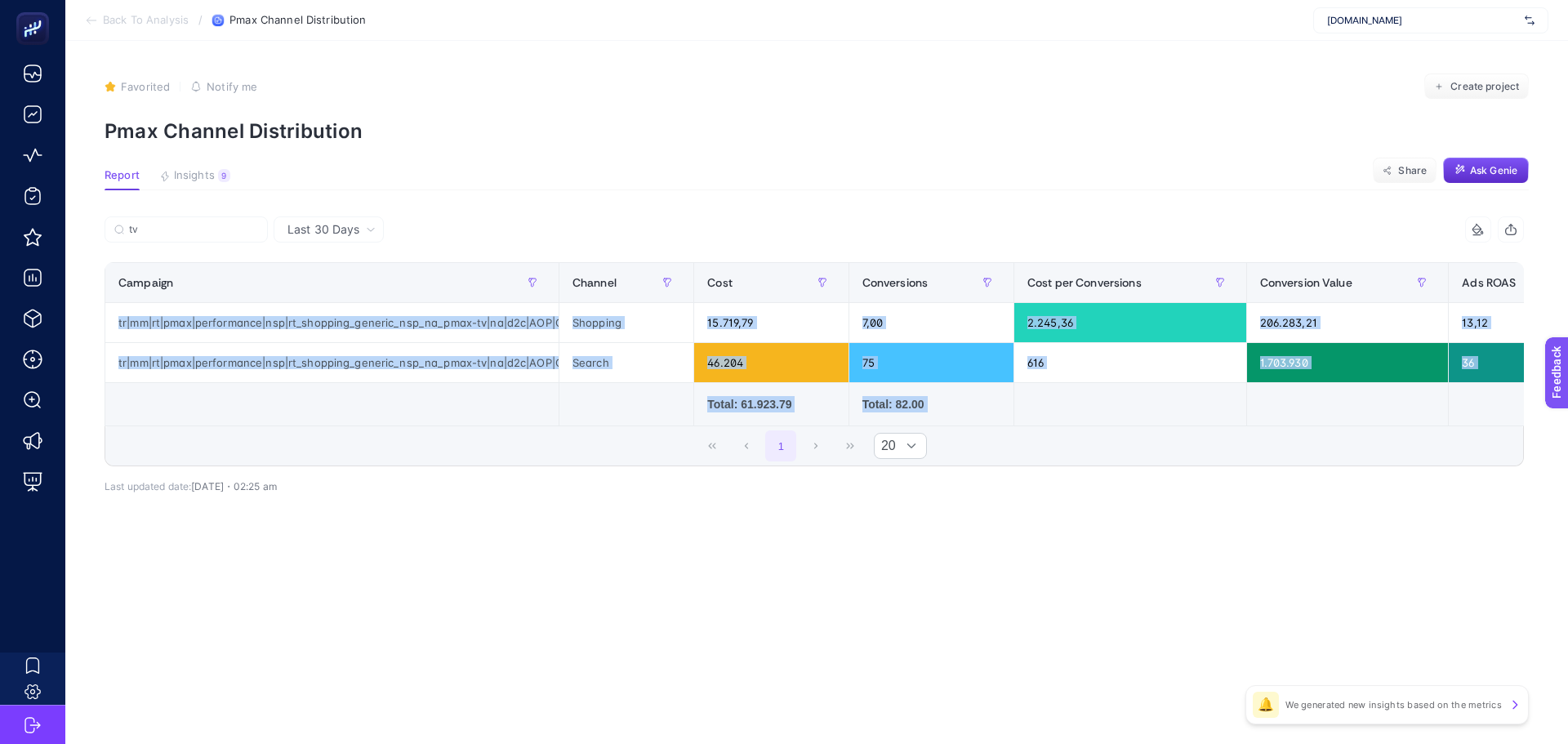
drag, startPoint x: 785, startPoint y: 433, endPoint x: 799, endPoint y: 437, distance: 14.6
click at [799, 437] on div "tv 5 items selected Campaign Channel Cost Conversions Cost per Conversions Conv…" at bounding box center [813, 342] width 1419 height 250
click at [805, 436] on div "1 20" at bounding box center [813, 445] width 1417 height 39
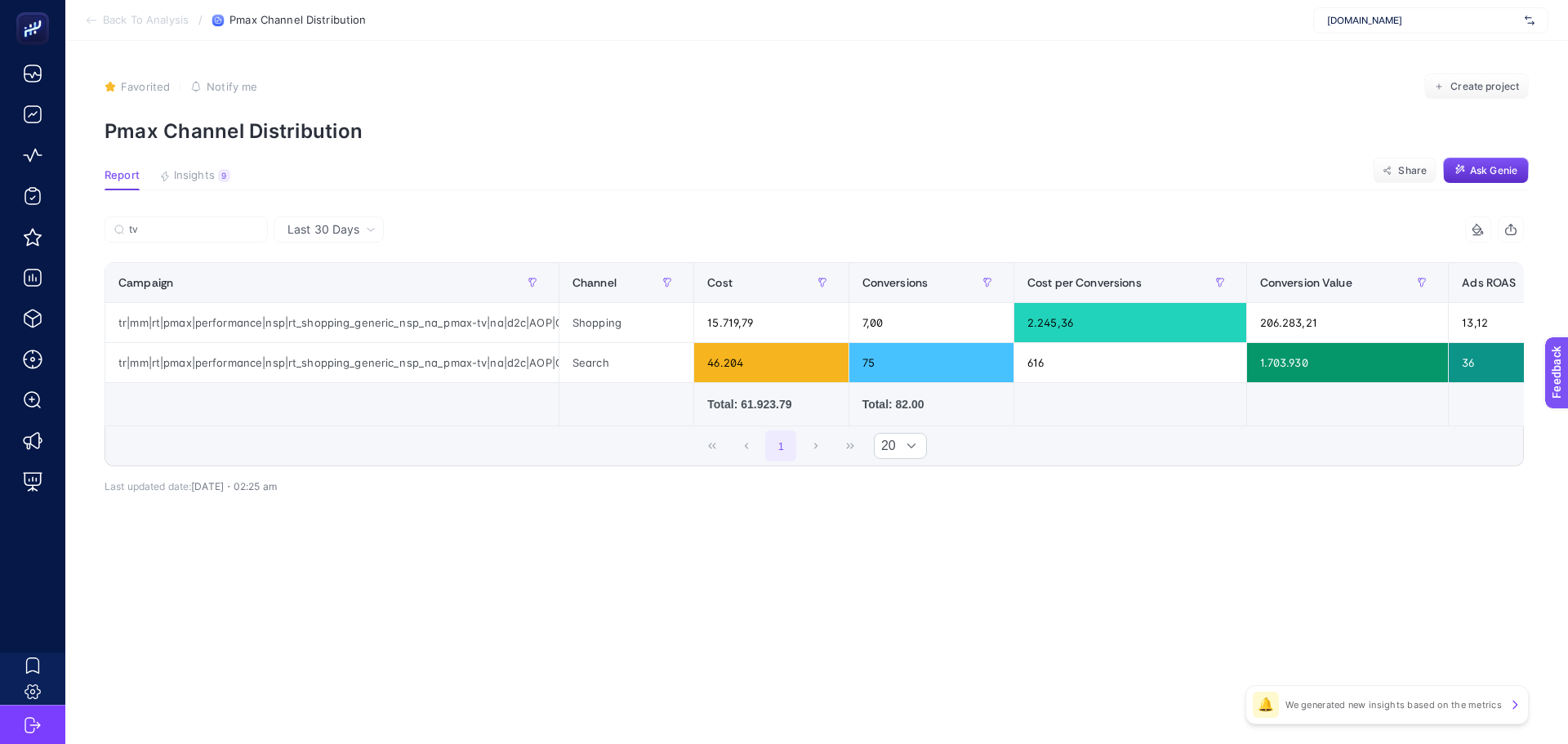
drag, startPoint x: 823, startPoint y: 433, endPoint x: 846, endPoint y: 433, distance: 23.0
click at [846, 426] on div "Campaign Channel Cost Conversions Cost per Conversions Conversion Value Ads ROA…" at bounding box center [813, 344] width 1419 height 164
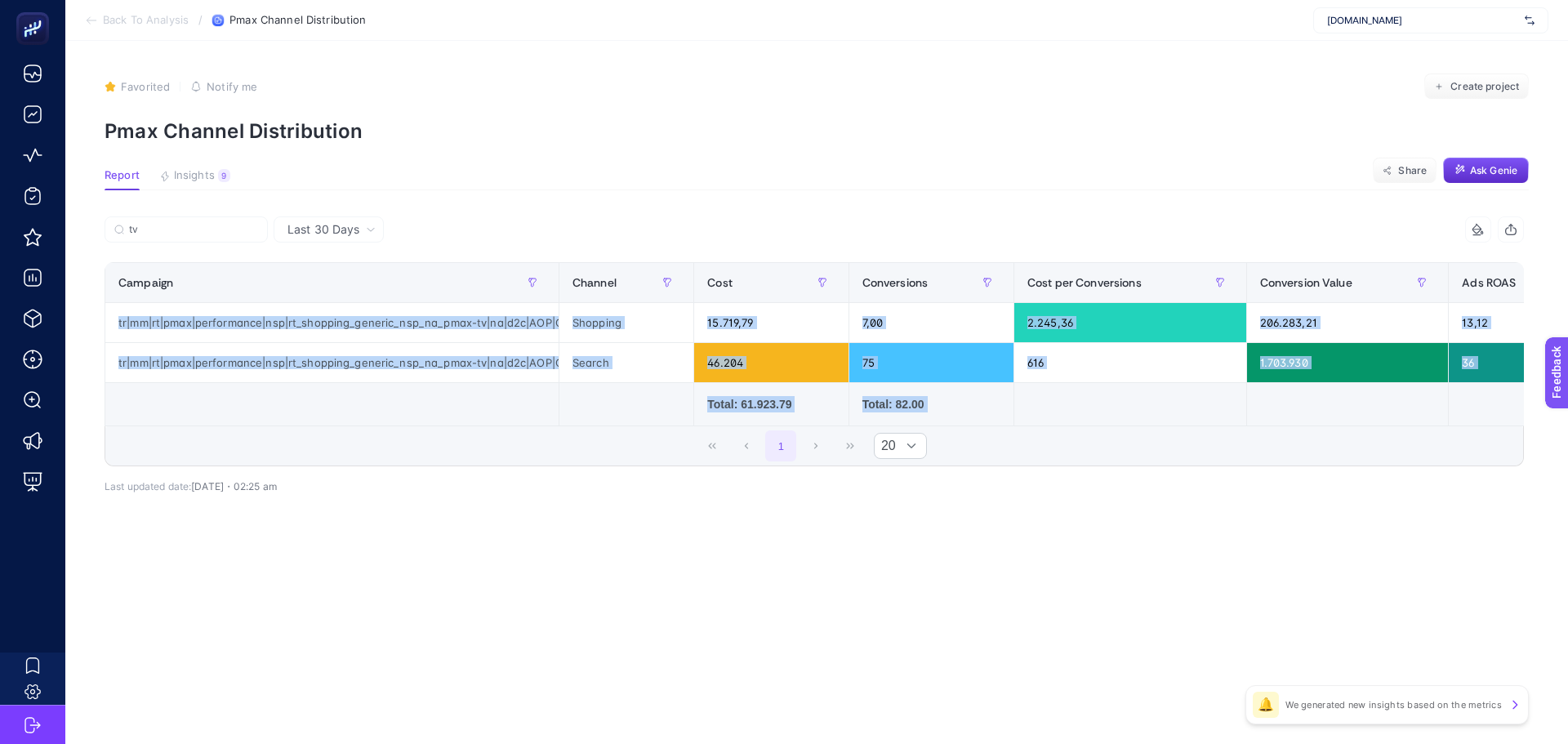
drag, startPoint x: 1131, startPoint y: 433, endPoint x: 1372, endPoint y: 438, distance: 241.1
click at [1372, 438] on div "tv 5 items selected Campaign Channel Cost Conversions Cost per Conversions Conv…" at bounding box center [813, 342] width 1419 height 250
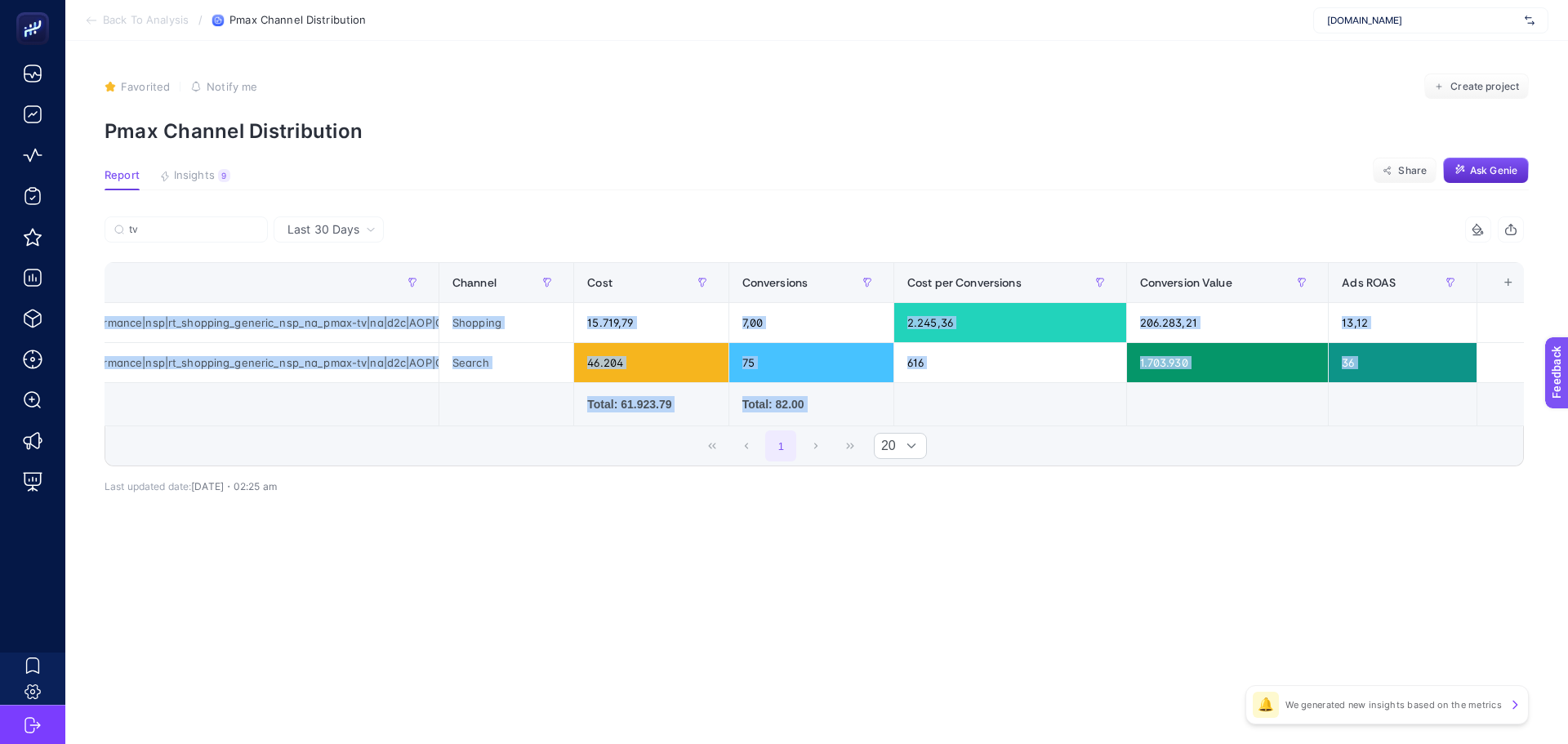
scroll to position [0, 157]
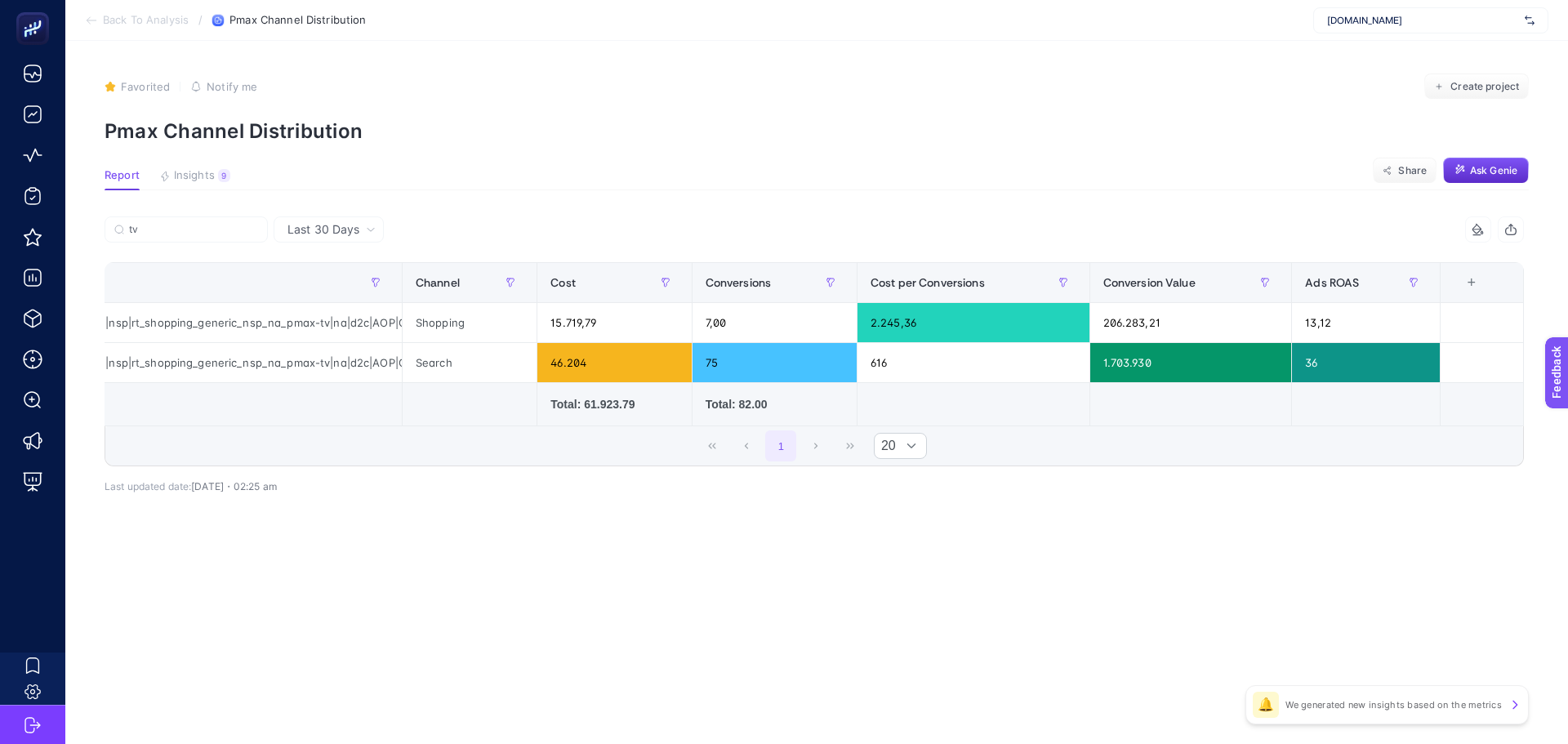
click at [1440, 419] on td at bounding box center [1482, 404] width 83 height 44
click at [192, 227] on input "tv" at bounding box center [193, 229] width 129 height 12
click at [192, 227] on input "tv" at bounding box center [186, 229] width 111 height 12
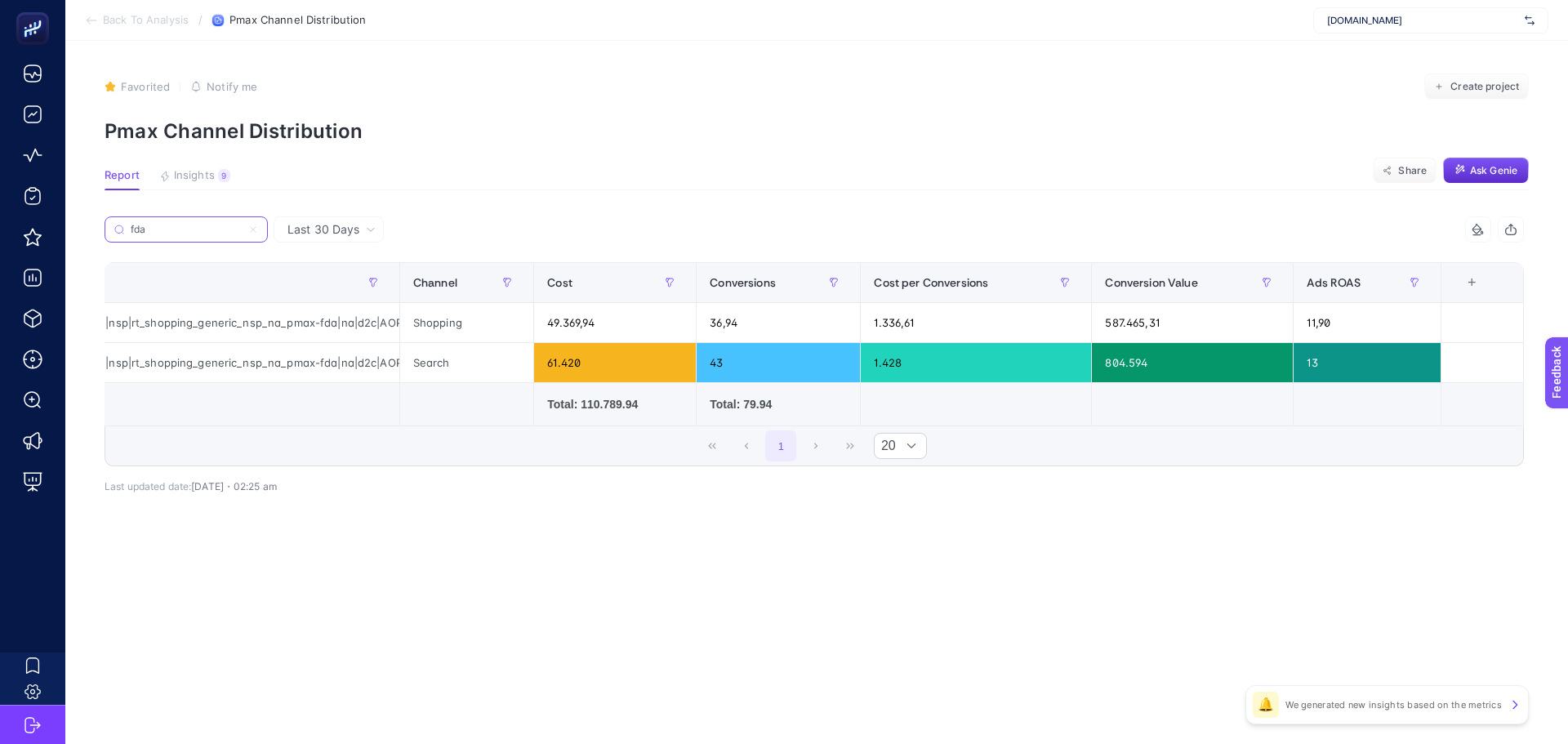
type input "fda"
drag, startPoint x: 609, startPoint y: 363, endPoint x: 1079, endPoint y: 416, distance: 473.0
click at [1083, 382] on table "Campaign Channel Cost Conversions Cost per Conversions Conversion Value Ads ROA…" at bounding box center [736, 344] width 1577 height 164
